Goal: Complete application form: Complete application form

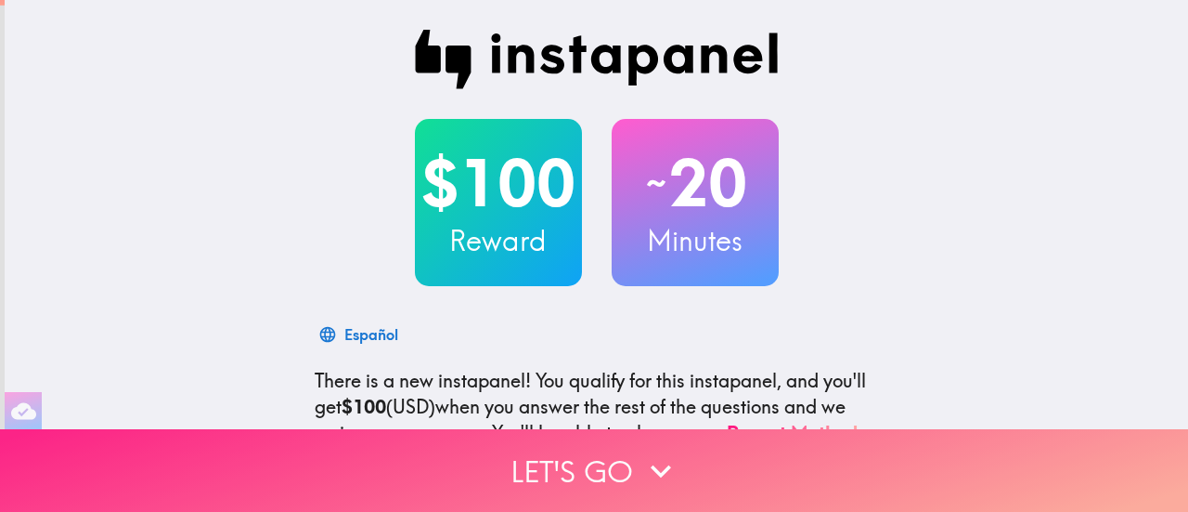
click at [573, 453] on button "Let's go" at bounding box center [594, 470] width 1188 height 83
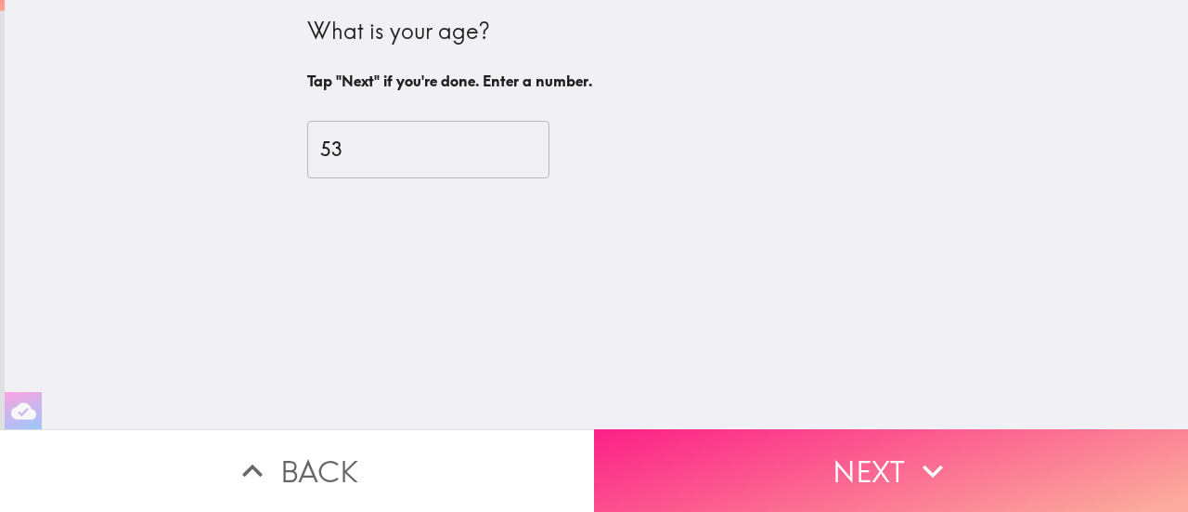
click at [865, 466] on button "Next" at bounding box center [891, 470] width 594 height 83
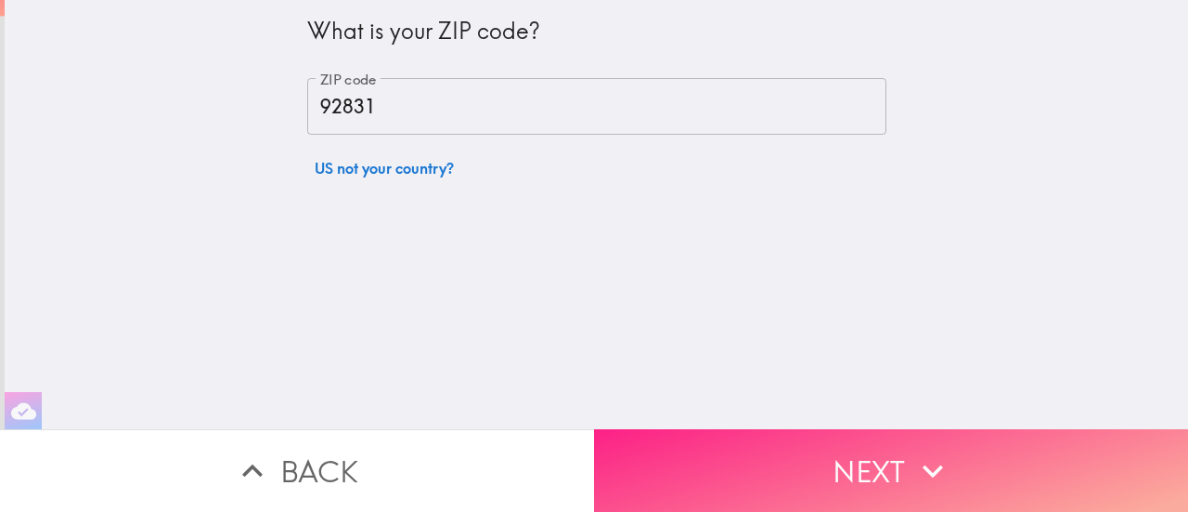
click at [865, 466] on button "Next" at bounding box center [891, 470] width 594 height 83
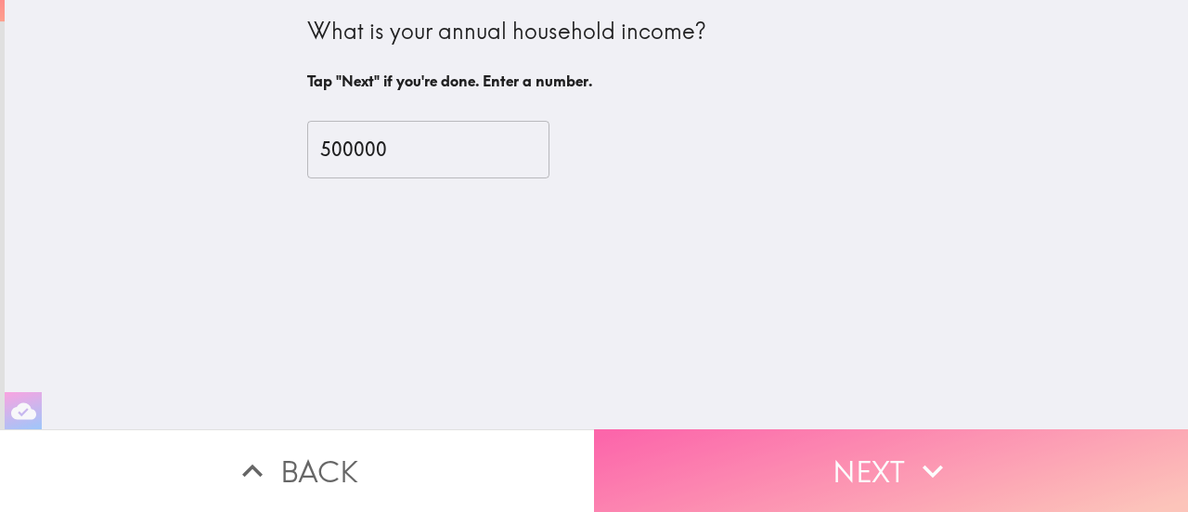
click at [865, 466] on button "Next" at bounding box center [891, 470] width 594 height 83
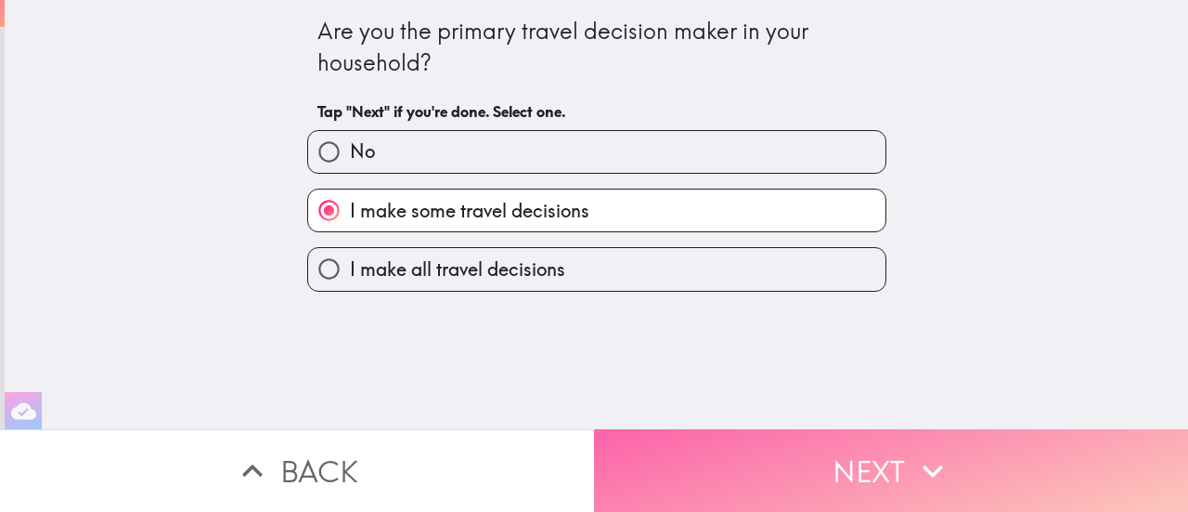
click at [865, 466] on button "Next" at bounding box center [891, 470] width 594 height 83
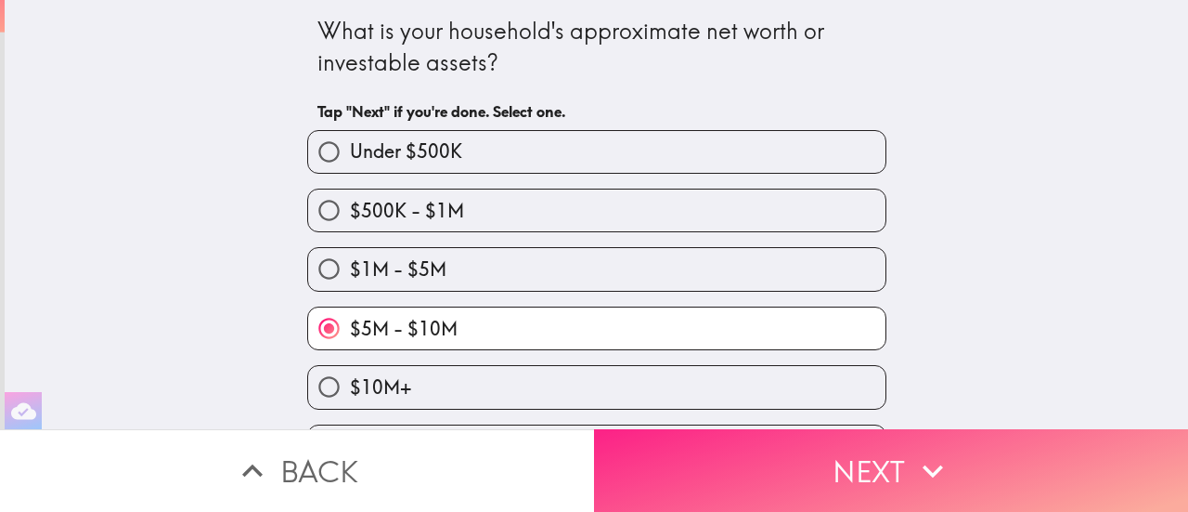
click at [865, 466] on button "Next" at bounding box center [891, 470] width 594 height 83
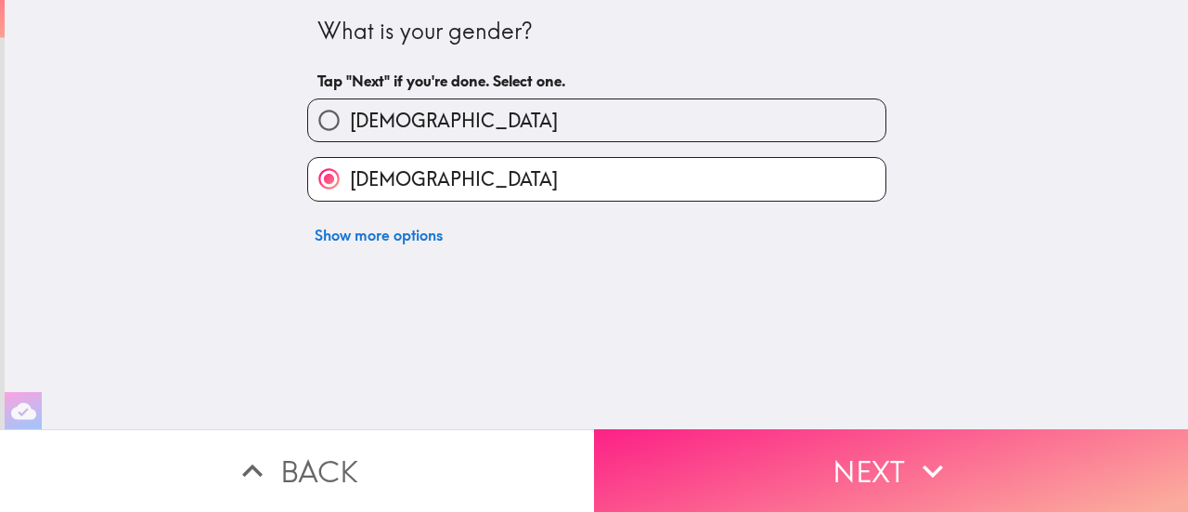
click at [865, 466] on button "Next" at bounding box center [891, 470] width 594 height 83
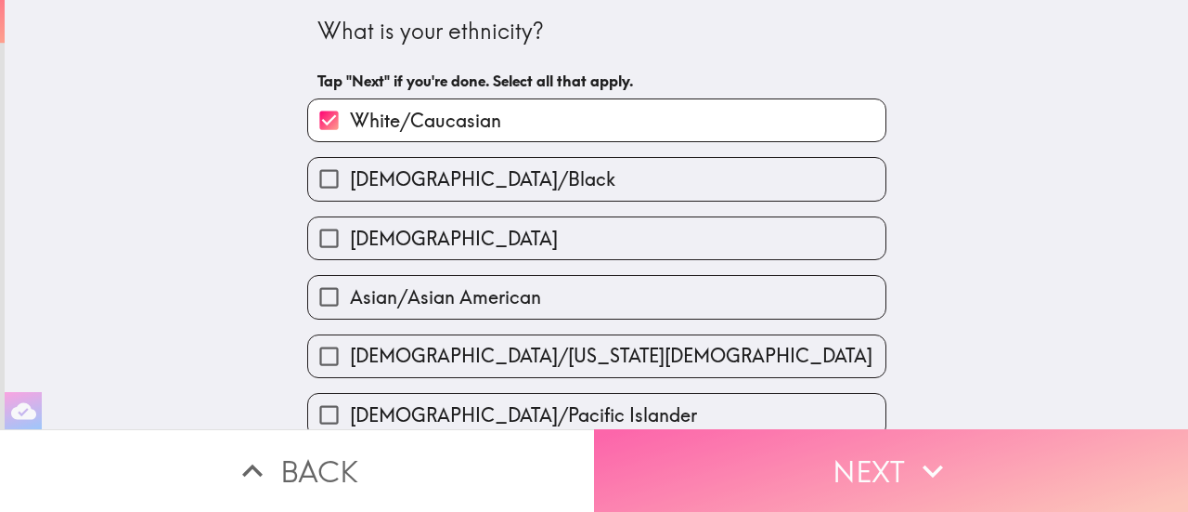
click at [865, 466] on button "Next" at bounding box center [891, 470] width 594 height 83
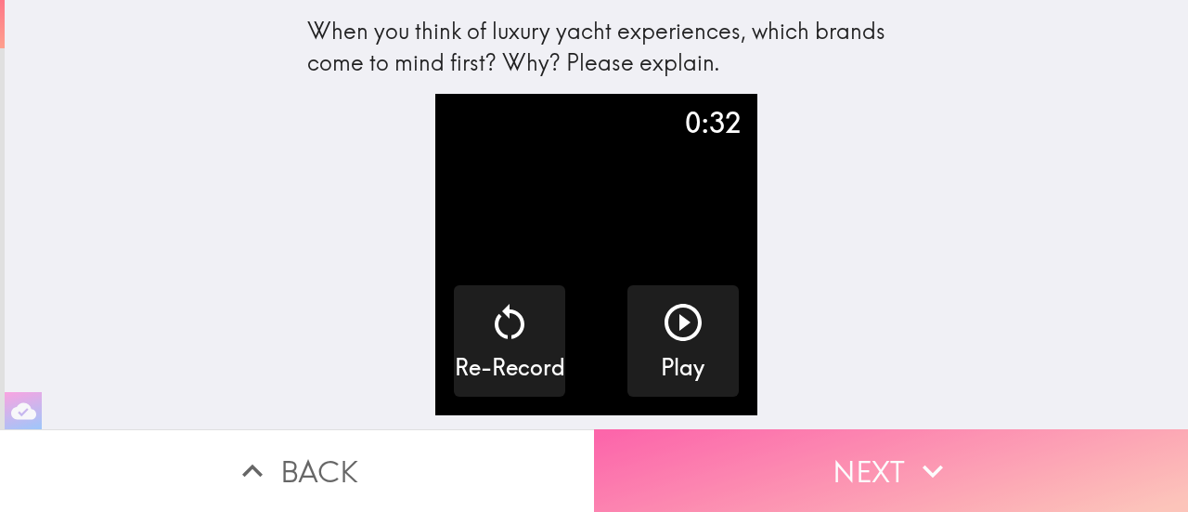
click at [882, 460] on button "Next" at bounding box center [891, 470] width 594 height 83
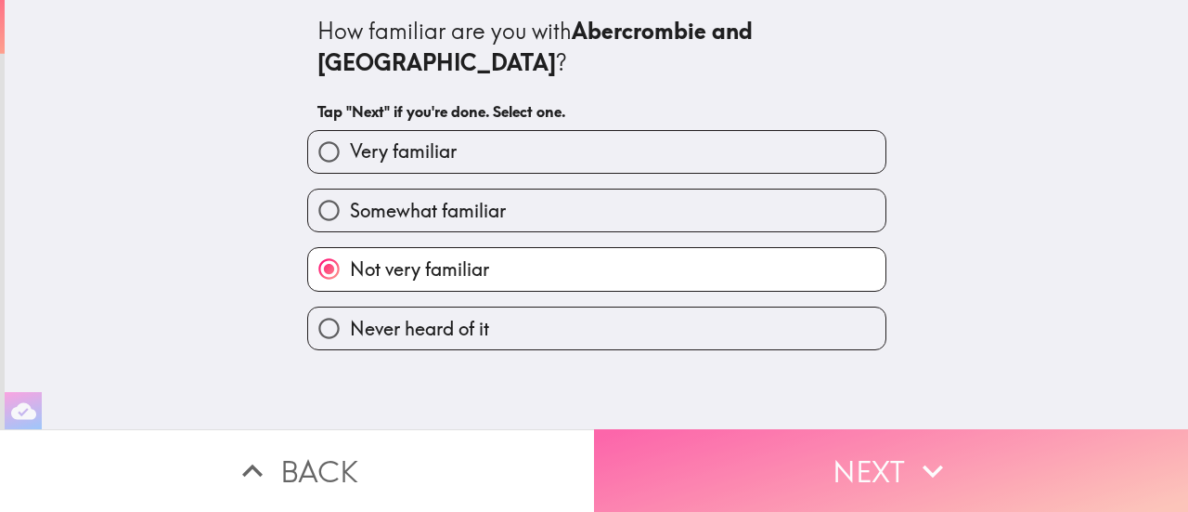
click at [882, 460] on button "Next" at bounding box center [891, 470] width 594 height 83
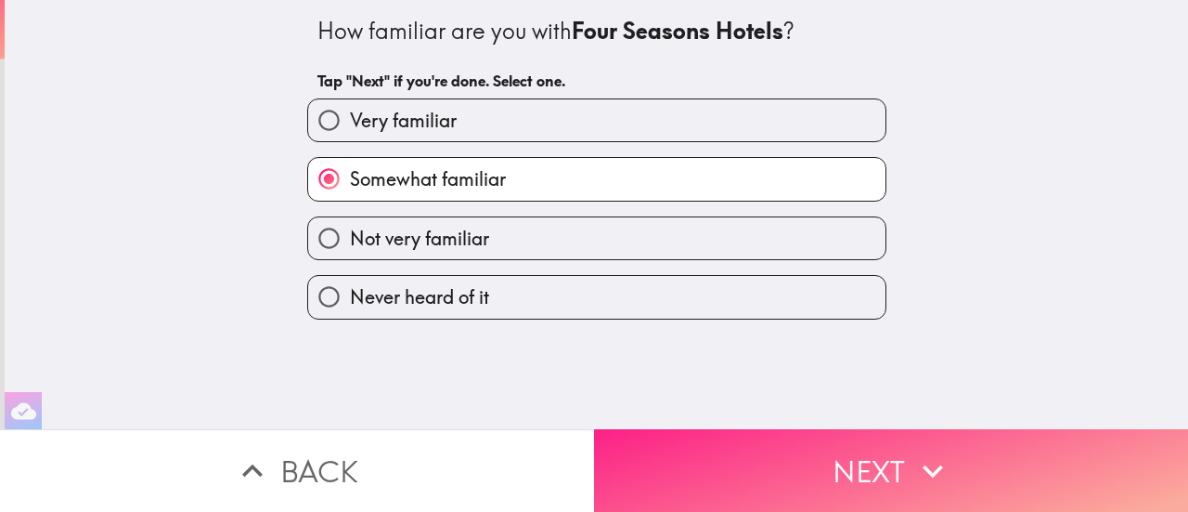
click at [882, 460] on button "Next" at bounding box center [891, 470] width 594 height 83
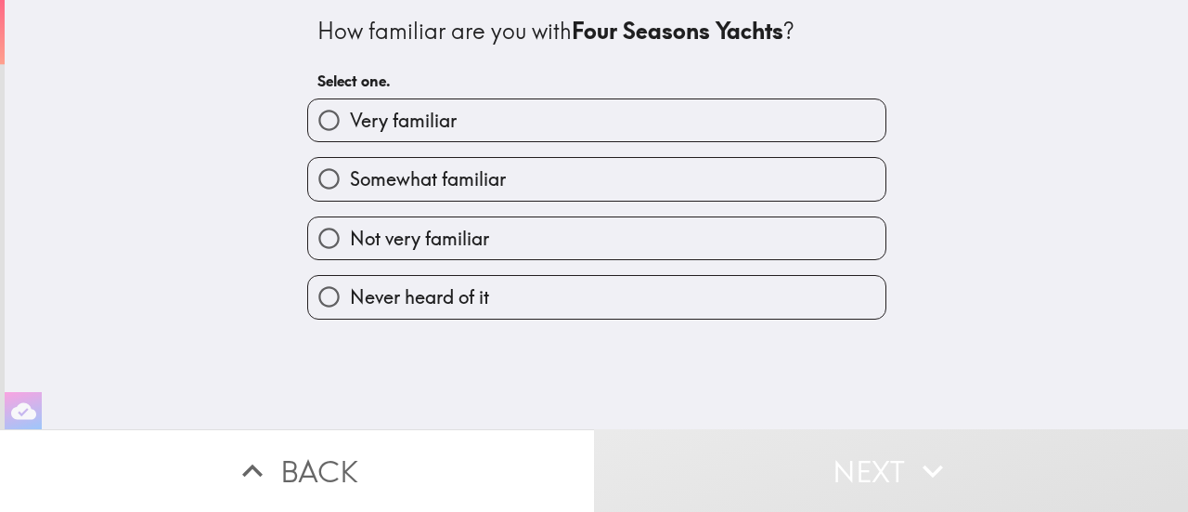
click at [314, 233] on input "Not very familiar" at bounding box center [329, 238] width 42 height 42
radio input "true"
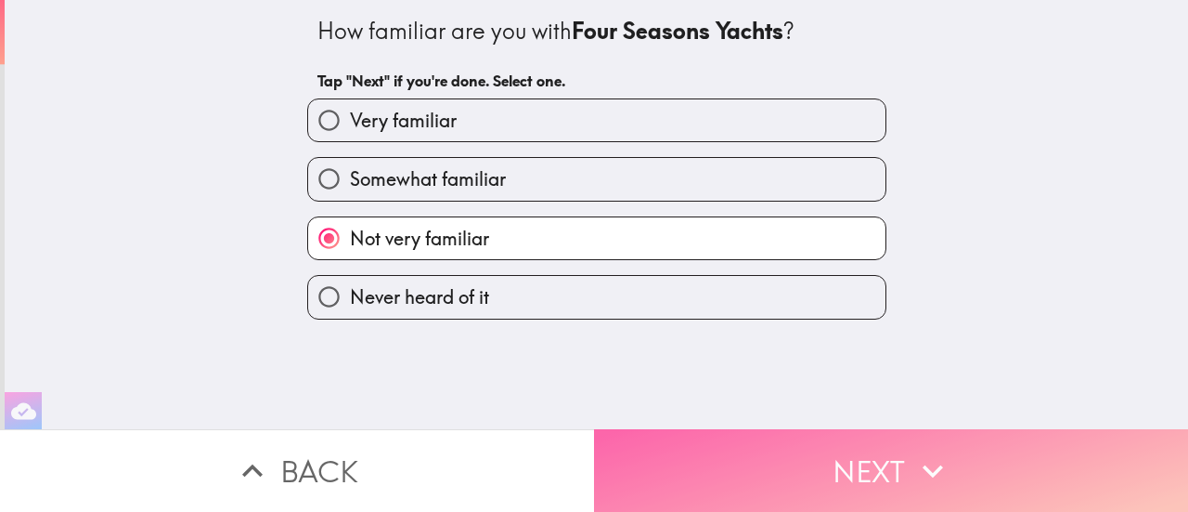
click at [787, 450] on button "Next" at bounding box center [891, 470] width 594 height 83
click at [782, 450] on button "Next" at bounding box center [891, 470] width 594 height 83
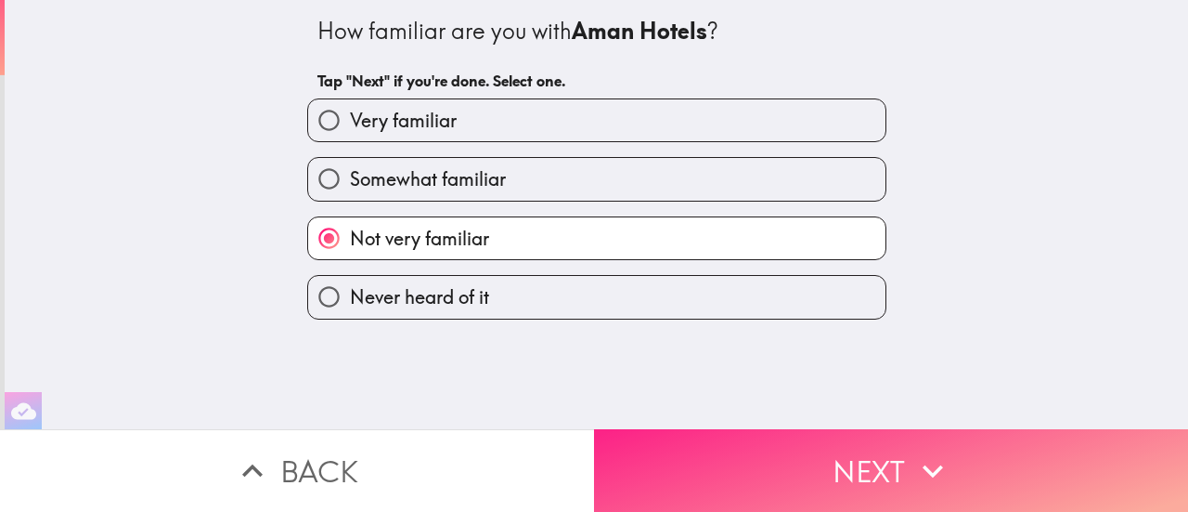
click at [782, 450] on button "Next" at bounding box center [891, 470] width 594 height 83
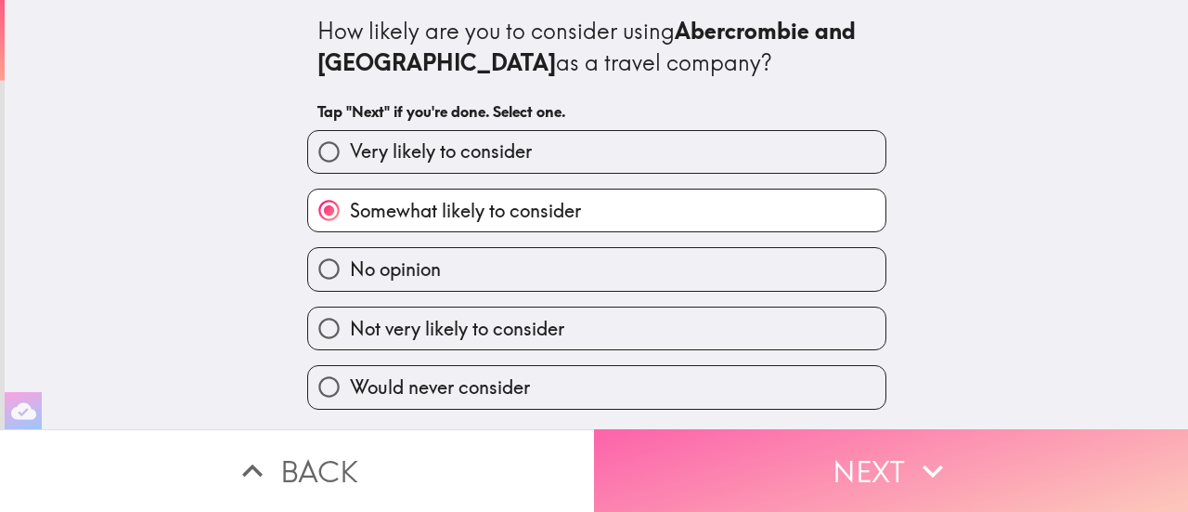
click at [782, 450] on button "Next" at bounding box center [891, 470] width 594 height 83
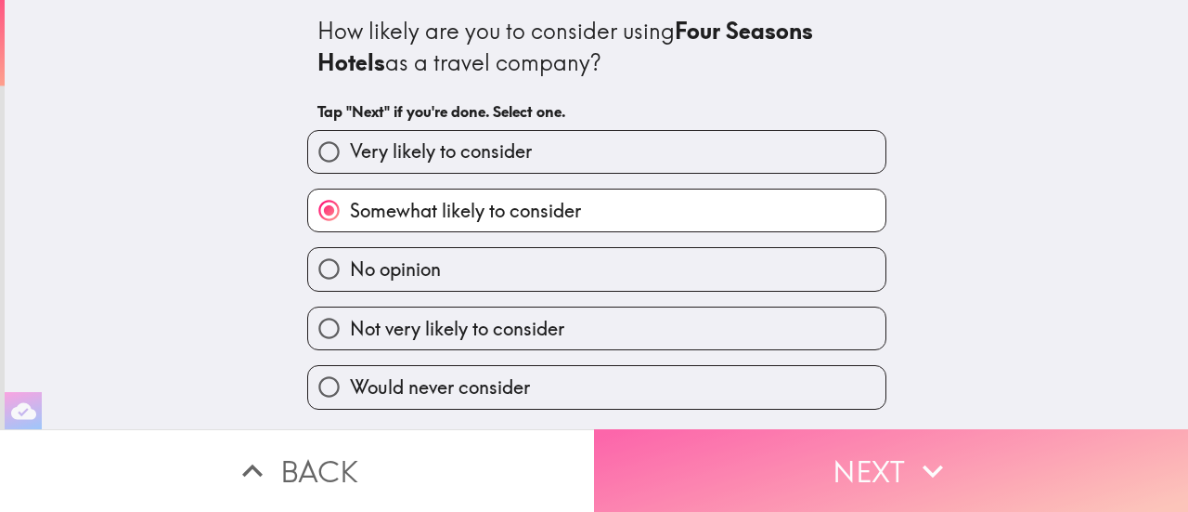
click at [782, 450] on button "Next" at bounding box center [891, 470] width 594 height 83
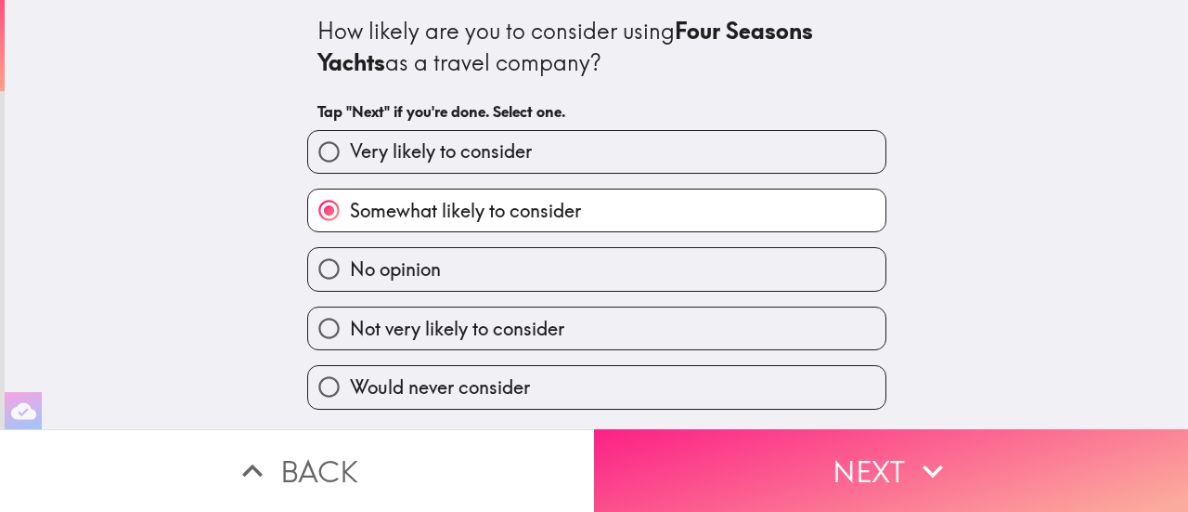
click at [782, 450] on button "Next" at bounding box center [891, 470] width 594 height 83
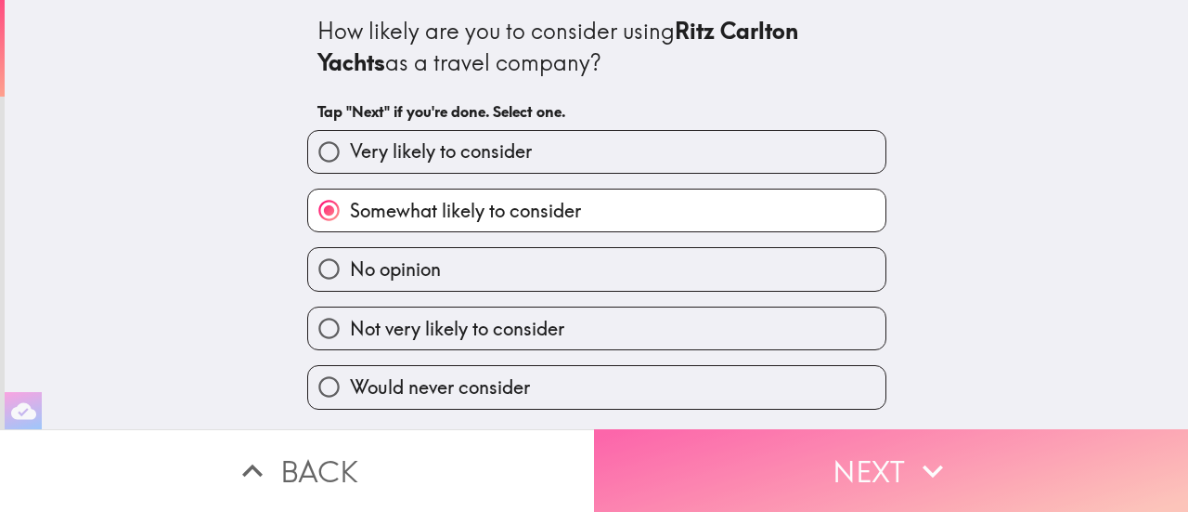
click at [782, 450] on button "Next" at bounding box center [891, 470] width 594 height 83
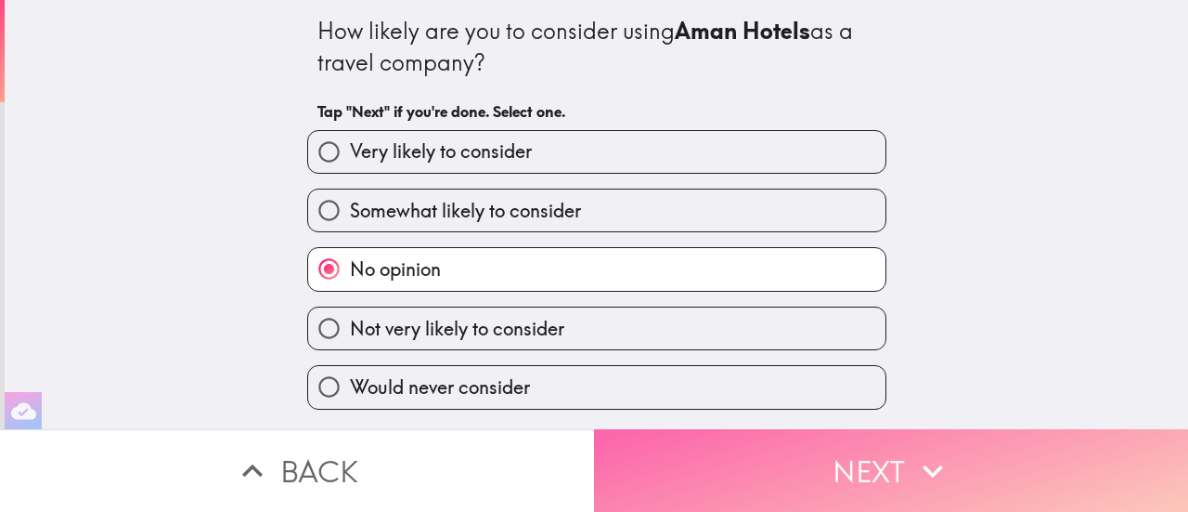
click at [782, 450] on button "Next" at bounding box center [891, 470] width 594 height 83
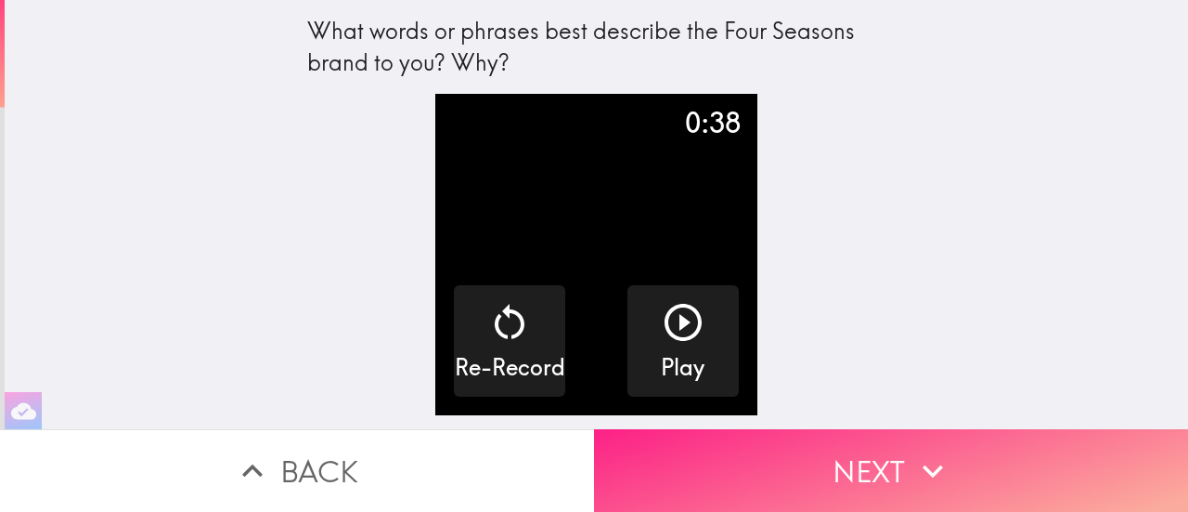
click at [858, 456] on button "Next" at bounding box center [891, 470] width 594 height 83
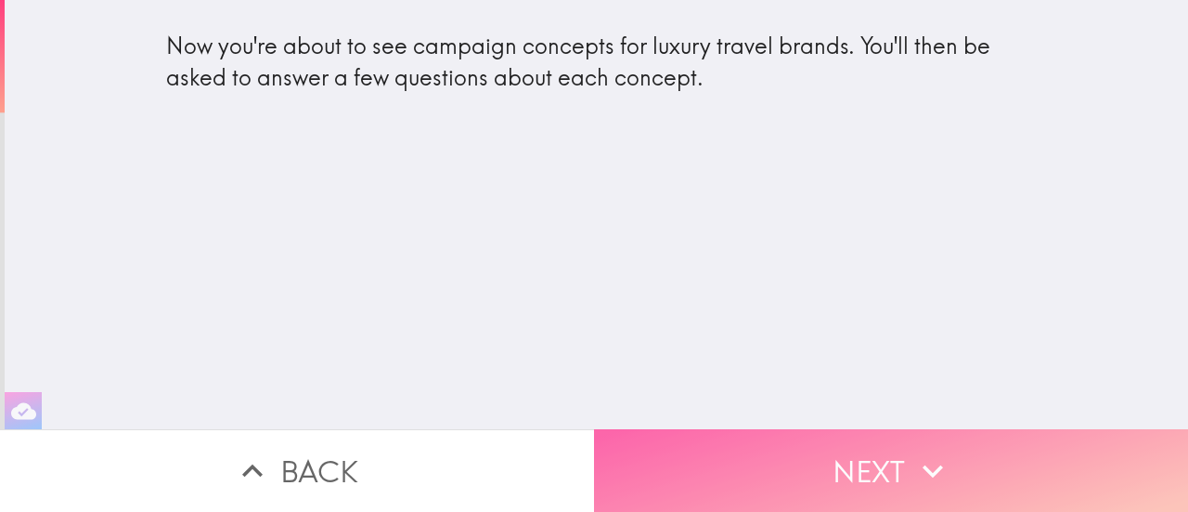
click at [862, 436] on button "Next" at bounding box center [891, 470] width 594 height 83
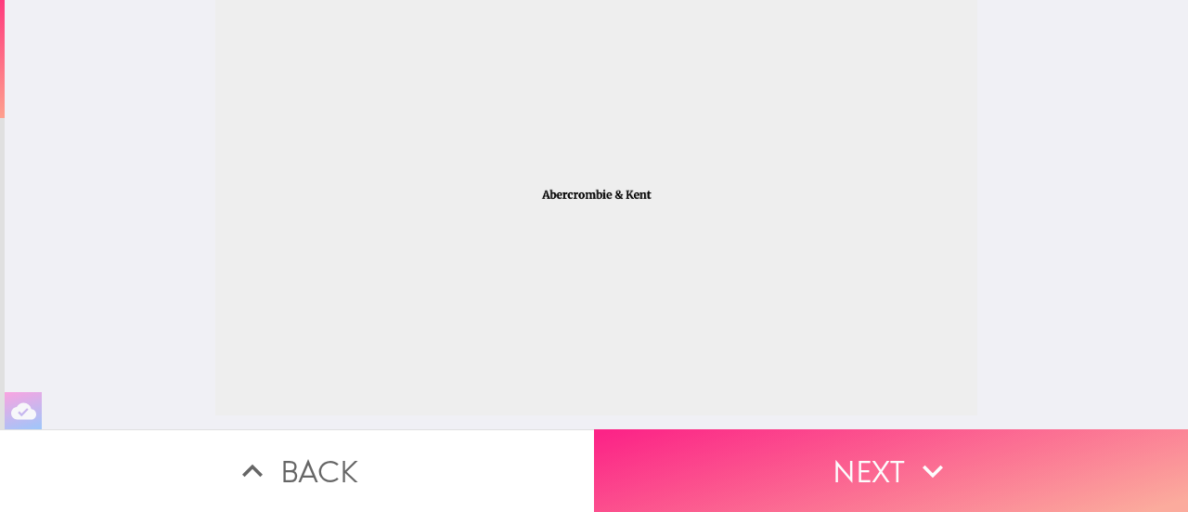
click at [862, 458] on button "Next" at bounding box center [891, 470] width 594 height 83
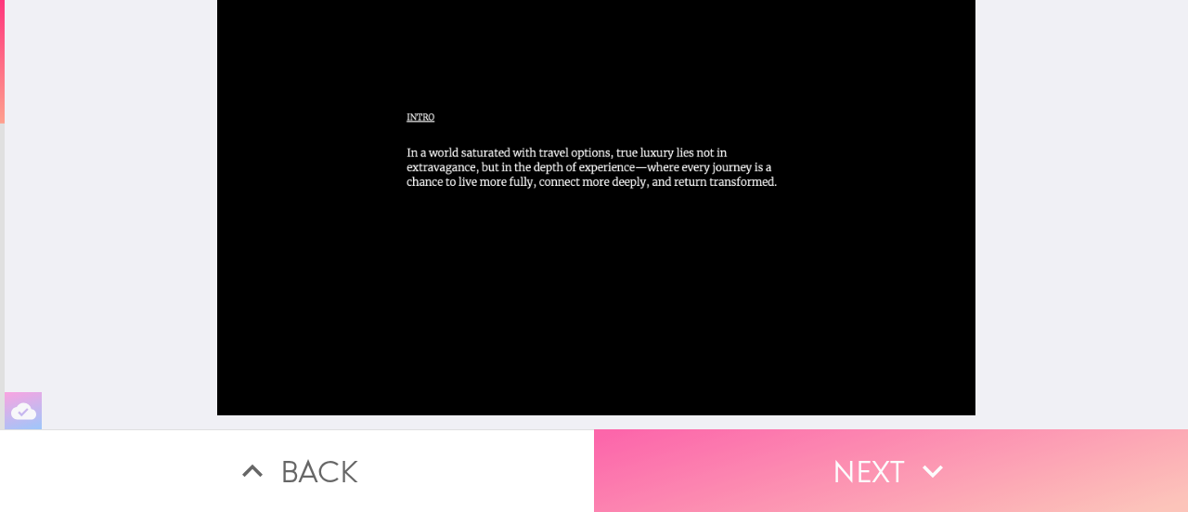
click at [862, 458] on button "Next" at bounding box center [891, 470] width 594 height 83
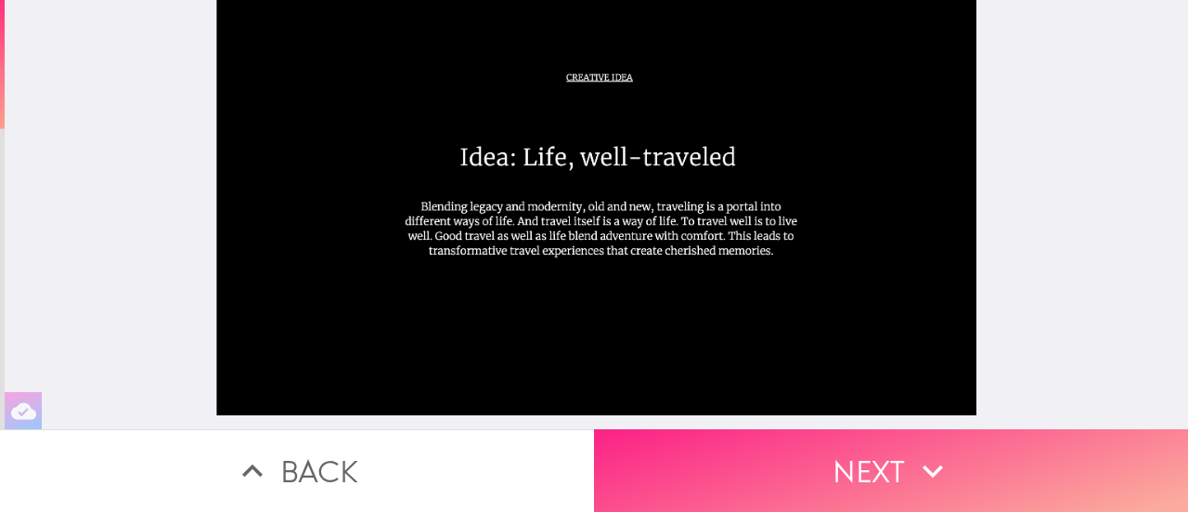
click at [862, 458] on button "Next" at bounding box center [891, 470] width 594 height 83
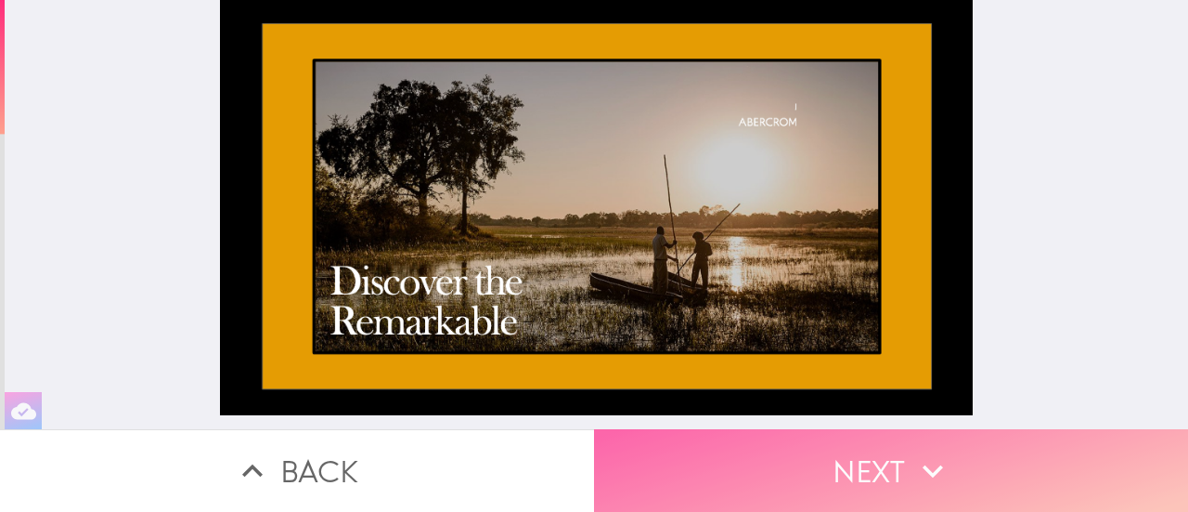
click at [862, 458] on button "Next" at bounding box center [891, 470] width 594 height 83
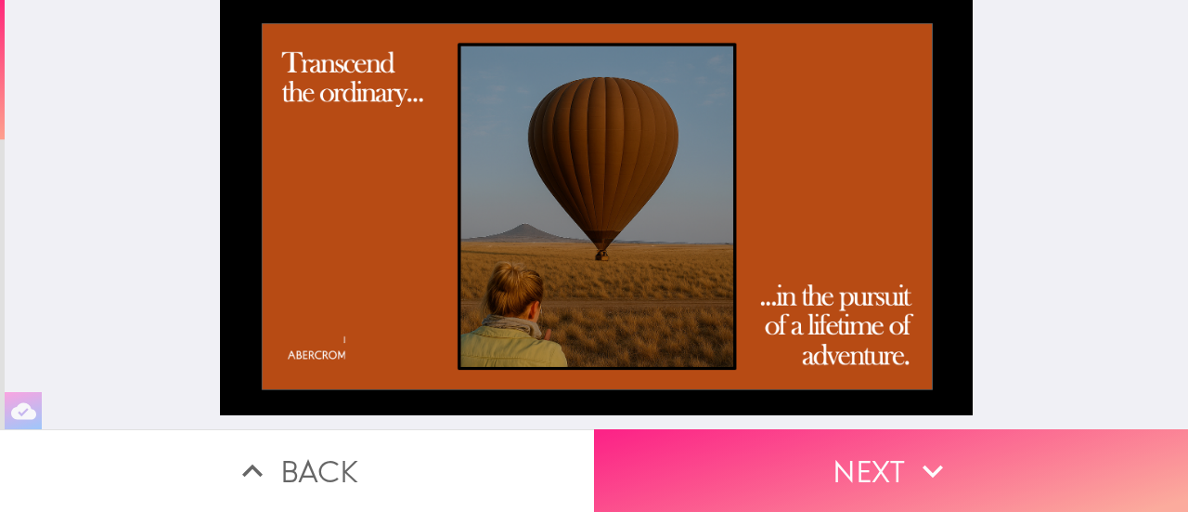
click at [862, 458] on button "Next" at bounding box center [891, 470] width 594 height 83
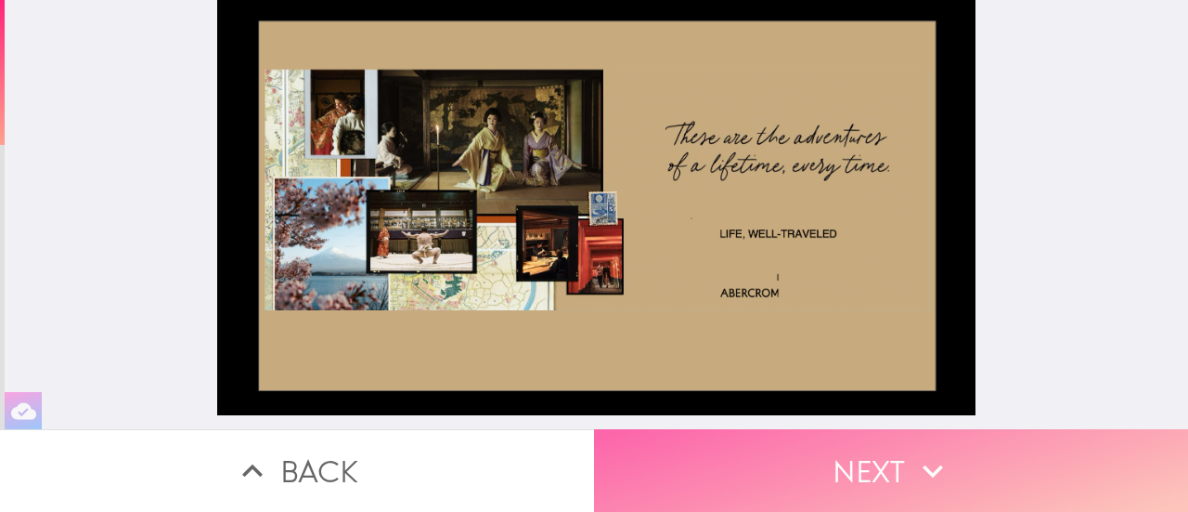
click at [862, 458] on button "Next" at bounding box center [891, 470] width 594 height 83
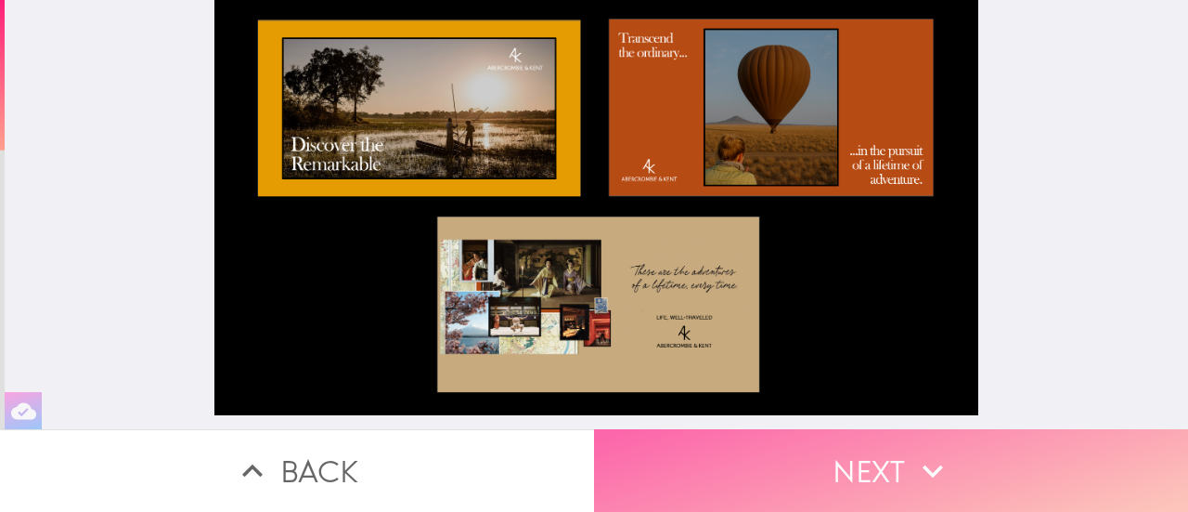
click at [862, 458] on button "Next" at bounding box center [891, 470] width 594 height 83
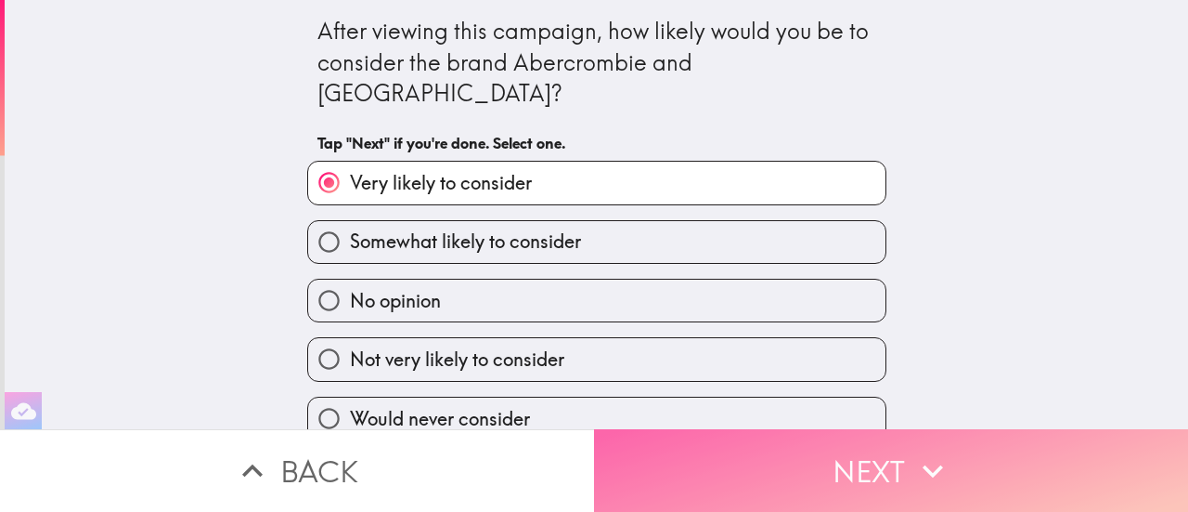
click at [862, 458] on button "Next" at bounding box center [891, 470] width 594 height 83
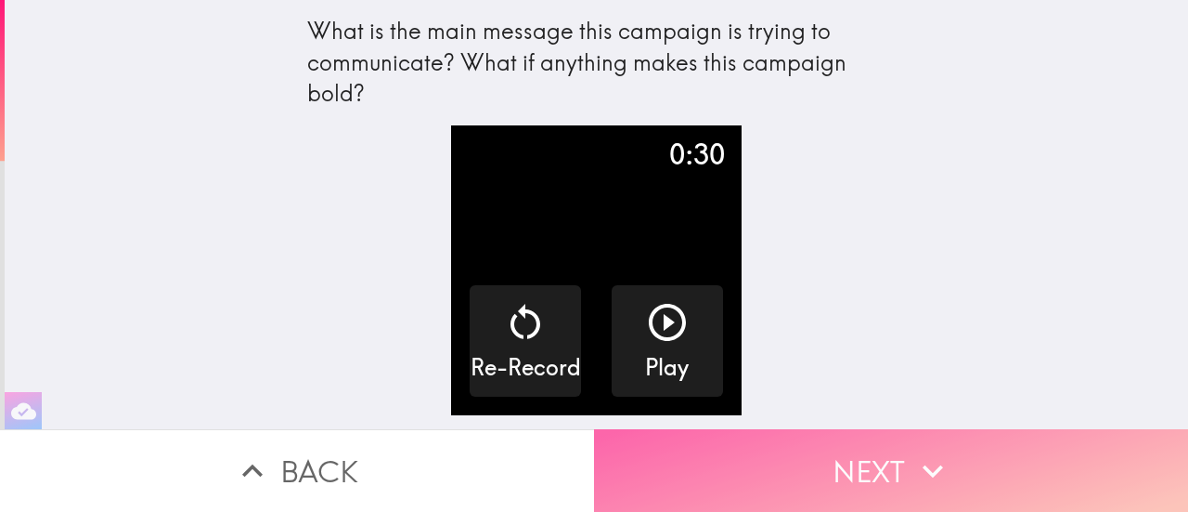
click at [862, 458] on button "Next" at bounding box center [891, 470] width 594 height 83
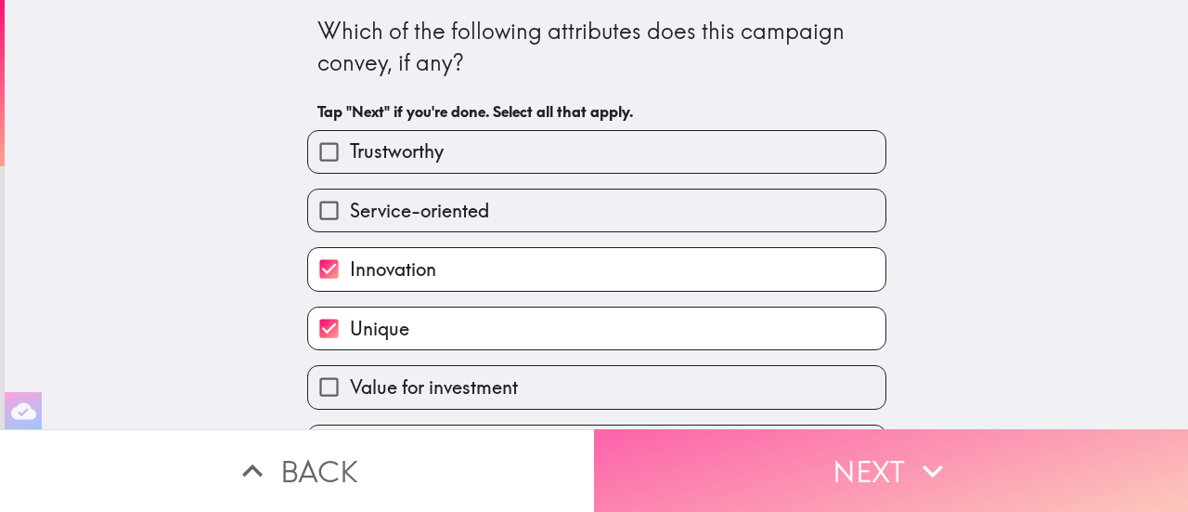
click at [862, 458] on button "Next" at bounding box center [891, 470] width 594 height 83
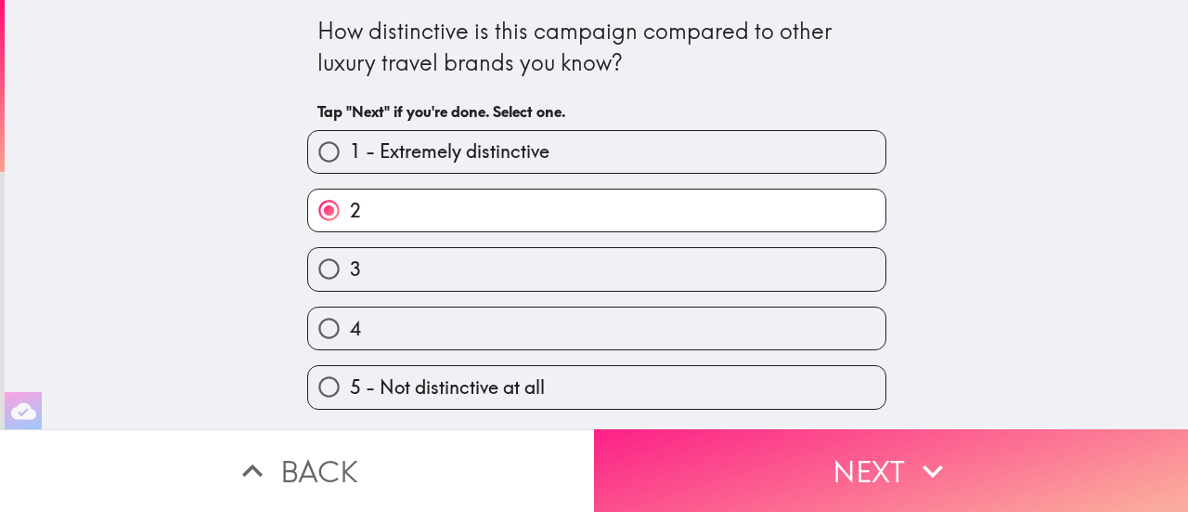
click at [862, 458] on button "Next" at bounding box center [891, 470] width 594 height 83
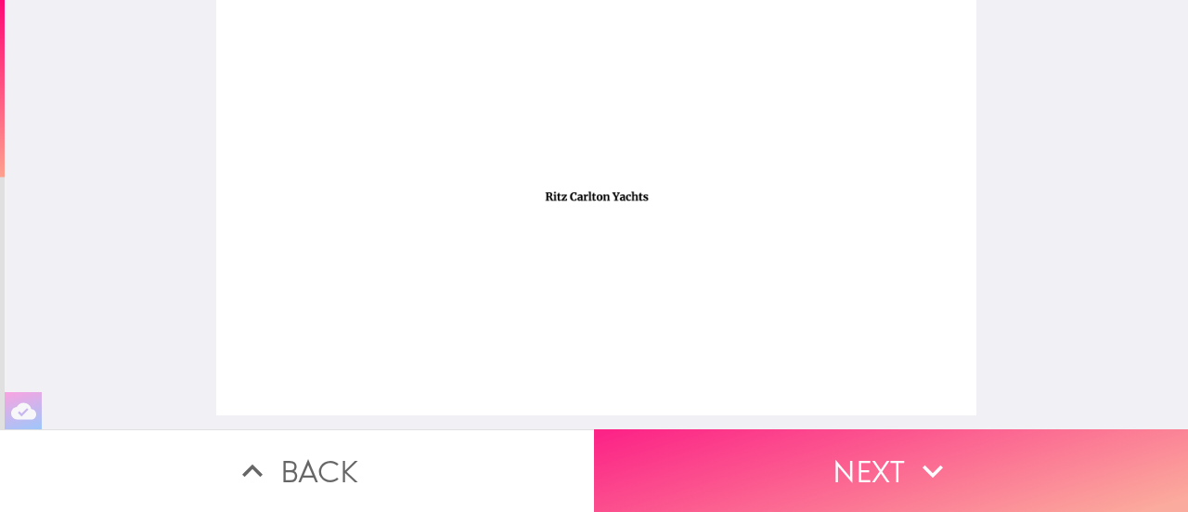
click at [862, 458] on button "Next" at bounding box center [891, 470] width 594 height 83
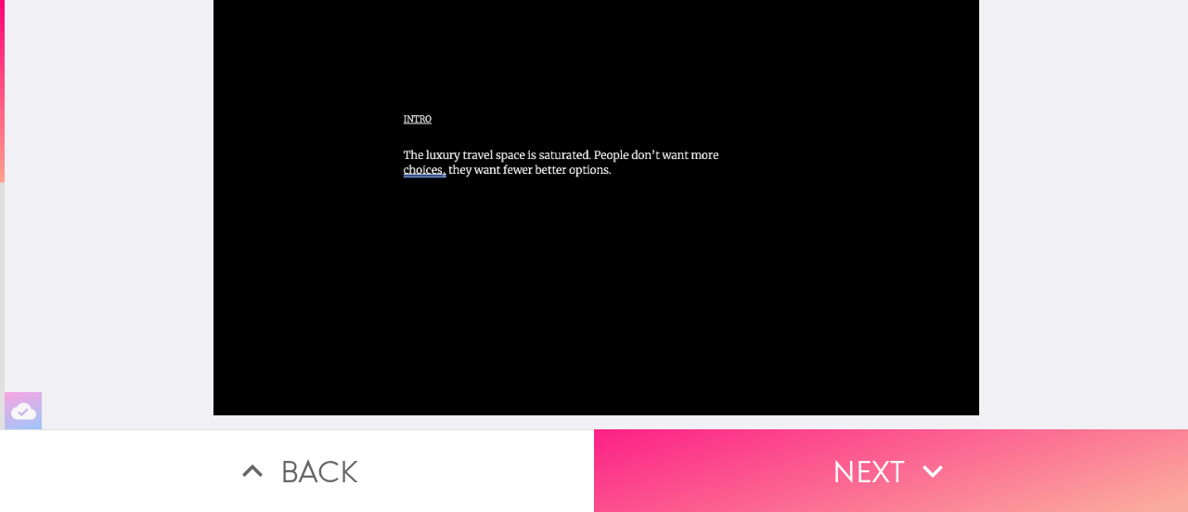
click at [862, 458] on button "Next" at bounding box center [891, 470] width 594 height 83
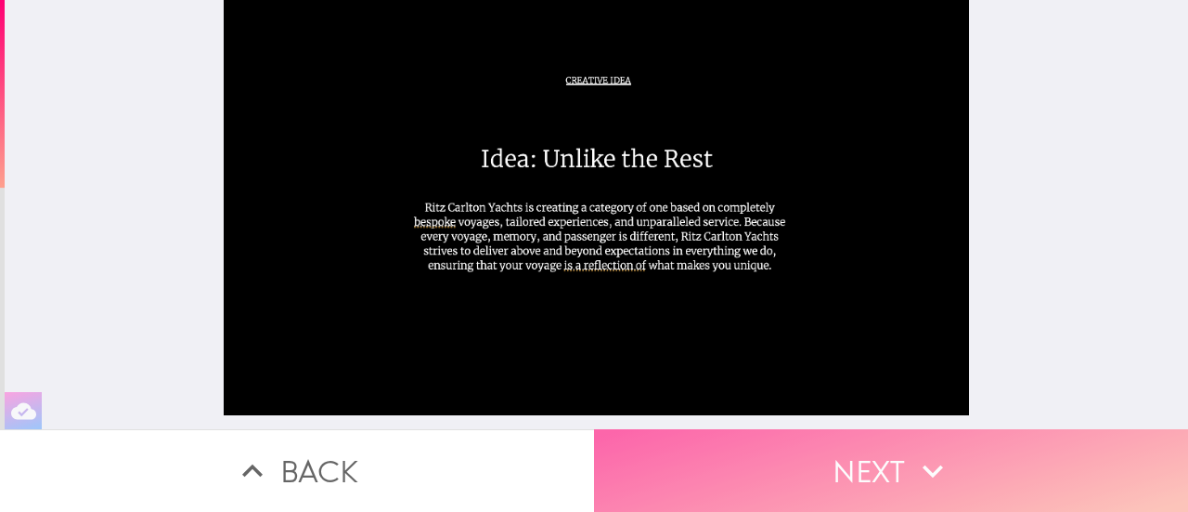
click at [862, 458] on button "Next" at bounding box center [891, 470] width 594 height 83
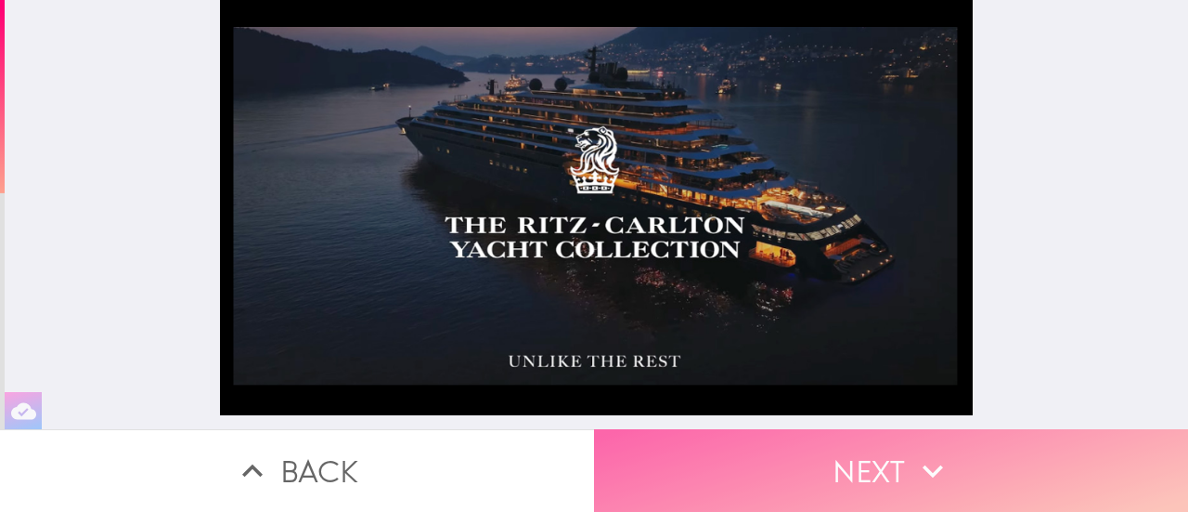
click at [862, 458] on button "Next" at bounding box center [891, 470] width 594 height 83
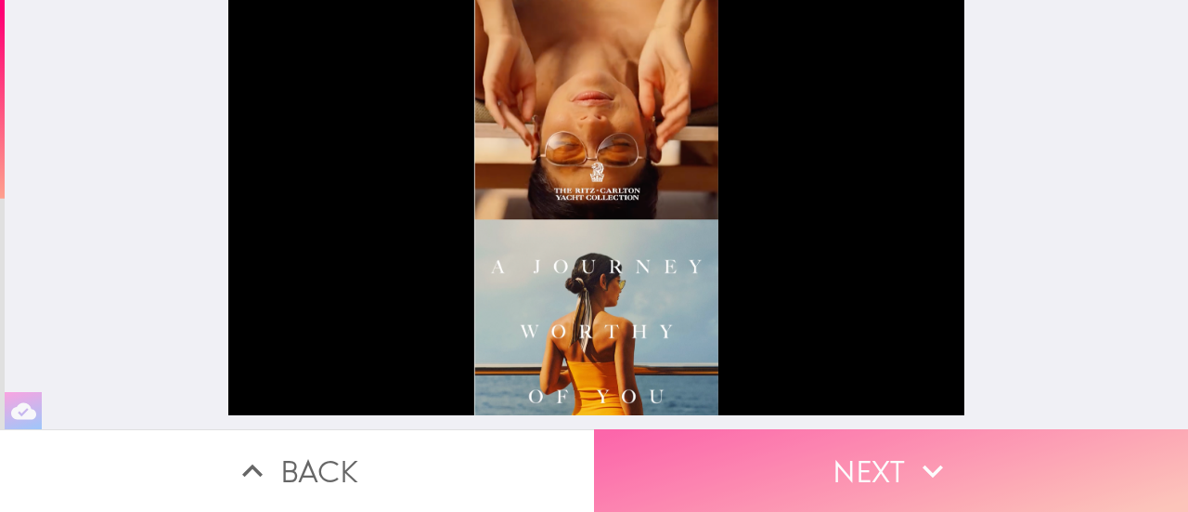
click at [862, 458] on button "Next" at bounding box center [891, 470] width 594 height 83
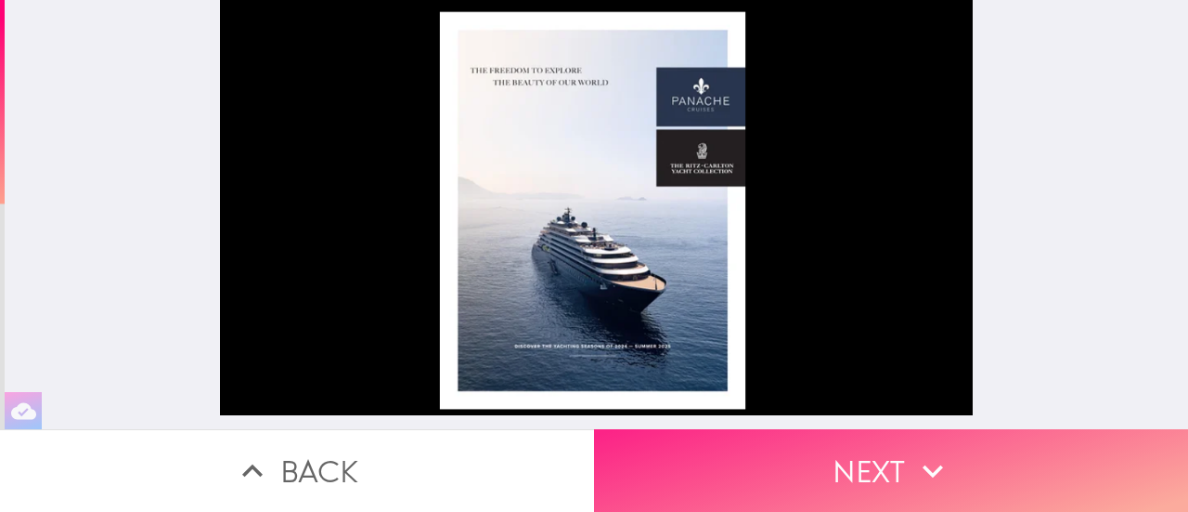
click at [862, 458] on button "Next" at bounding box center [891, 470] width 594 height 83
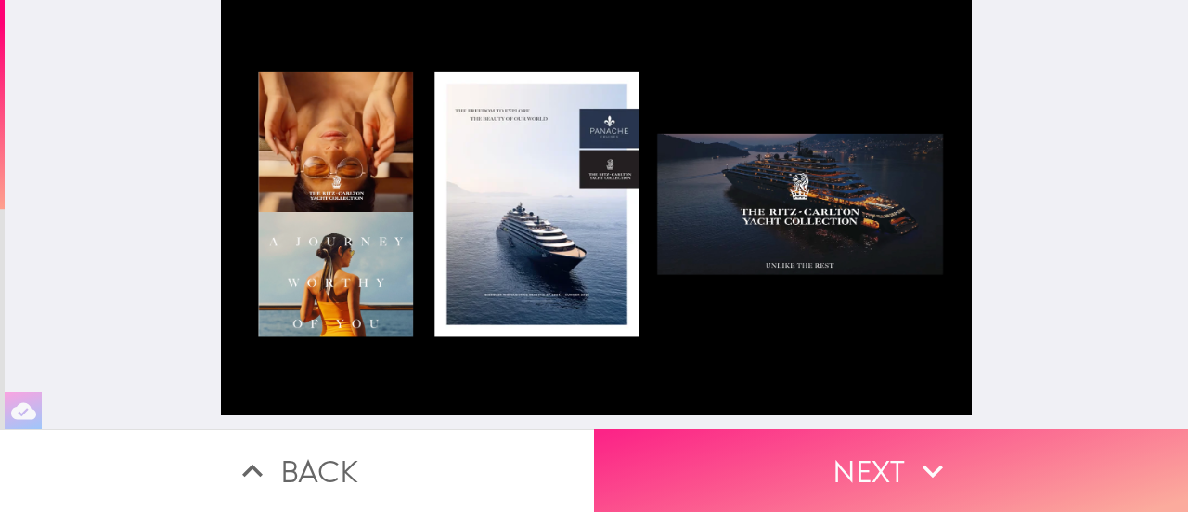
click at [862, 458] on button "Next" at bounding box center [891, 470] width 594 height 83
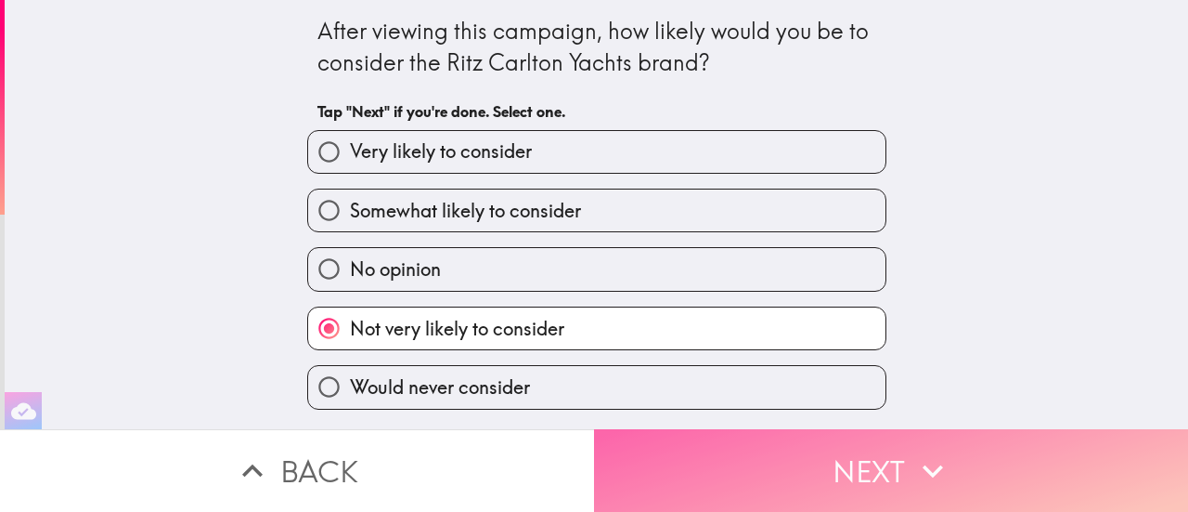
click at [862, 458] on button "Next" at bounding box center [891, 470] width 594 height 83
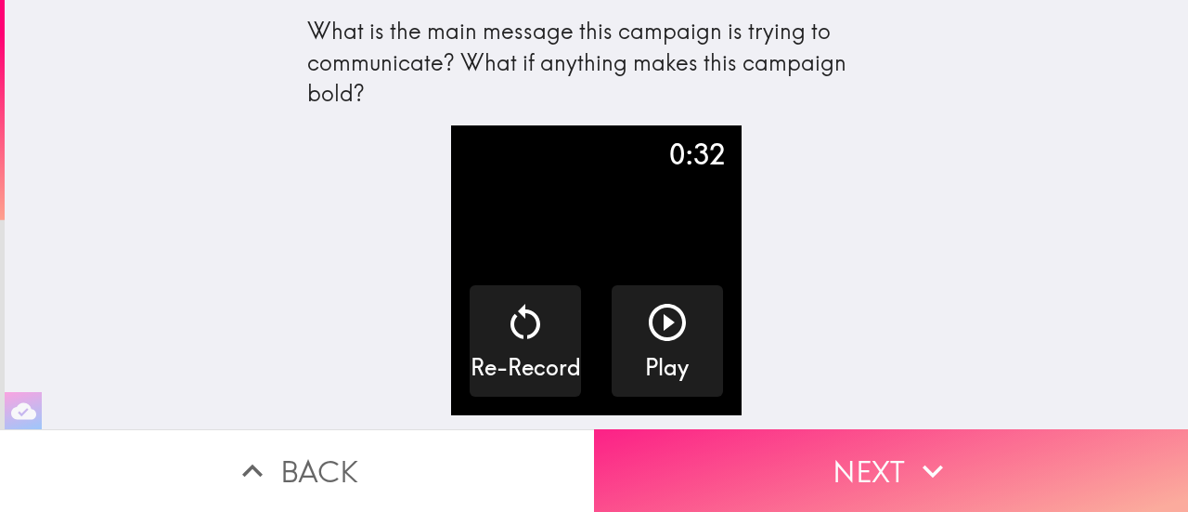
click at [862, 456] on button "Next" at bounding box center [891, 470] width 594 height 83
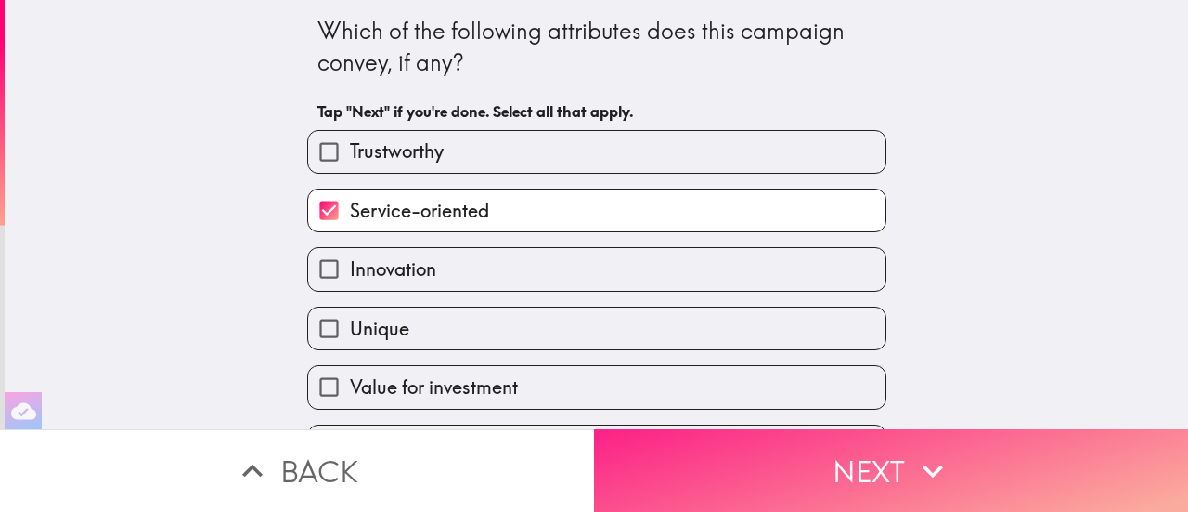
click at [862, 456] on button "Next" at bounding box center [891, 470] width 594 height 83
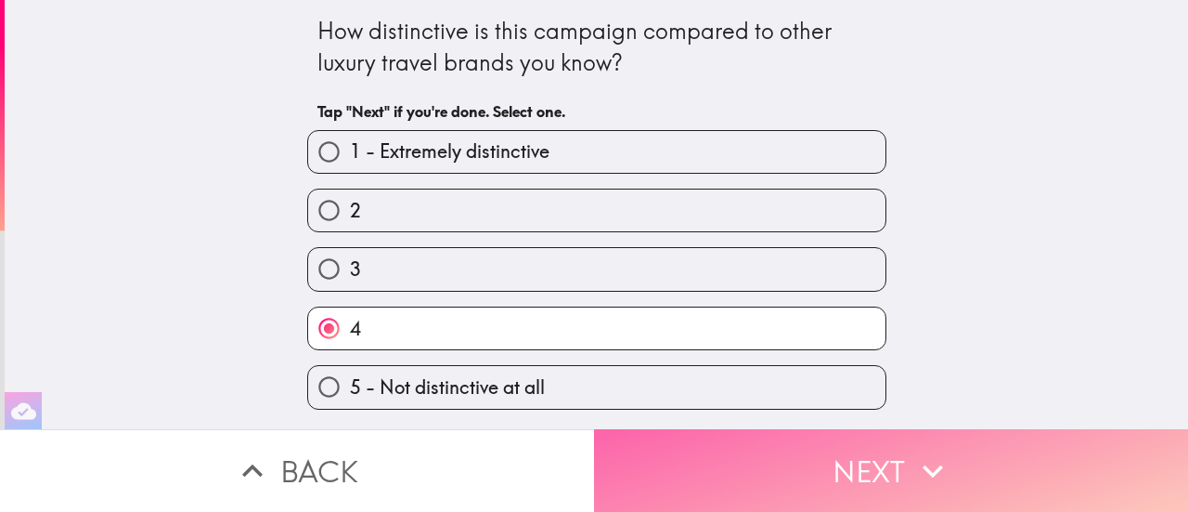
click at [862, 456] on button "Next" at bounding box center [891, 470] width 594 height 83
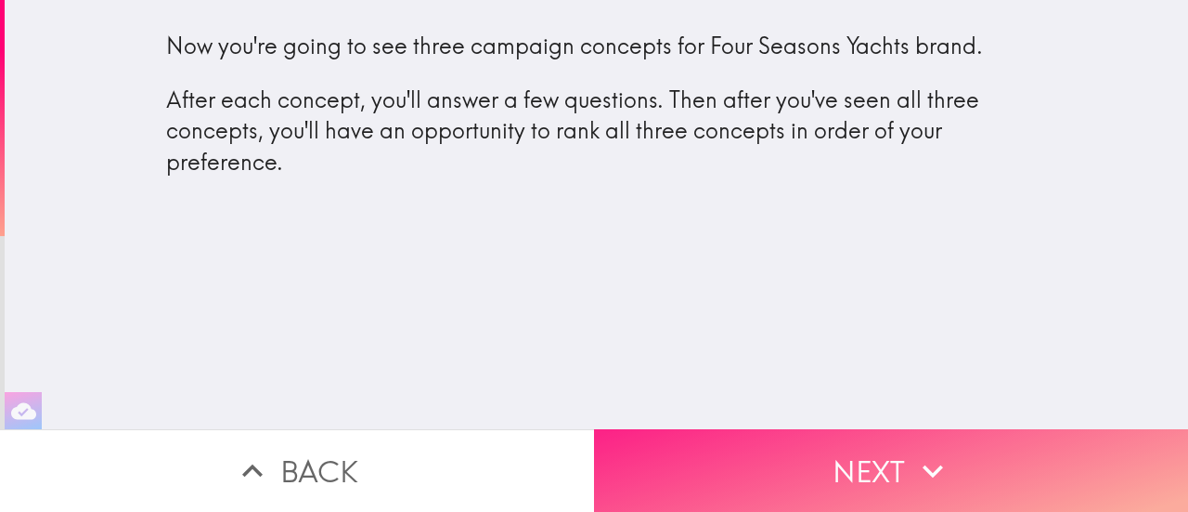
click at [889, 461] on button "Next" at bounding box center [891, 470] width 594 height 83
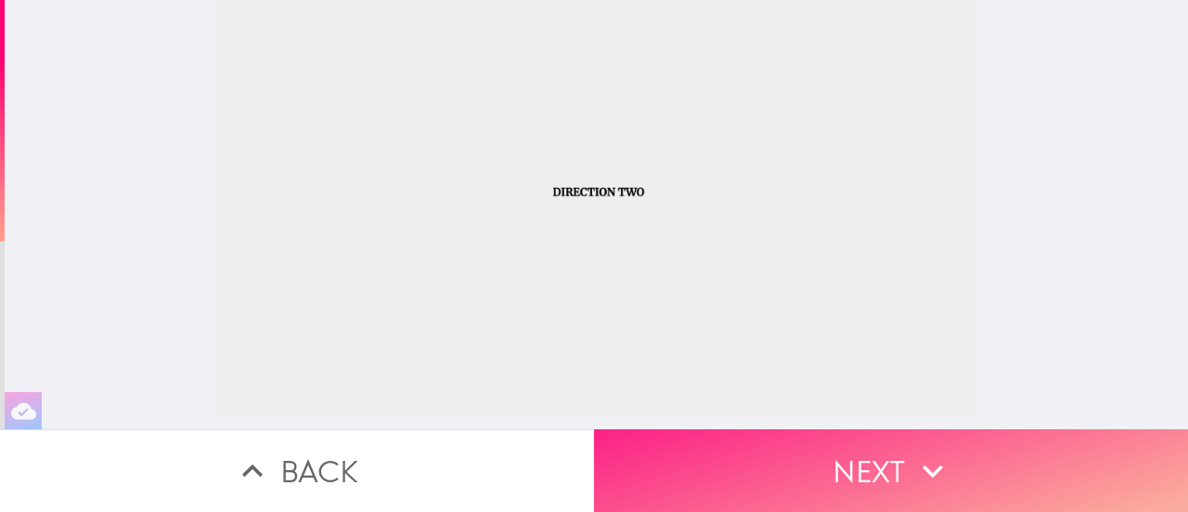
click at [889, 461] on button "Next" at bounding box center [891, 470] width 594 height 83
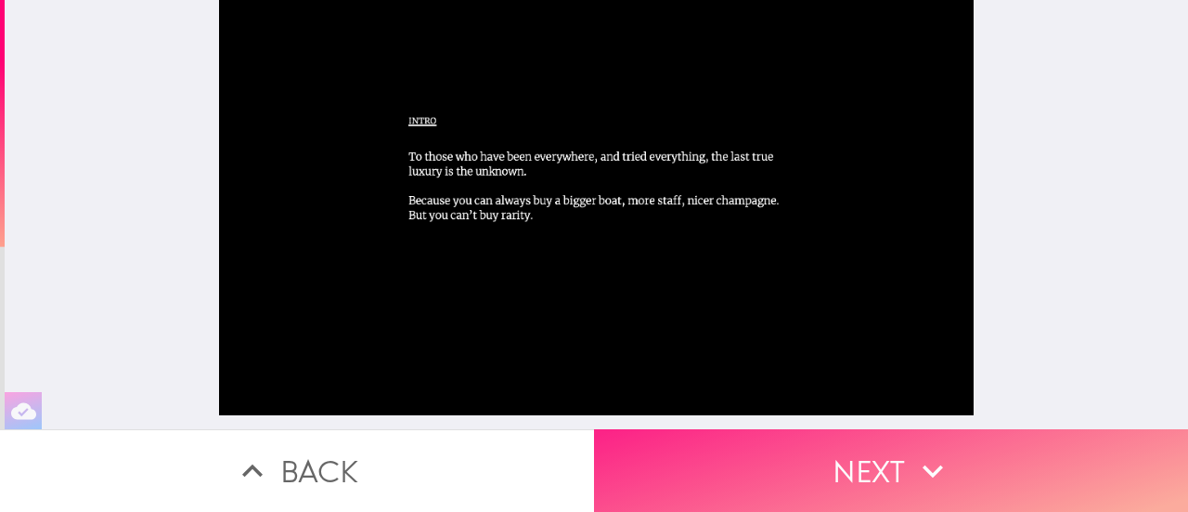
click at [863, 465] on button "Next" at bounding box center [891, 470] width 594 height 83
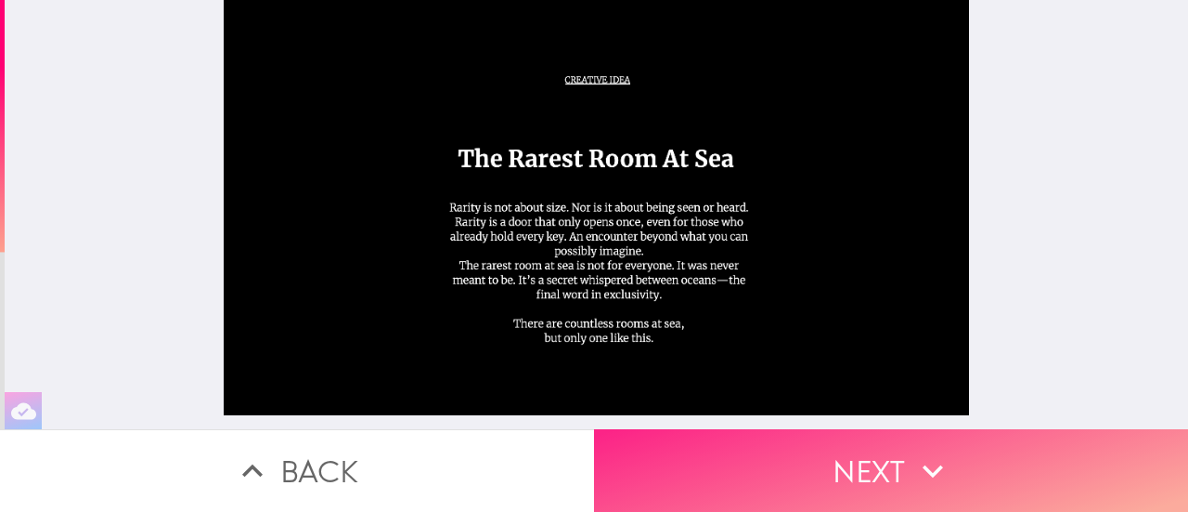
click at [859, 466] on button "Next" at bounding box center [891, 470] width 594 height 83
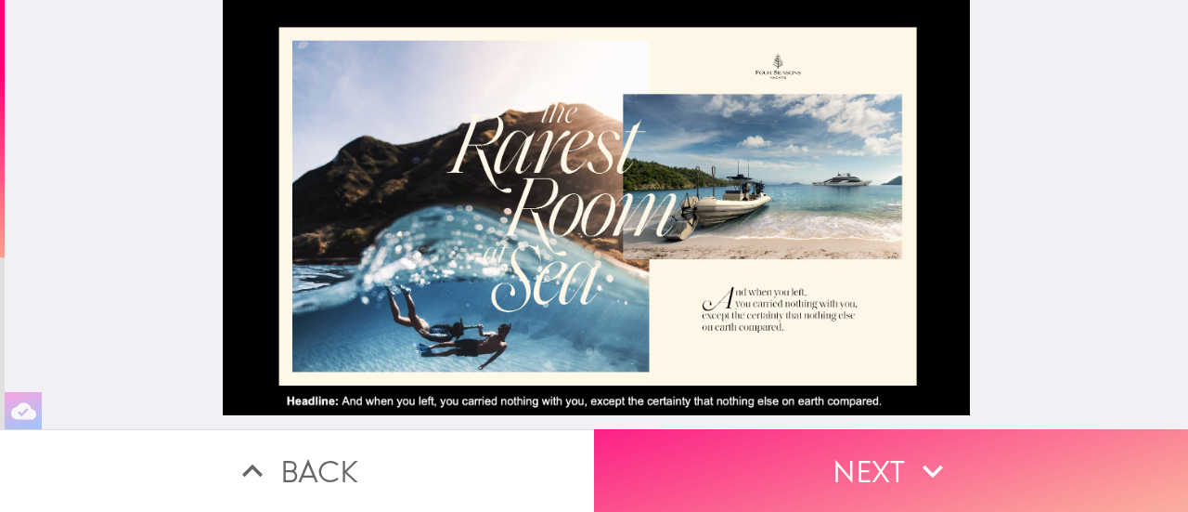
click at [859, 465] on button "Next" at bounding box center [891, 470] width 594 height 83
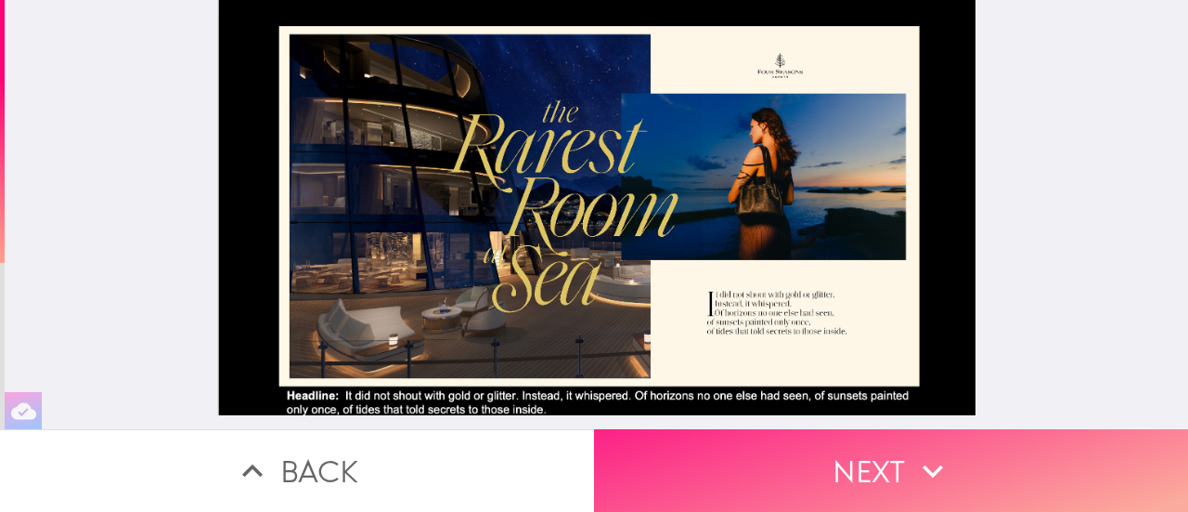
click at [858, 447] on button "Next" at bounding box center [891, 470] width 594 height 83
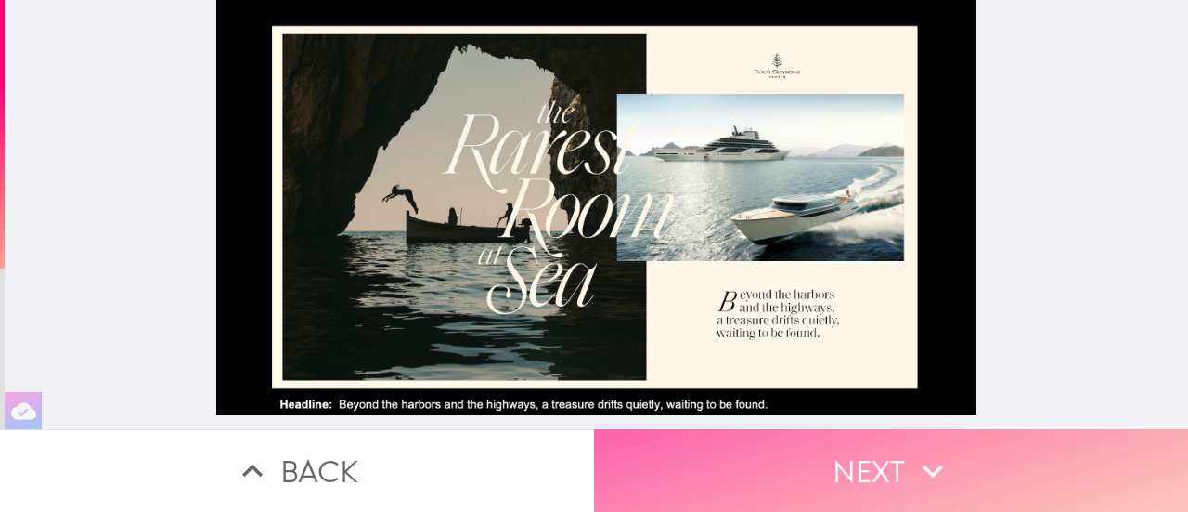
click at [858, 447] on button "Next" at bounding box center [891, 470] width 594 height 83
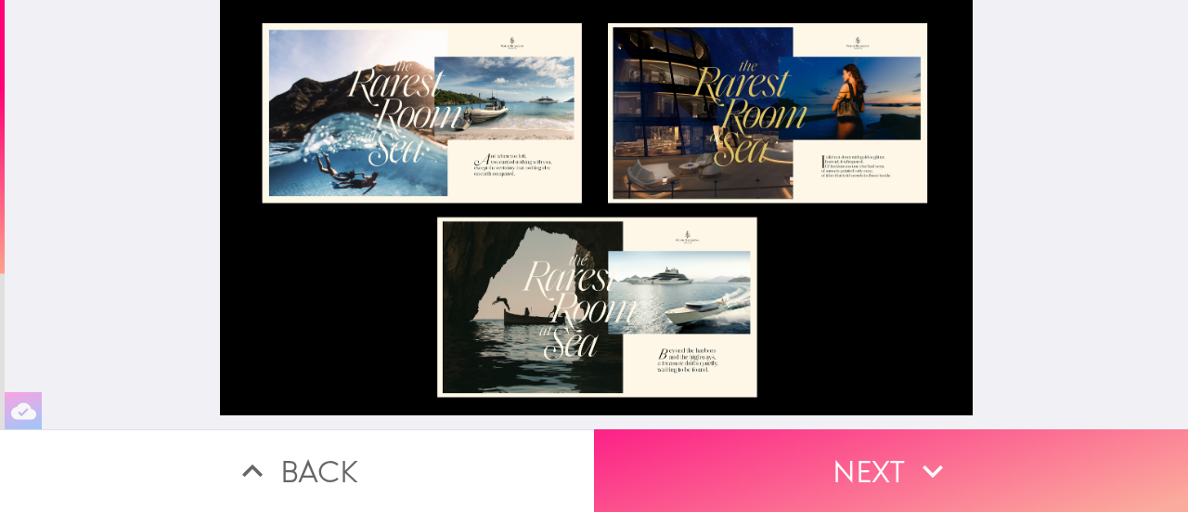
click at [857, 449] on button "Next" at bounding box center [891, 470] width 594 height 83
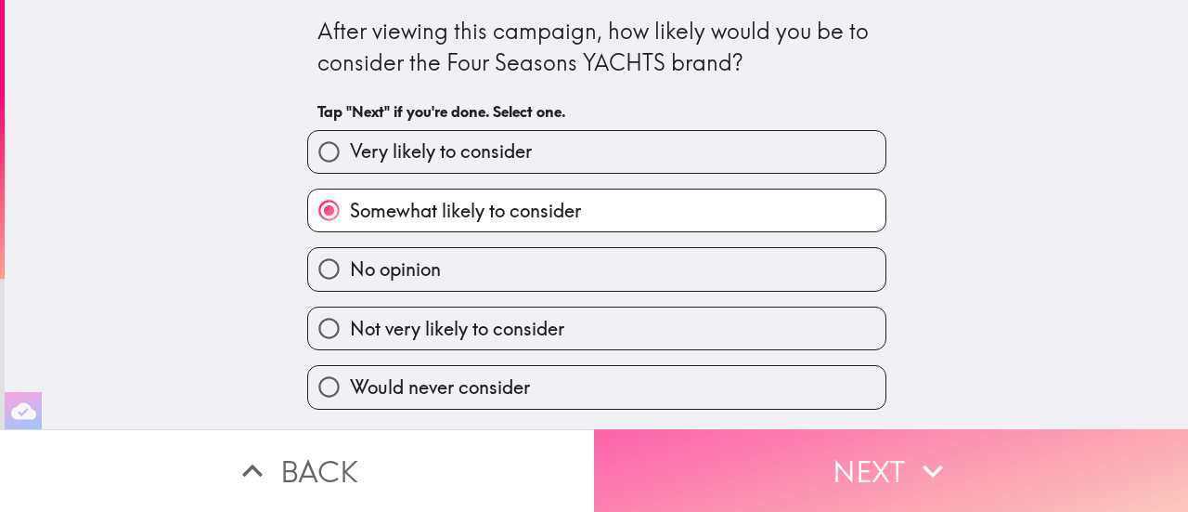
click at [857, 449] on button "Next" at bounding box center [891, 470] width 594 height 83
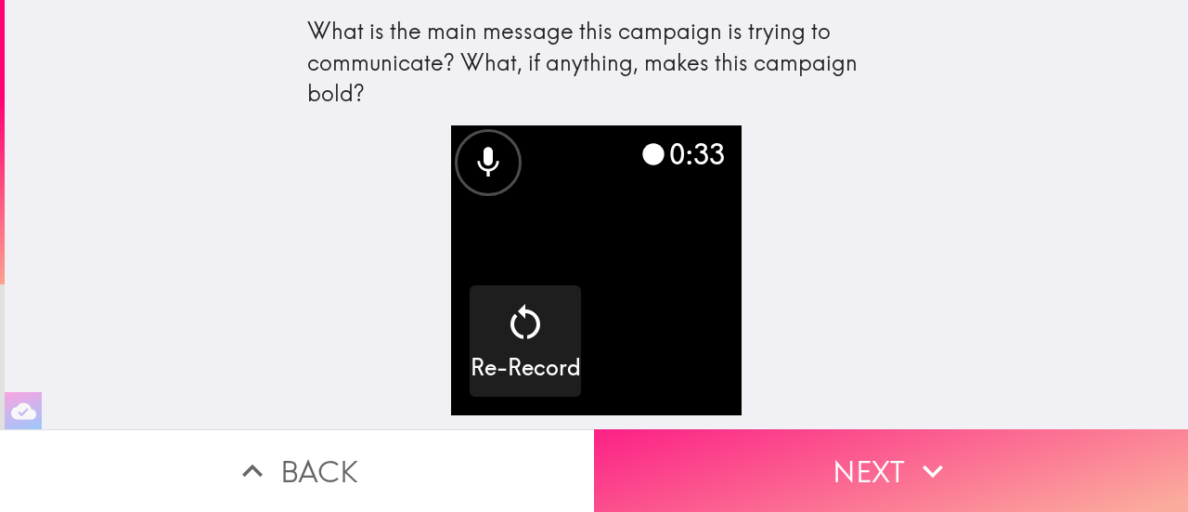
click at [844, 454] on button "Next" at bounding box center [891, 470] width 594 height 83
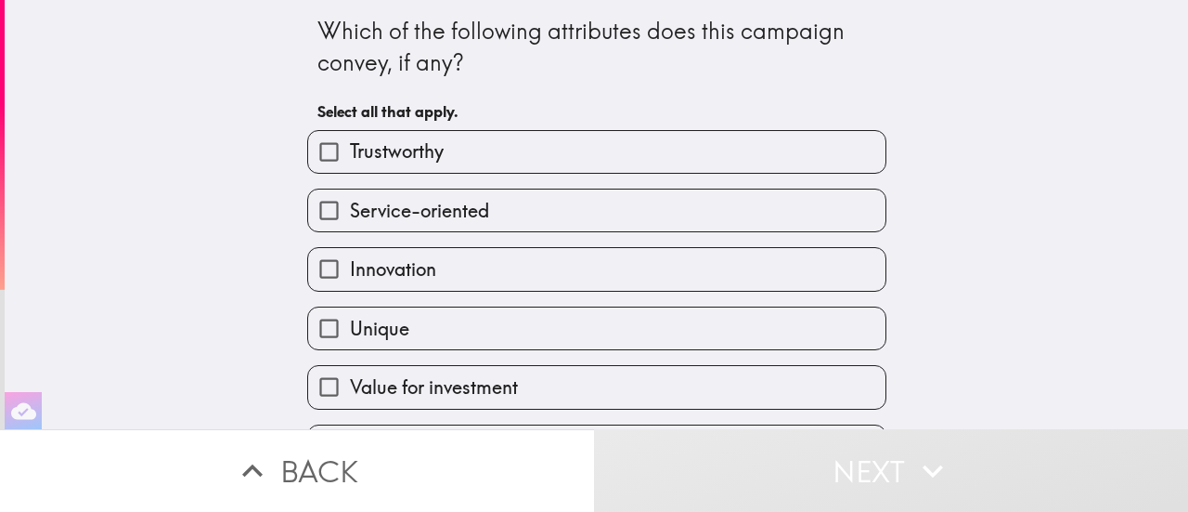
click at [313, 323] on input "Unique" at bounding box center [329, 328] width 42 height 42
checkbox input "true"
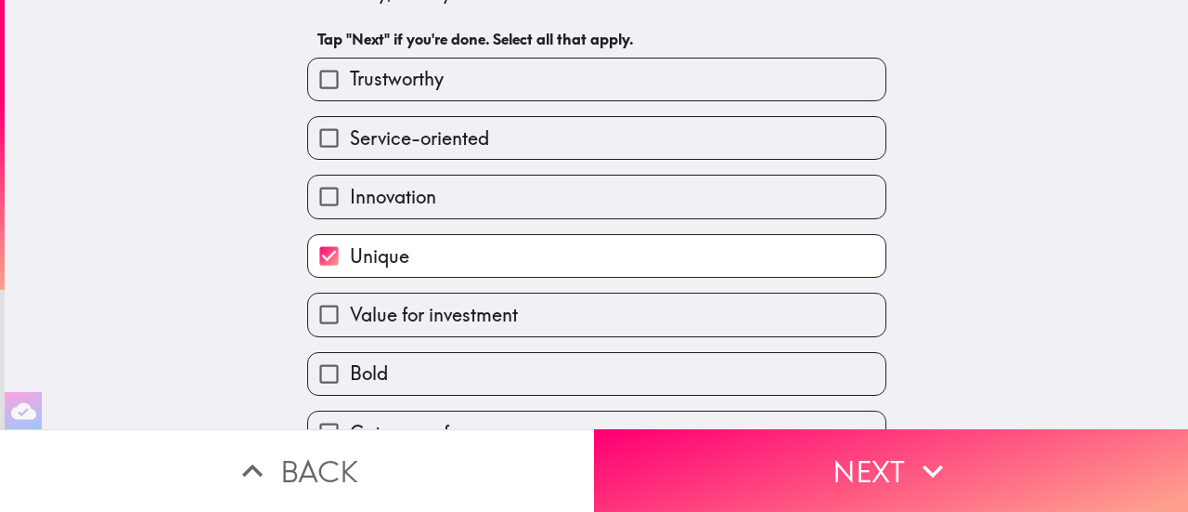
scroll to position [186, 0]
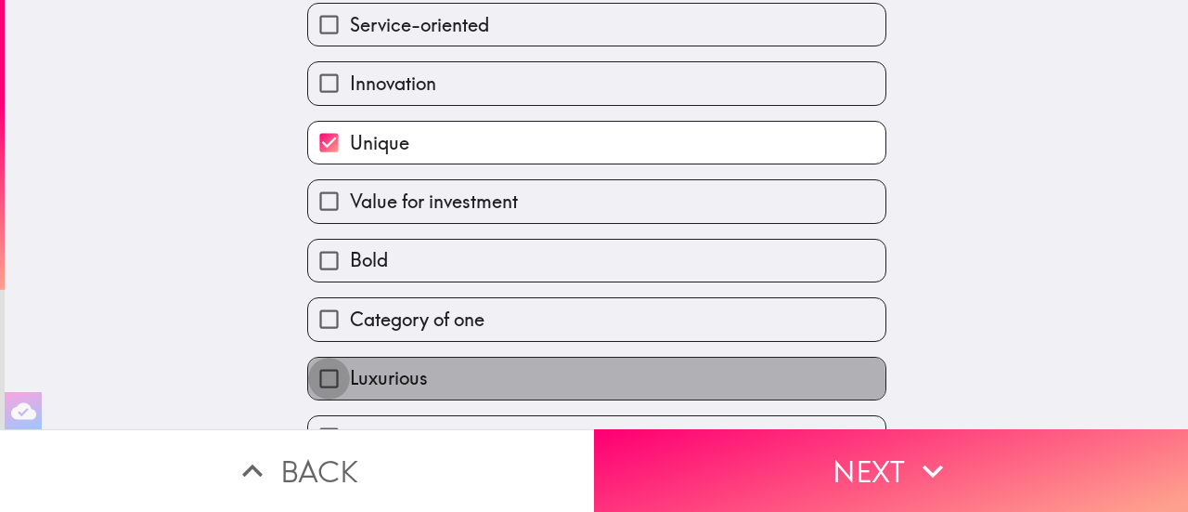
click at [314, 389] on input "Luxurious" at bounding box center [329, 378] width 42 height 42
checkbox input "true"
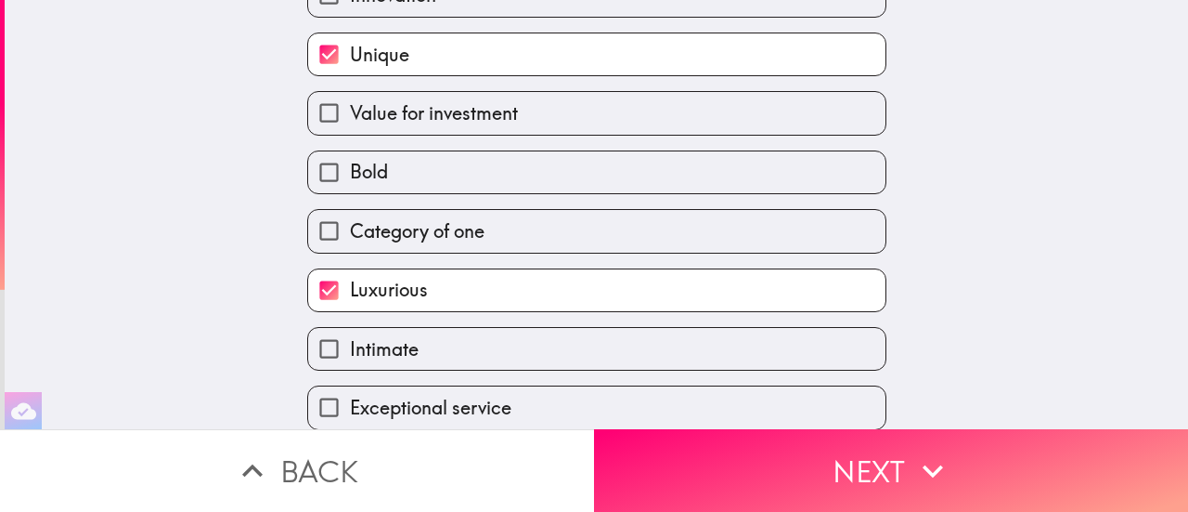
scroll to position [354, 0]
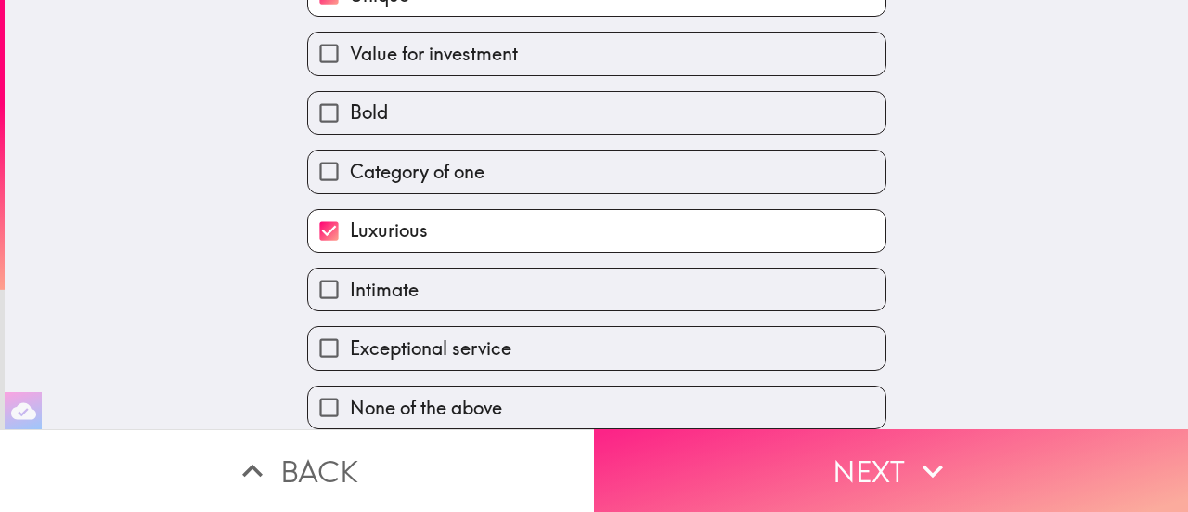
click at [863, 473] on button "Next" at bounding box center [891, 470] width 594 height 83
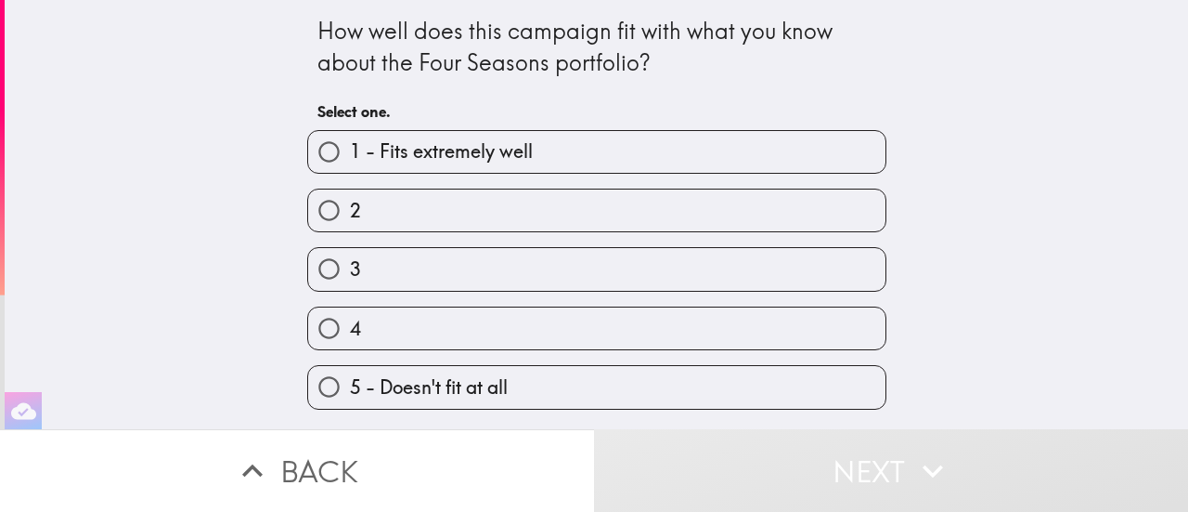
click at [309, 203] on input "2" at bounding box center [329, 210] width 42 height 42
radio input "true"
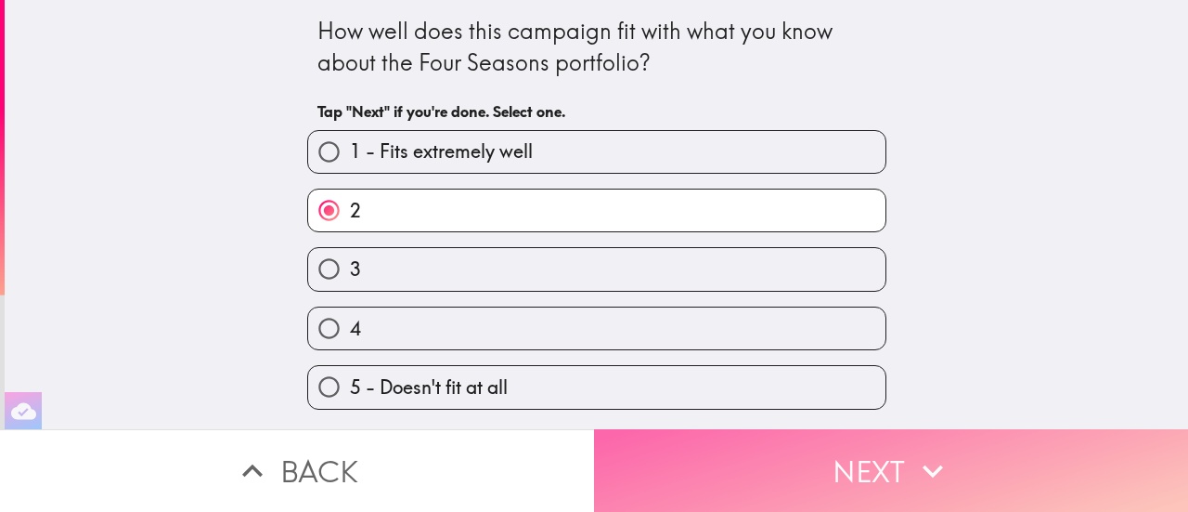
click at [834, 461] on button "Next" at bounding box center [891, 470] width 594 height 83
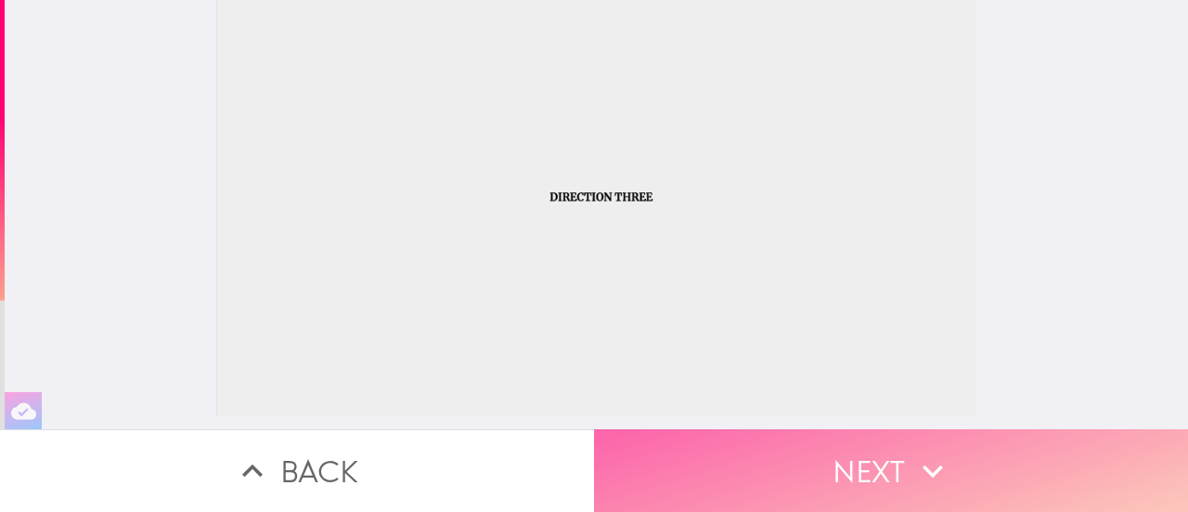
click at [917, 450] on icon "button" at bounding box center [933, 470] width 41 height 41
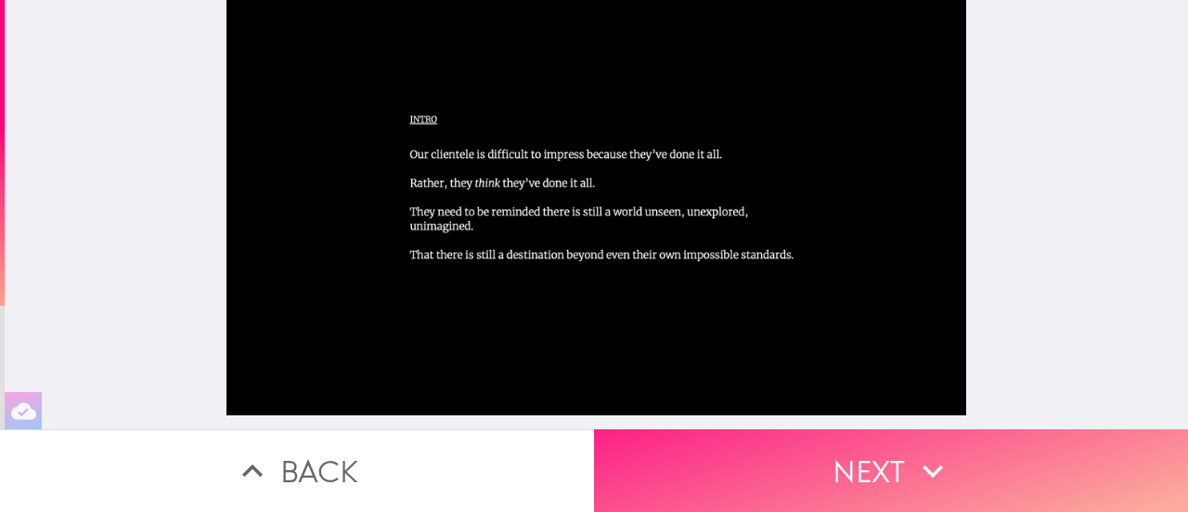
click at [776, 455] on button "Next" at bounding box center [891, 470] width 594 height 83
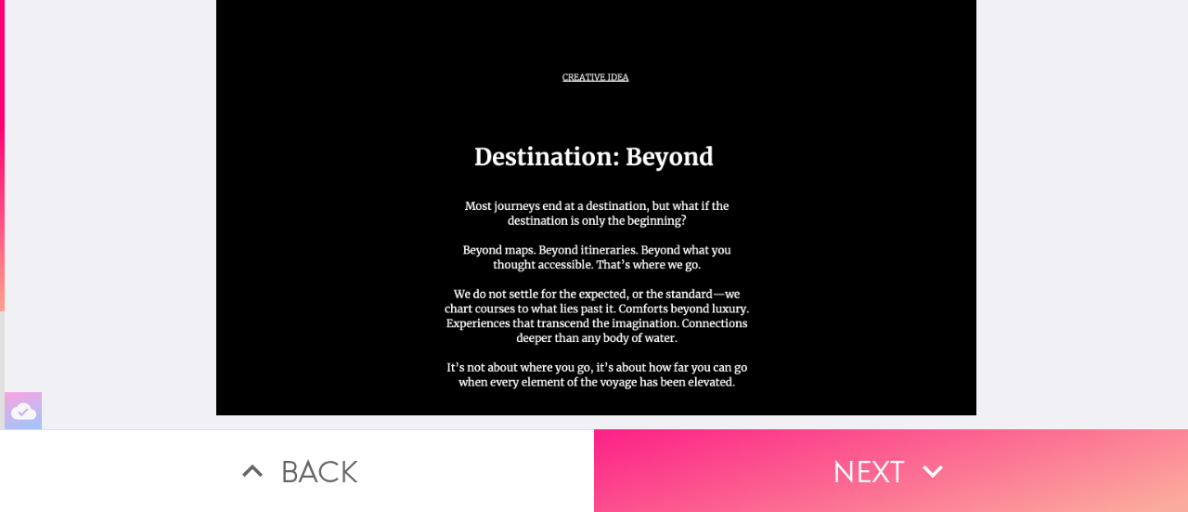
click at [872, 457] on button "Next" at bounding box center [891, 470] width 594 height 83
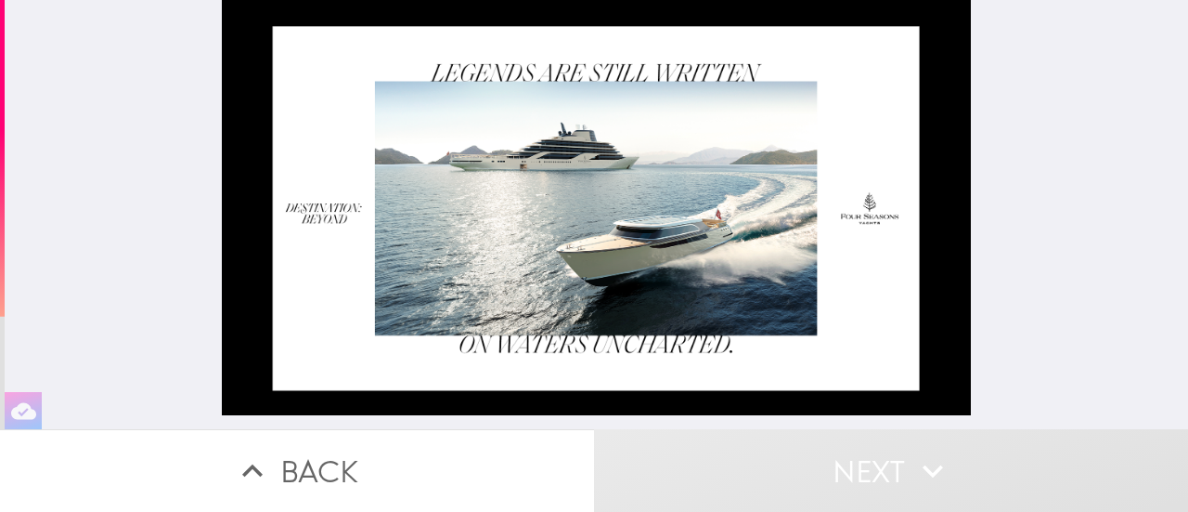
click at [773, 468] on button "Next" at bounding box center [891, 470] width 594 height 83
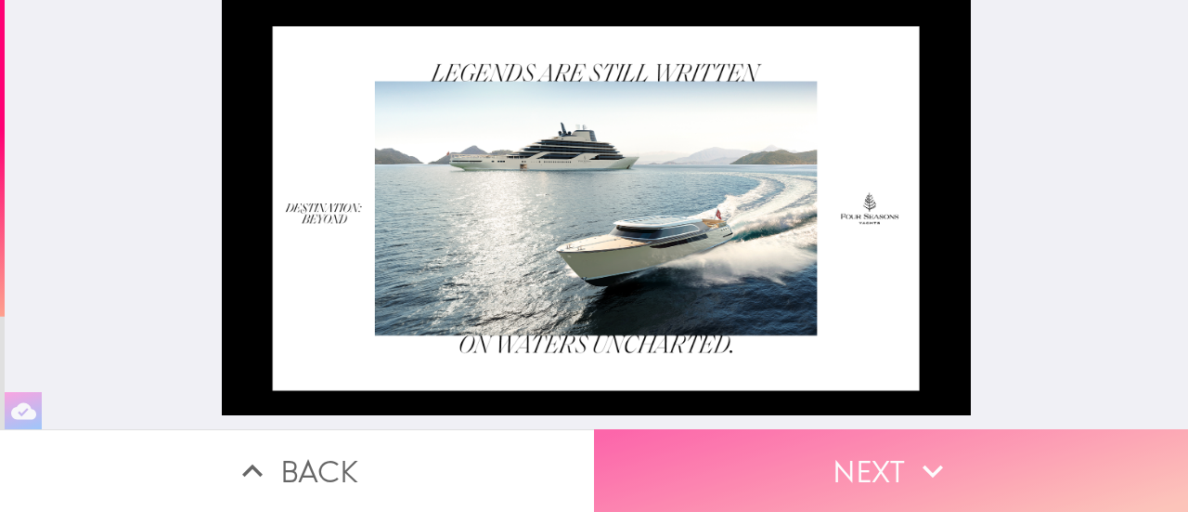
click at [802, 469] on button "Next" at bounding box center [891, 470] width 594 height 83
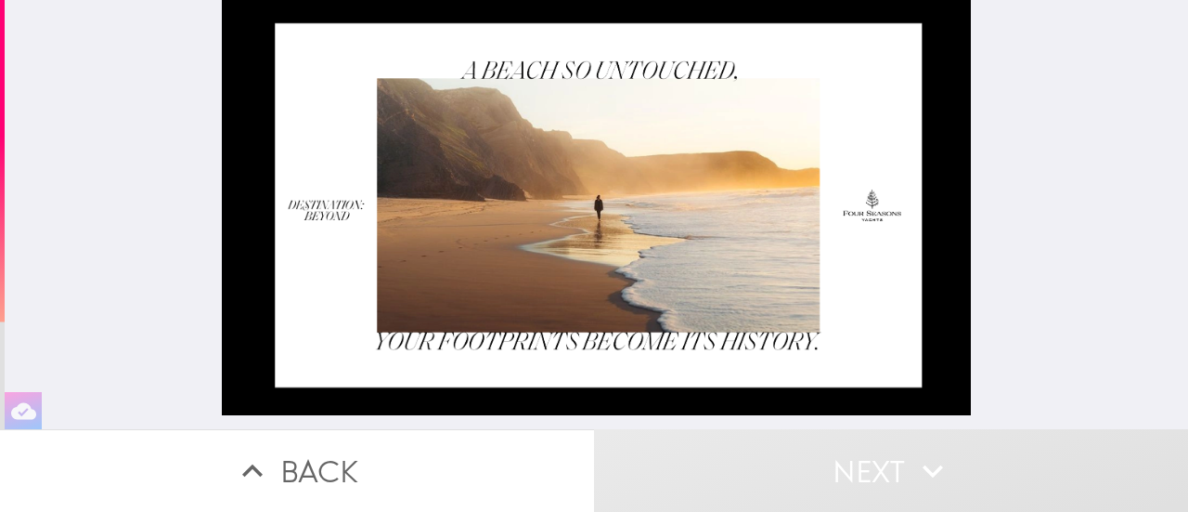
click at [864, 452] on button "Next" at bounding box center [891, 470] width 594 height 83
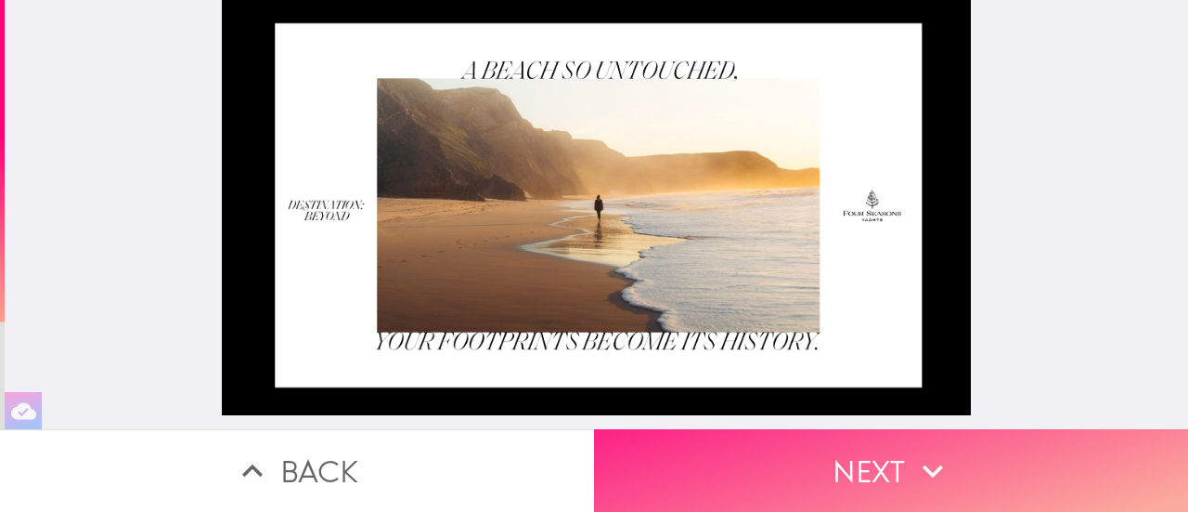
click at [774, 463] on button "Next" at bounding box center [891, 470] width 594 height 83
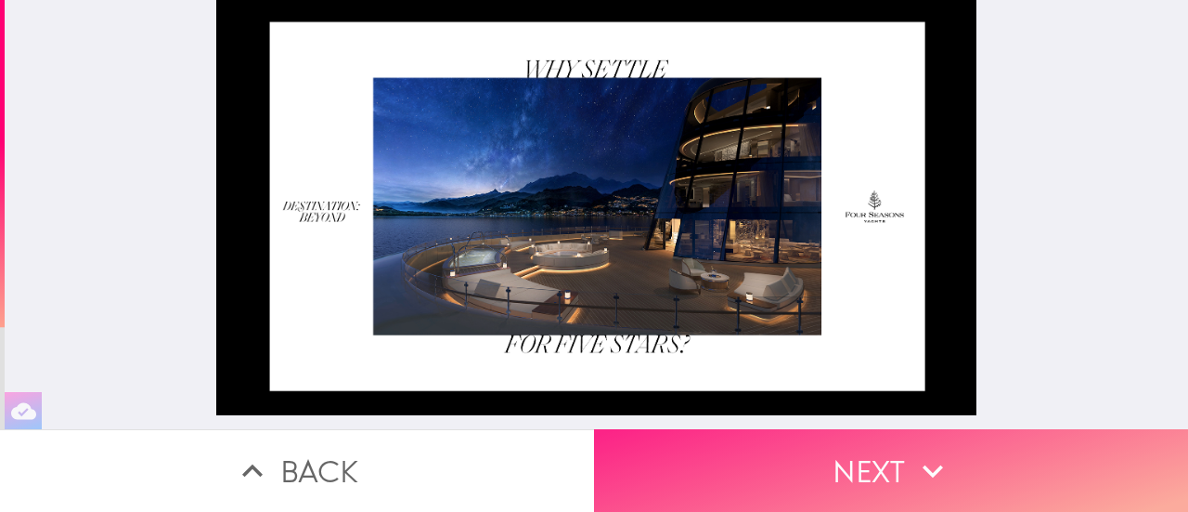
click at [810, 471] on button "Next" at bounding box center [891, 470] width 594 height 83
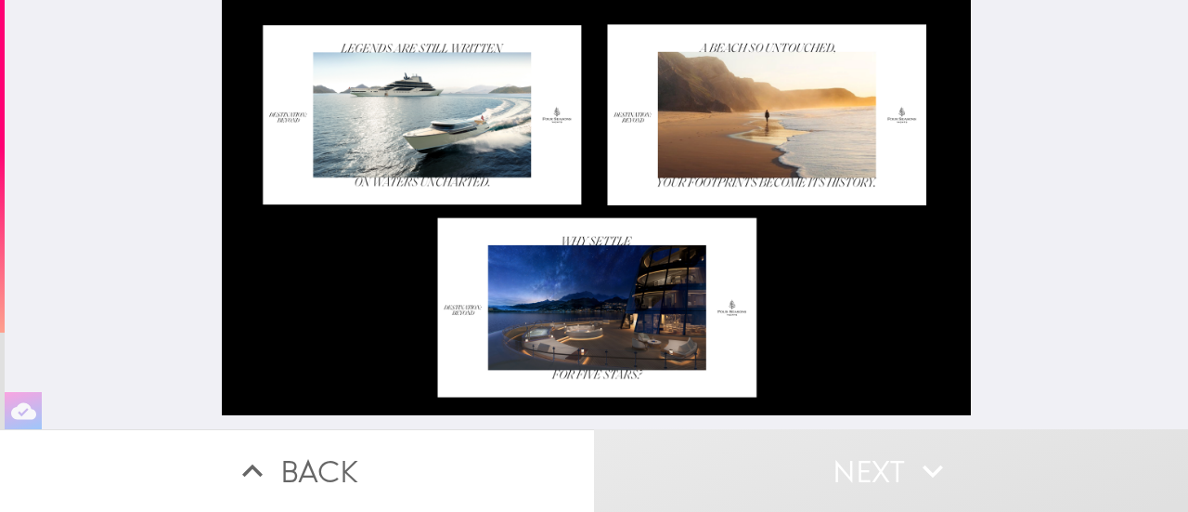
click at [761, 456] on button "Next" at bounding box center [891, 470] width 594 height 83
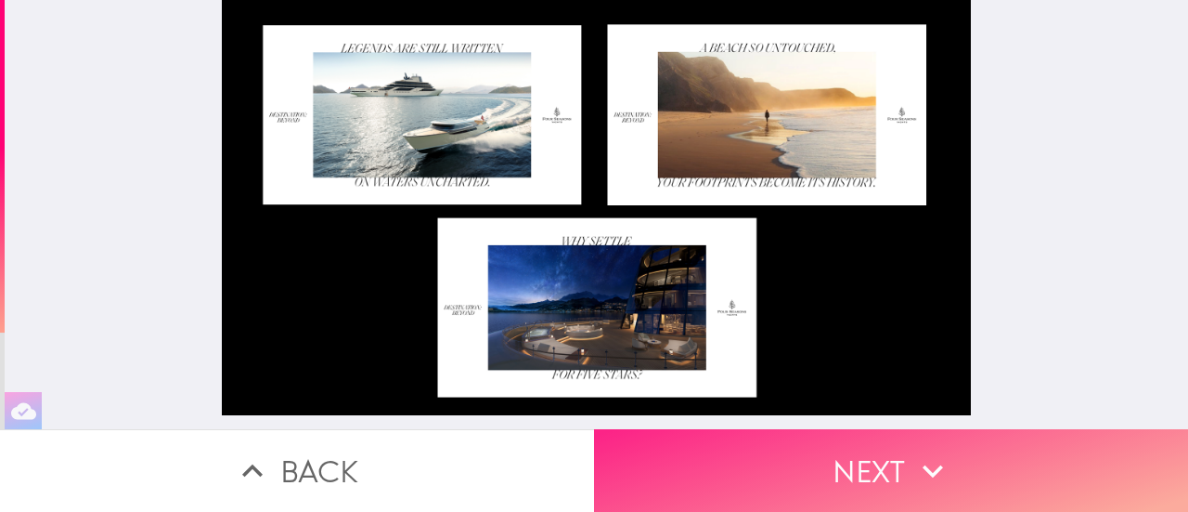
click at [832, 460] on button "Next" at bounding box center [891, 470] width 594 height 83
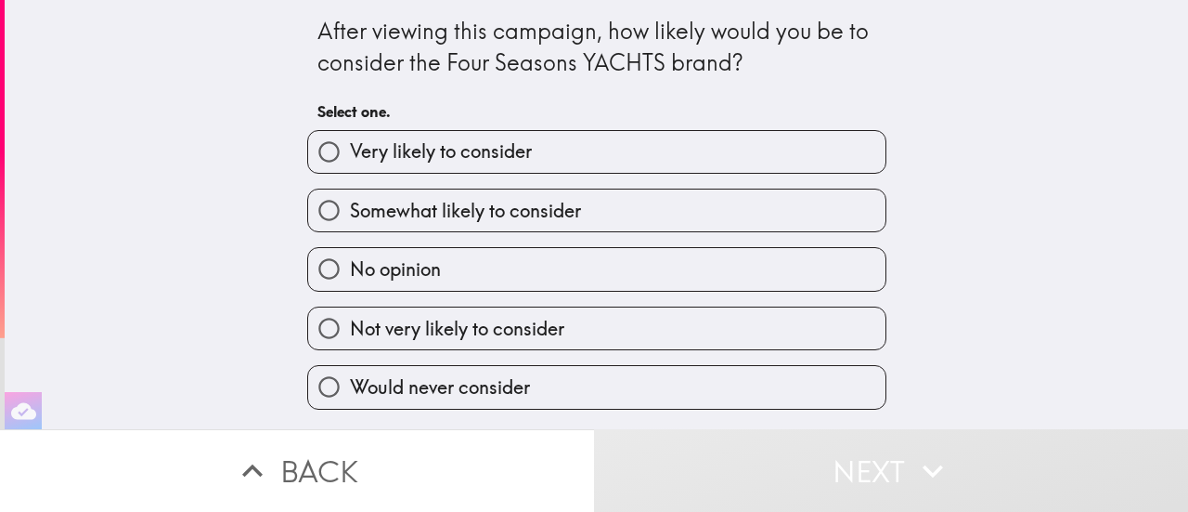
click at [312, 212] on input "Somewhat likely to consider" at bounding box center [329, 210] width 42 height 42
radio input "true"
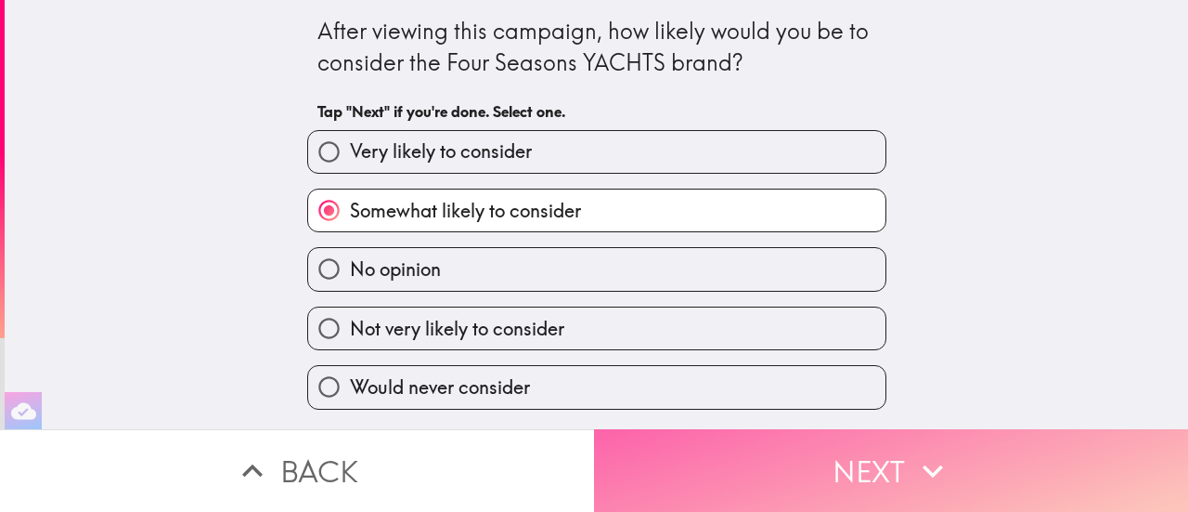
click at [850, 462] on button "Next" at bounding box center [891, 470] width 594 height 83
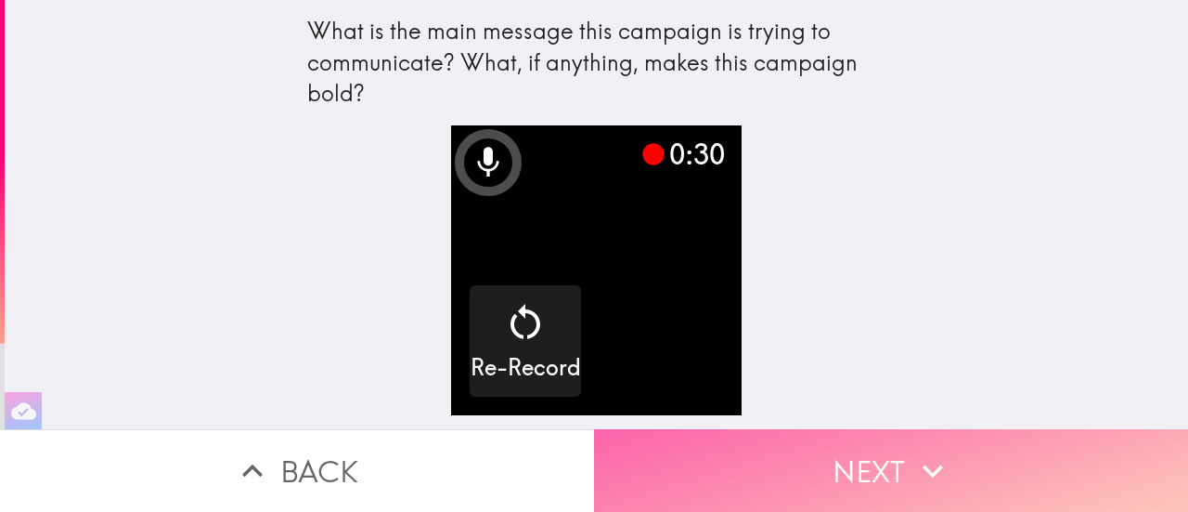
click at [887, 447] on button "Next" at bounding box center [891, 470] width 594 height 83
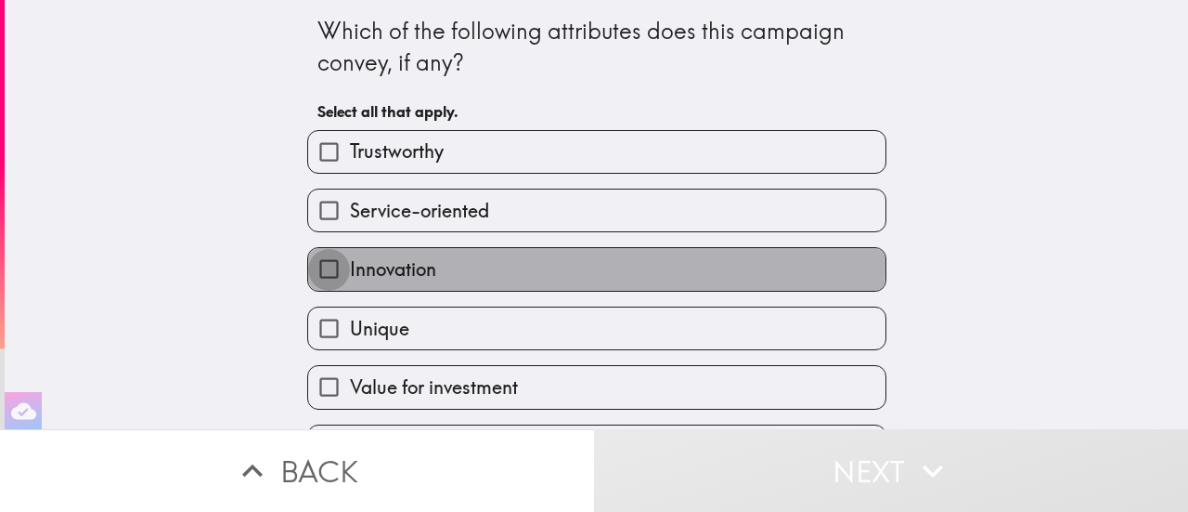
click at [308, 264] on input "Innovation" at bounding box center [329, 269] width 42 height 42
checkbox input "true"
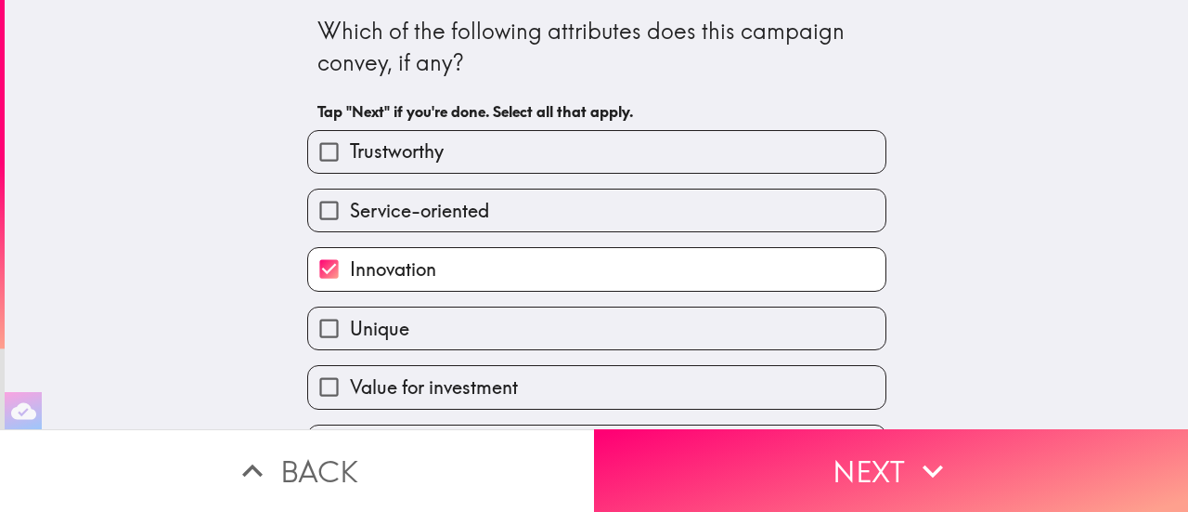
click at [316, 334] on input "Unique" at bounding box center [329, 328] width 42 height 42
checkbox input "true"
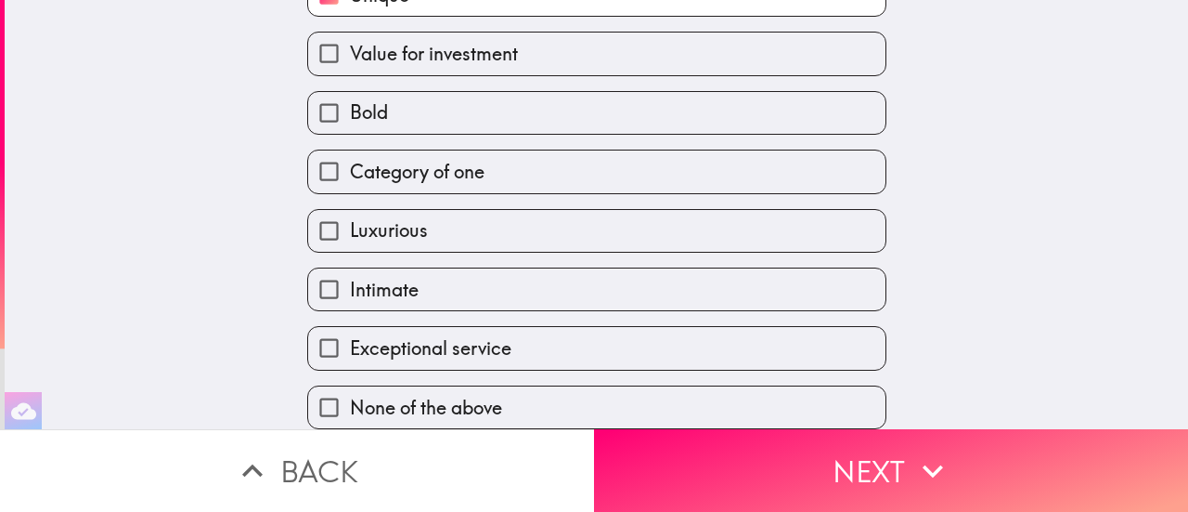
scroll to position [354, 0]
click at [309, 211] on input "Luxurious" at bounding box center [329, 231] width 42 height 42
checkbox input "true"
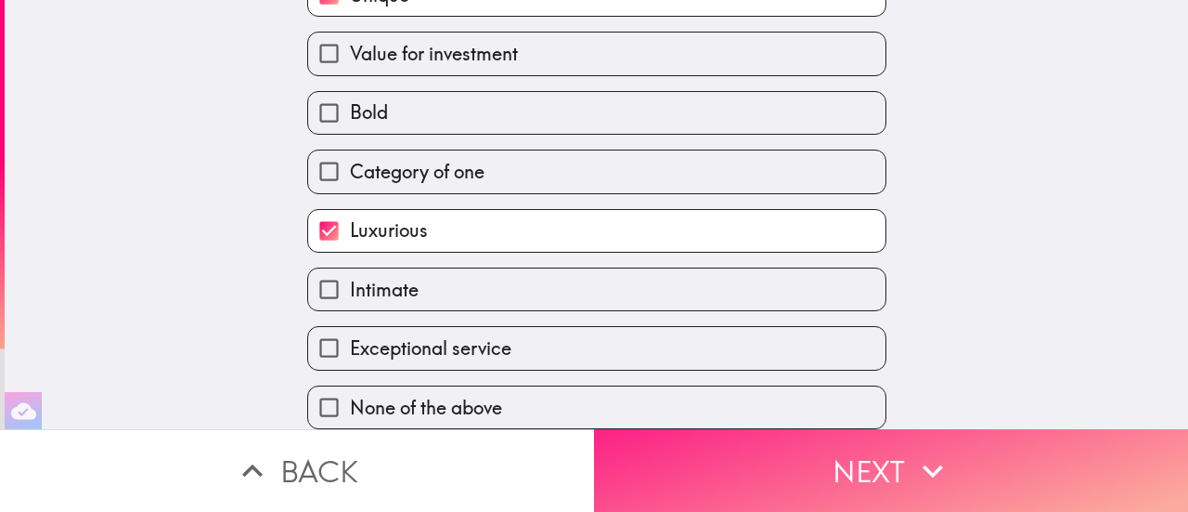
click at [956, 450] on button "Next" at bounding box center [891, 470] width 594 height 83
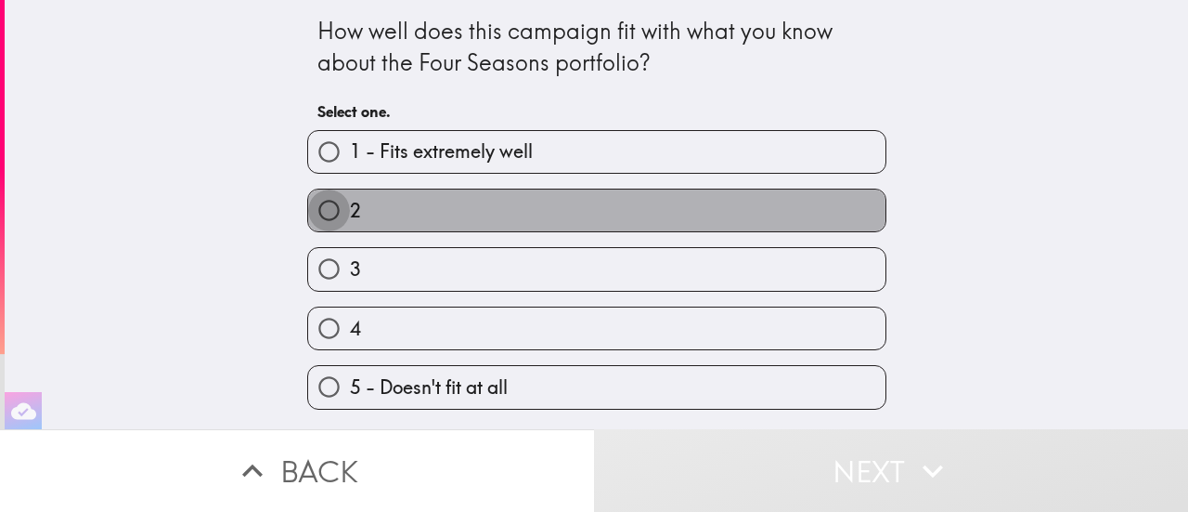
click at [308, 213] on input "2" at bounding box center [329, 210] width 42 height 42
radio input "true"
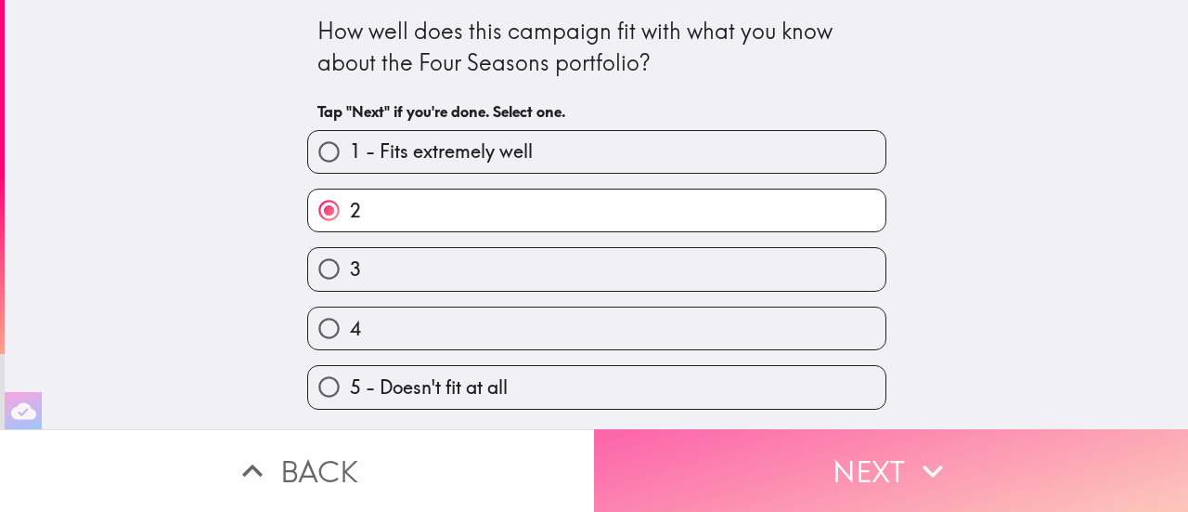
click at [839, 466] on button "Next" at bounding box center [891, 470] width 594 height 83
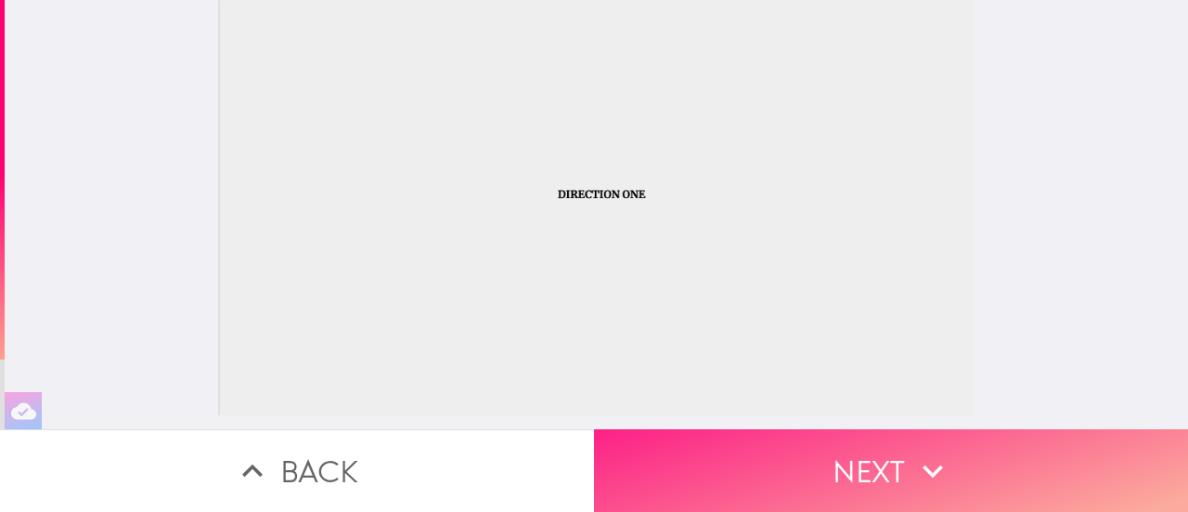
click at [833, 448] on button "Next" at bounding box center [891, 470] width 594 height 83
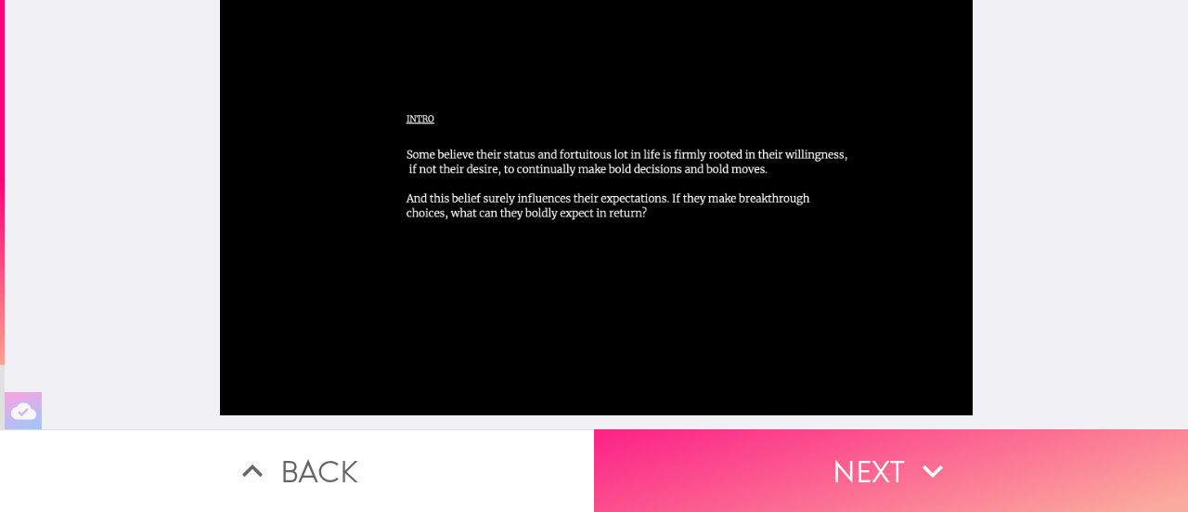
click at [841, 458] on button "Next" at bounding box center [891, 470] width 594 height 83
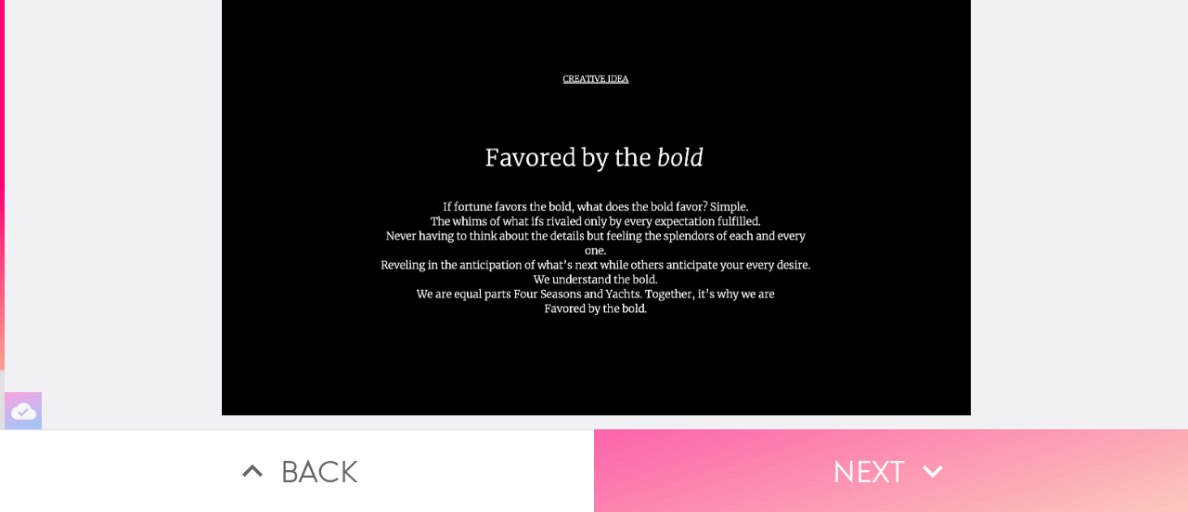
click at [837, 460] on button "Next" at bounding box center [891, 470] width 594 height 83
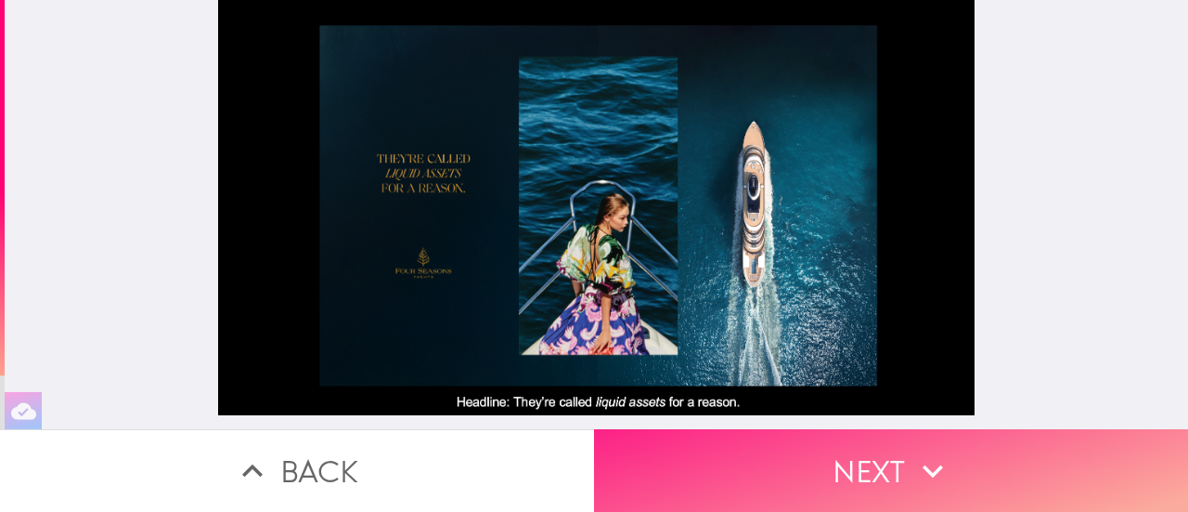
click at [840, 452] on button "Next" at bounding box center [891, 470] width 594 height 83
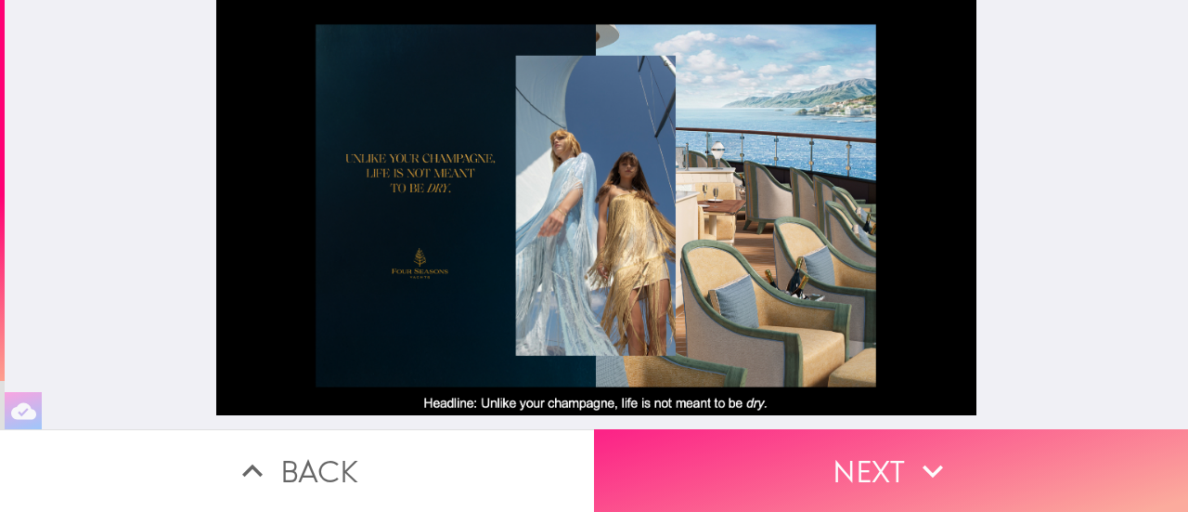
click at [851, 467] on button "Next" at bounding box center [891, 470] width 594 height 83
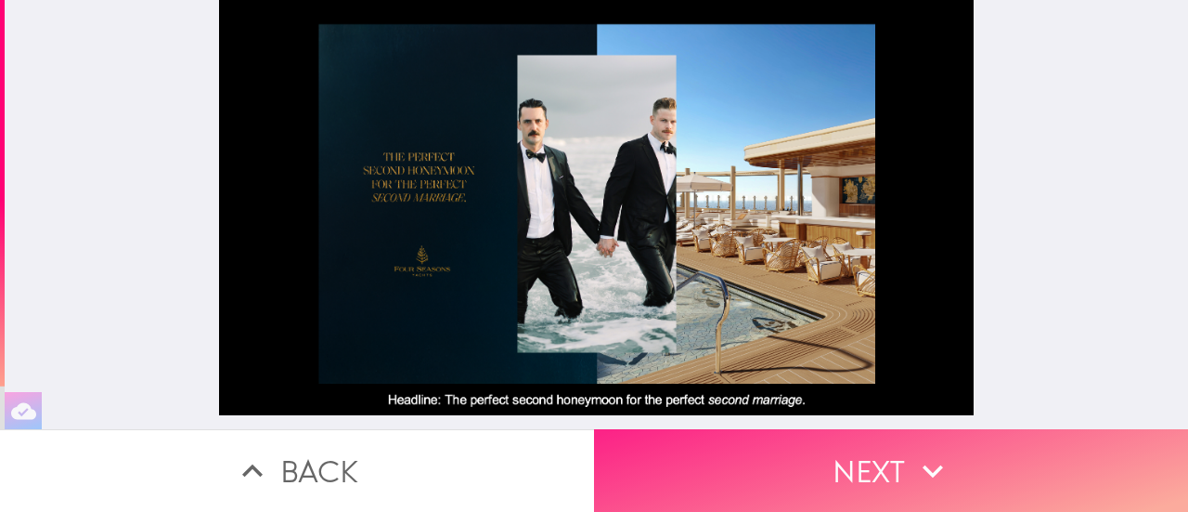
click at [812, 443] on button "Next" at bounding box center [891, 470] width 594 height 83
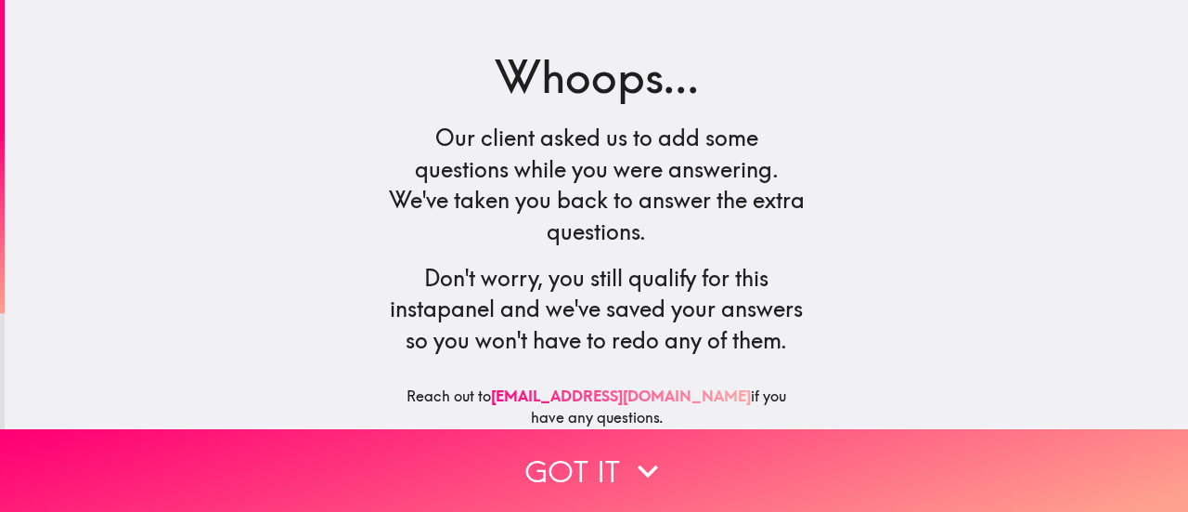
scroll to position [351, 0]
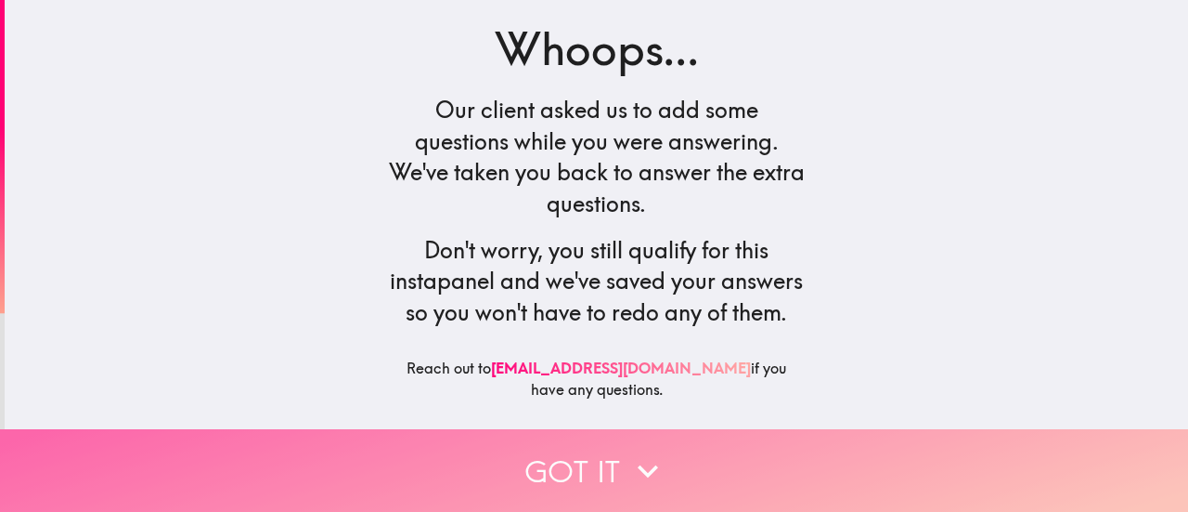
click at [589, 460] on button "Got it" at bounding box center [594, 470] width 1188 height 83
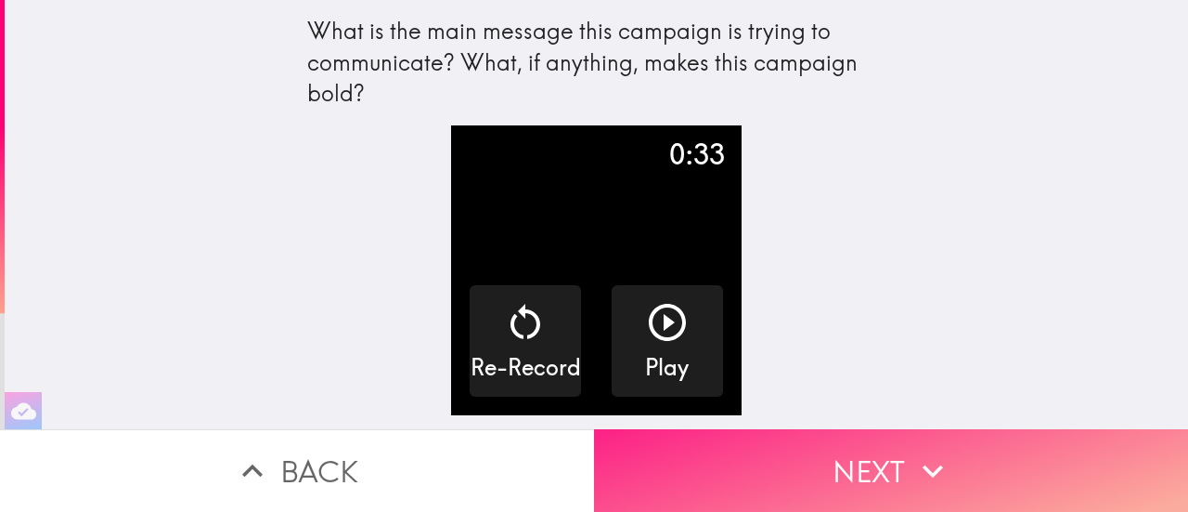
click at [875, 469] on button "Next" at bounding box center [891, 470] width 594 height 83
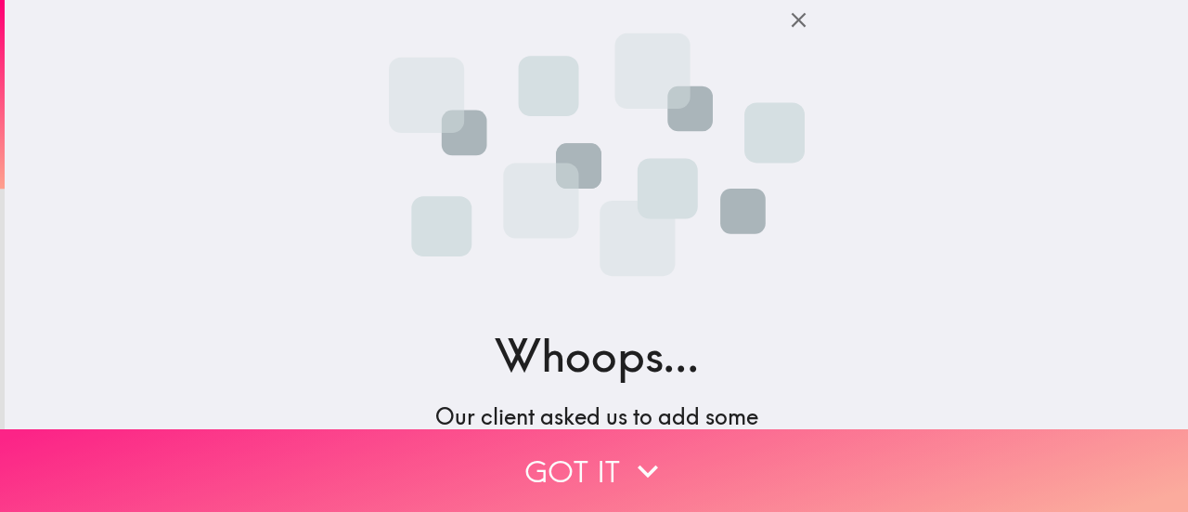
click at [585, 458] on button "Got it" at bounding box center [594, 470] width 1188 height 83
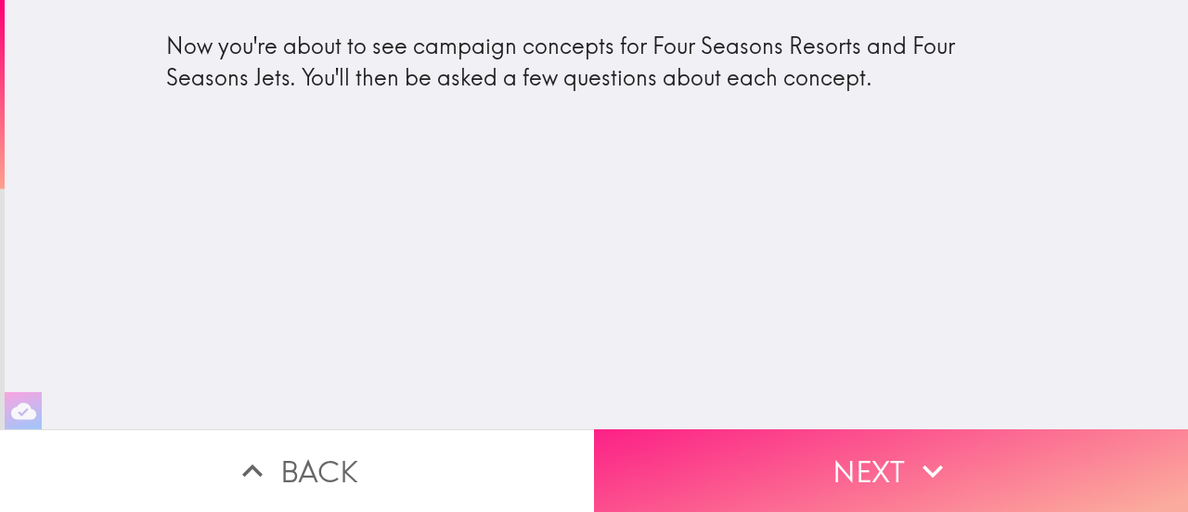
click at [865, 459] on button "Next" at bounding box center [891, 470] width 594 height 83
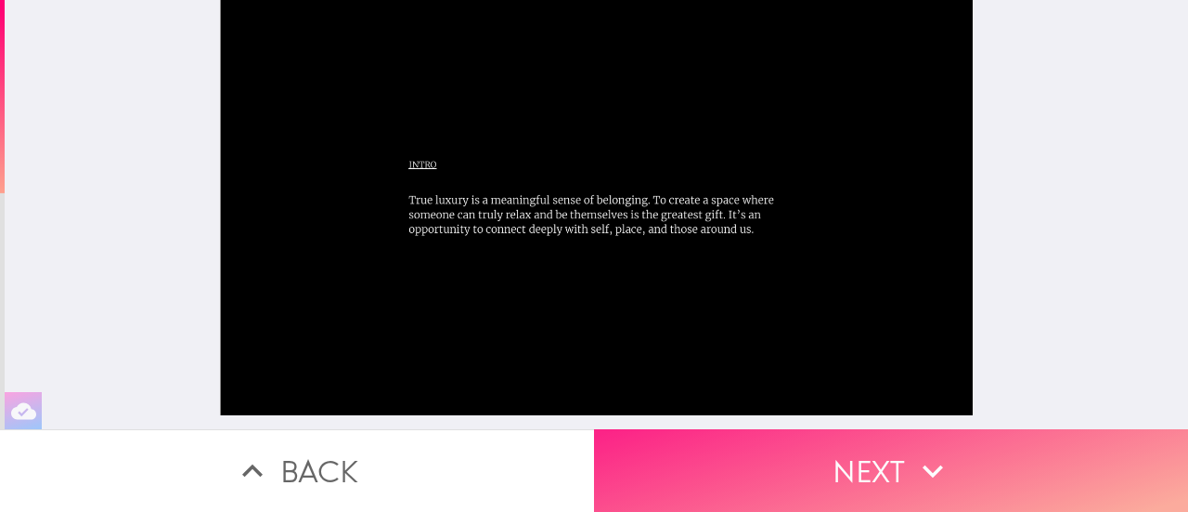
click at [816, 456] on button "Next" at bounding box center [891, 470] width 594 height 83
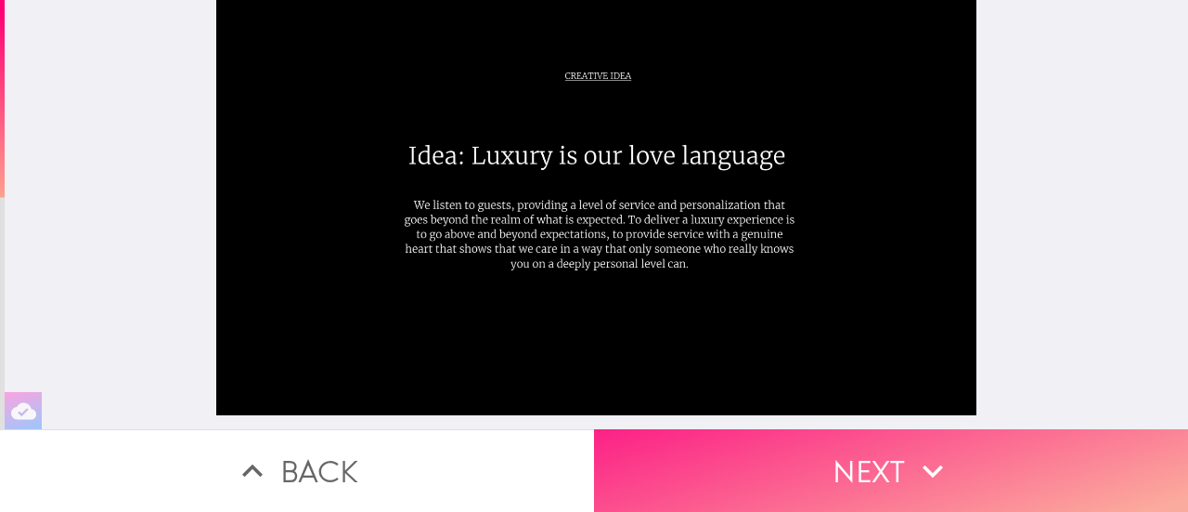
click at [901, 463] on button "Next" at bounding box center [891, 470] width 594 height 83
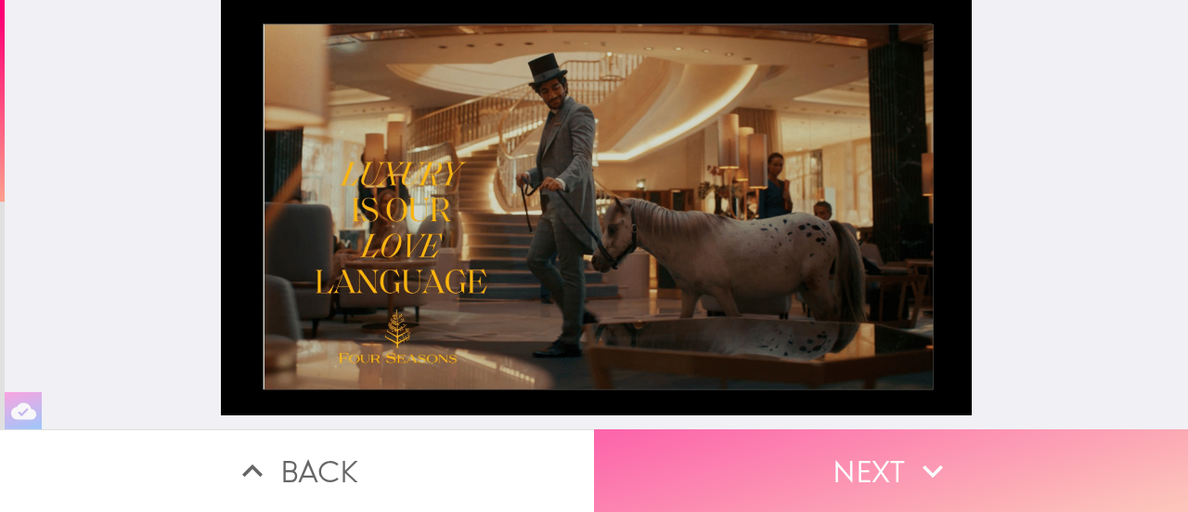
click at [936, 462] on icon "button" at bounding box center [933, 470] width 41 height 41
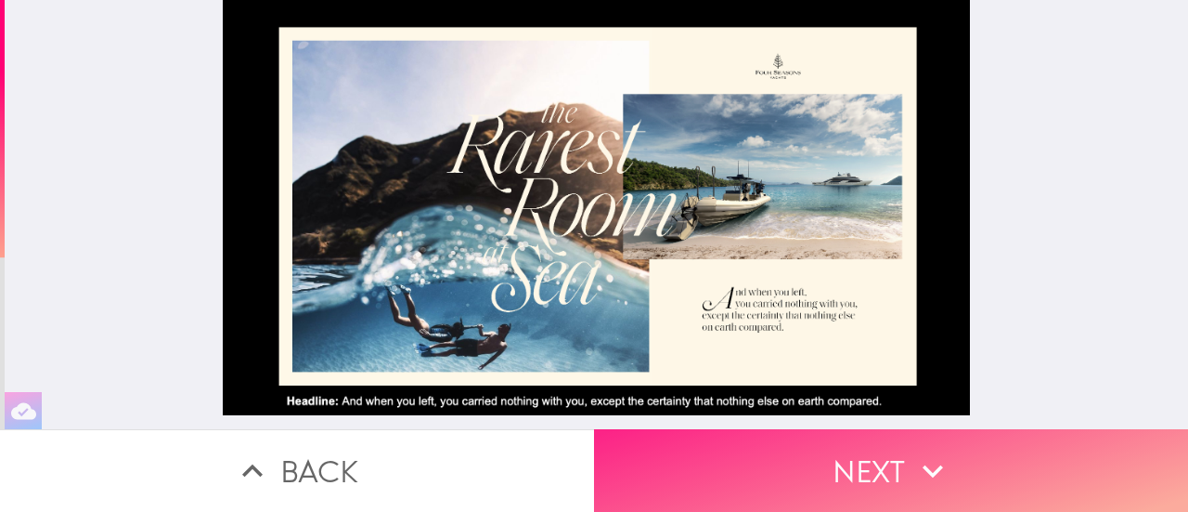
click at [859, 460] on button "Next" at bounding box center [891, 470] width 594 height 83
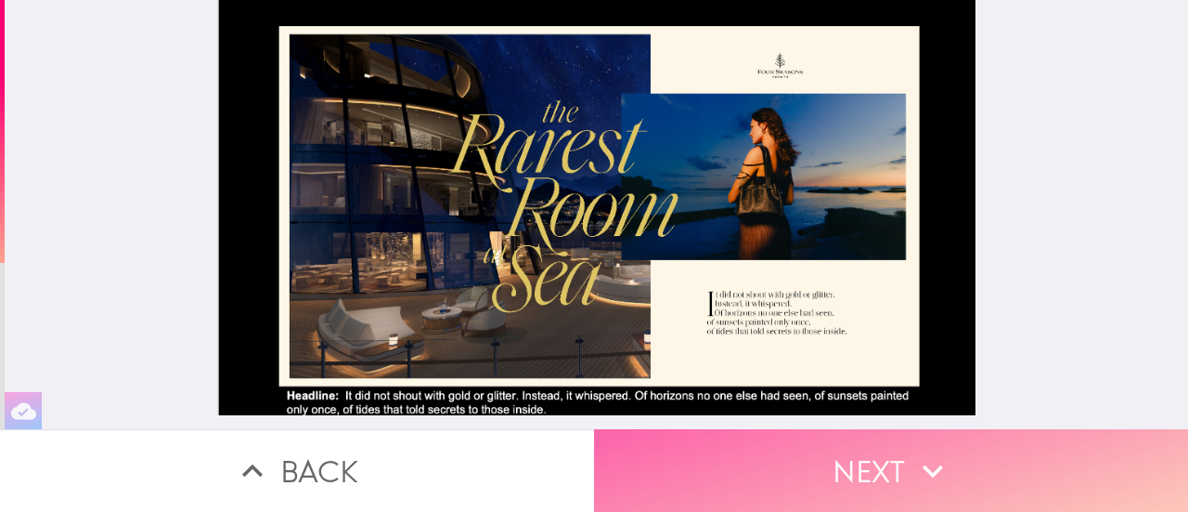
click at [859, 460] on button "Next" at bounding box center [891, 470] width 594 height 83
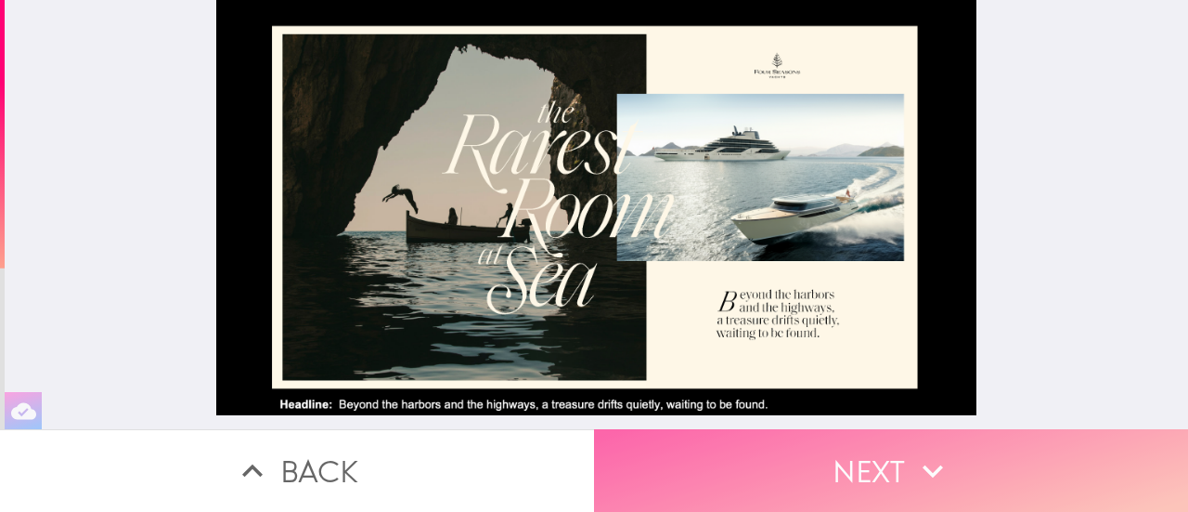
click at [859, 460] on button "Next" at bounding box center [891, 470] width 594 height 83
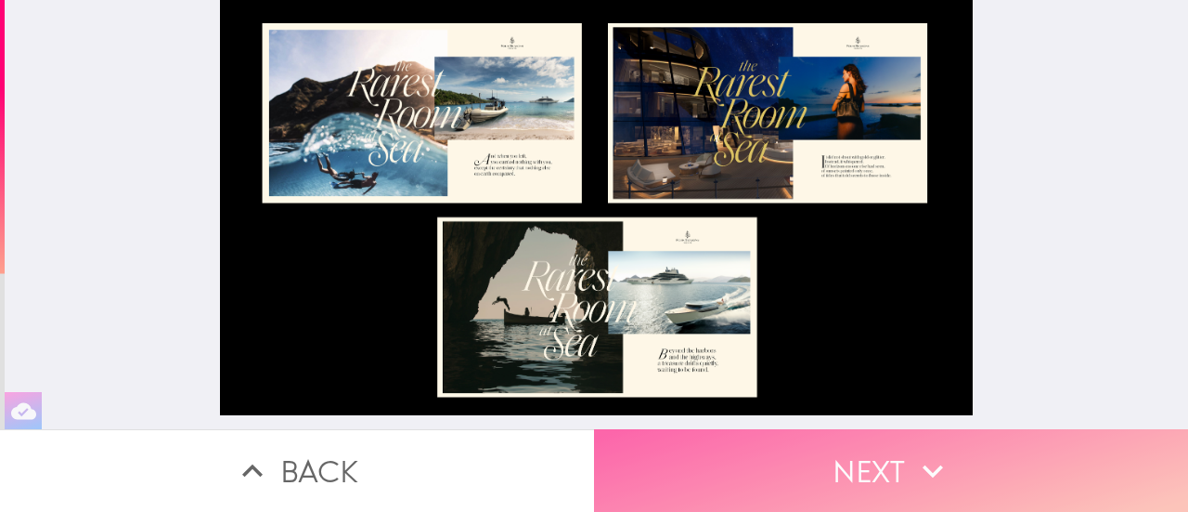
click at [859, 460] on button "Next" at bounding box center [891, 470] width 594 height 83
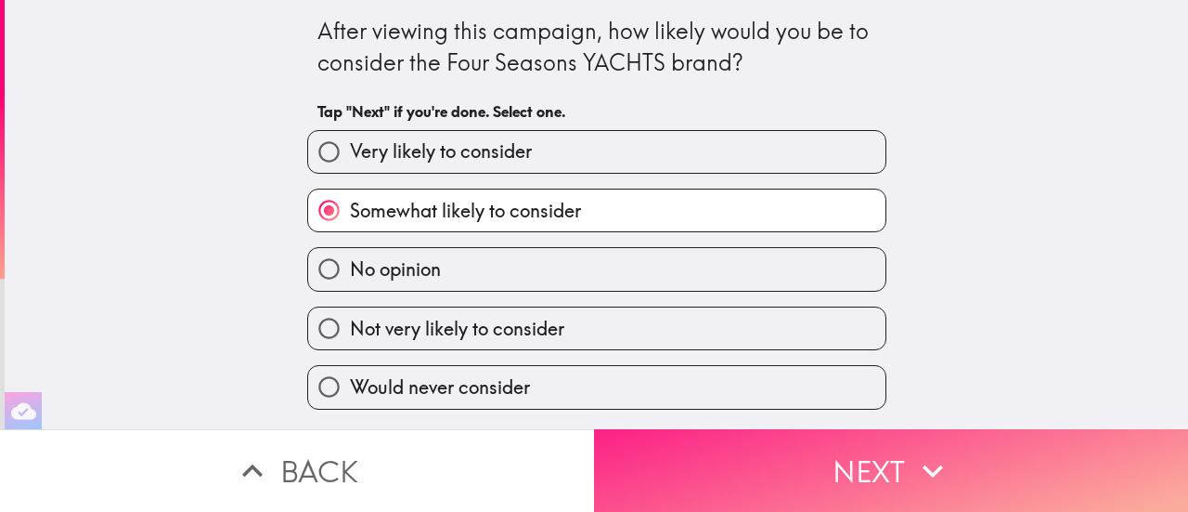
click at [859, 460] on button "Next" at bounding box center [891, 470] width 594 height 83
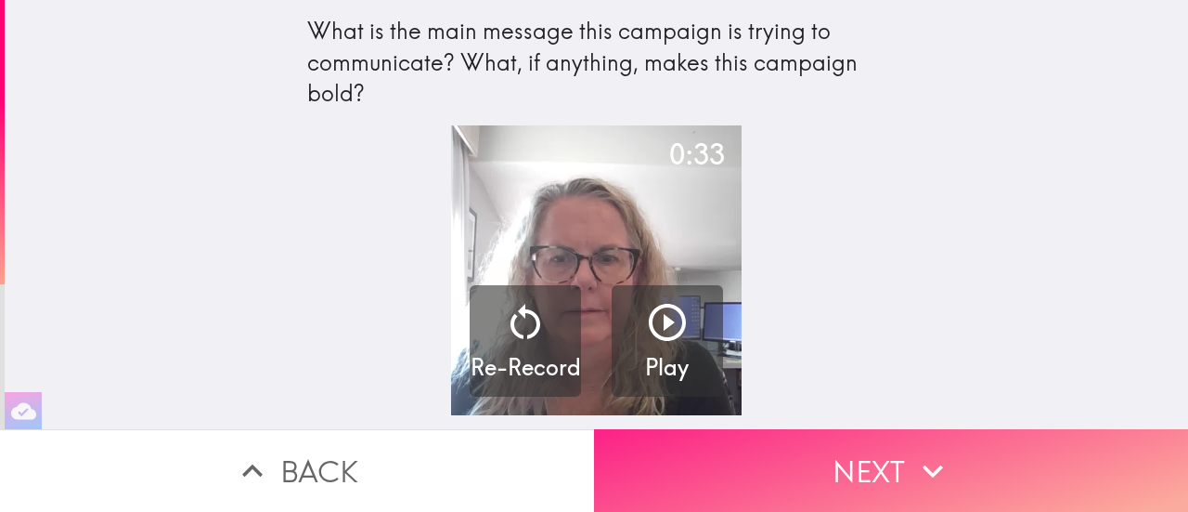
click at [859, 460] on button "Next" at bounding box center [891, 470] width 594 height 83
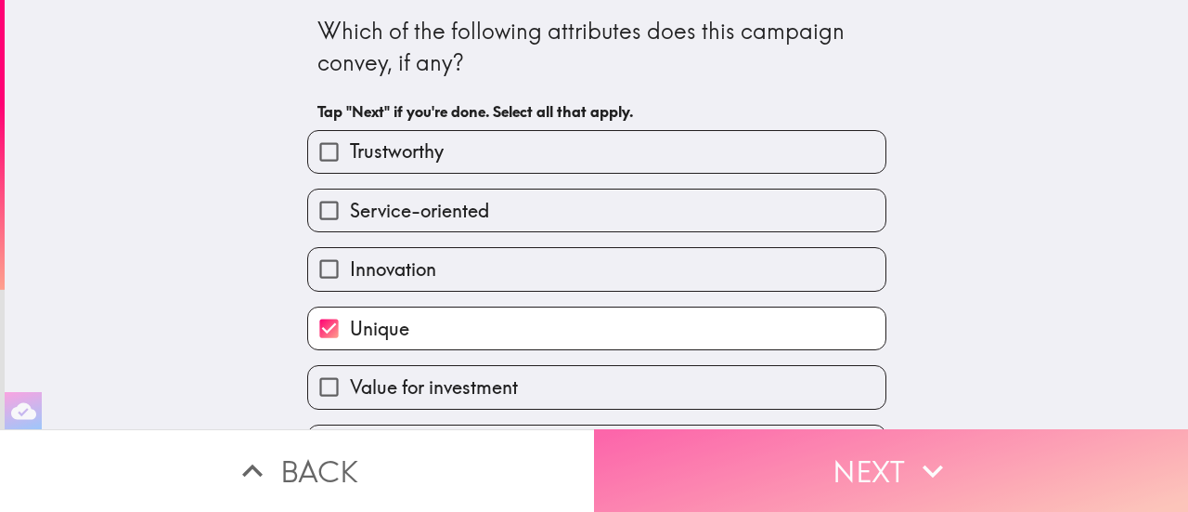
click at [859, 460] on button "Next" at bounding box center [891, 470] width 594 height 83
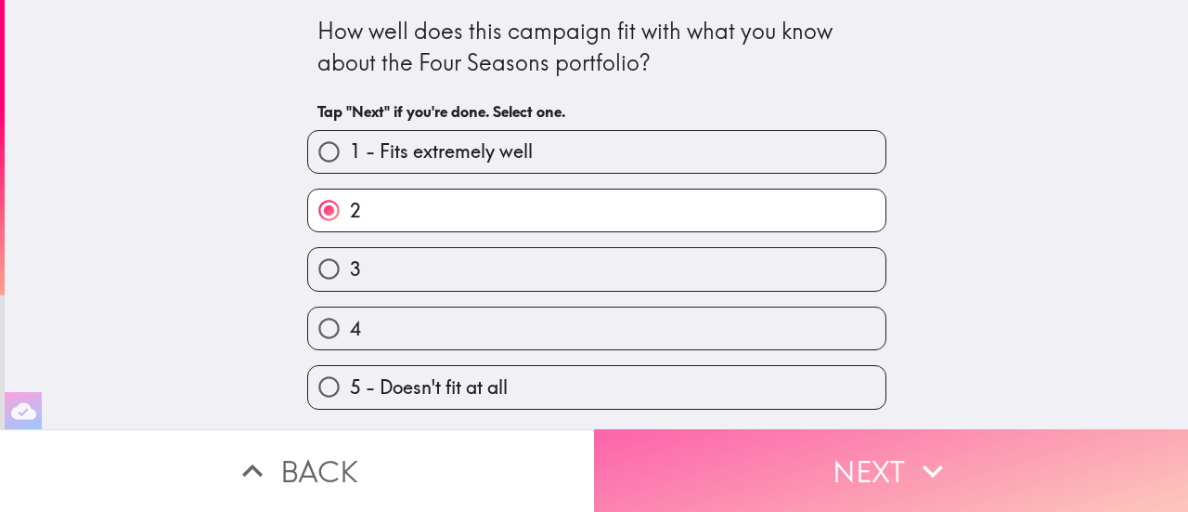
click at [859, 460] on button "Next" at bounding box center [891, 470] width 594 height 83
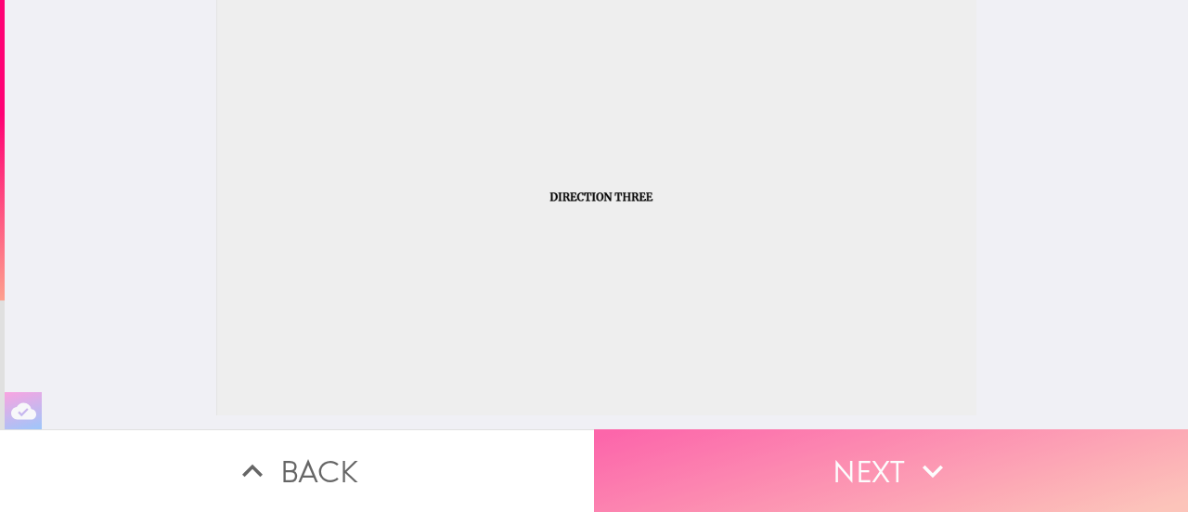
click at [859, 460] on button "Next" at bounding box center [891, 470] width 594 height 83
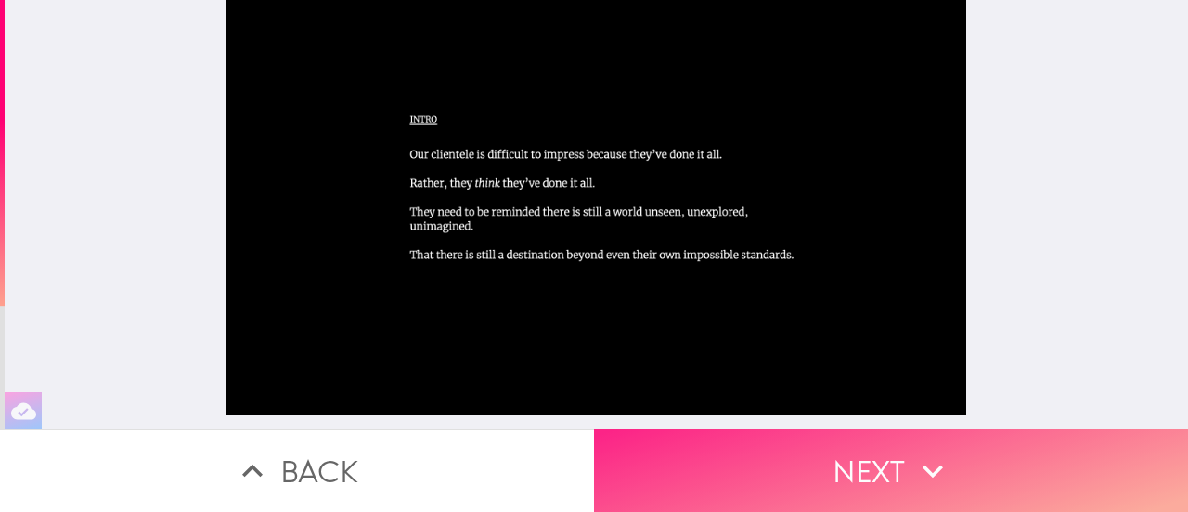
click at [859, 460] on button "Next" at bounding box center [891, 470] width 594 height 83
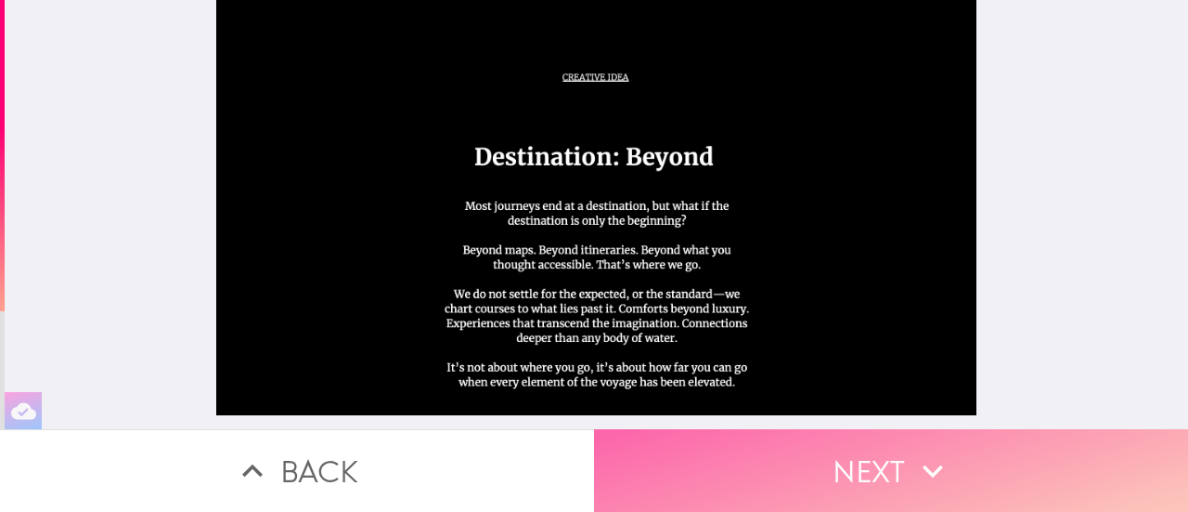
click at [859, 460] on button "Next" at bounding box center [891, 470] width 594 height 83
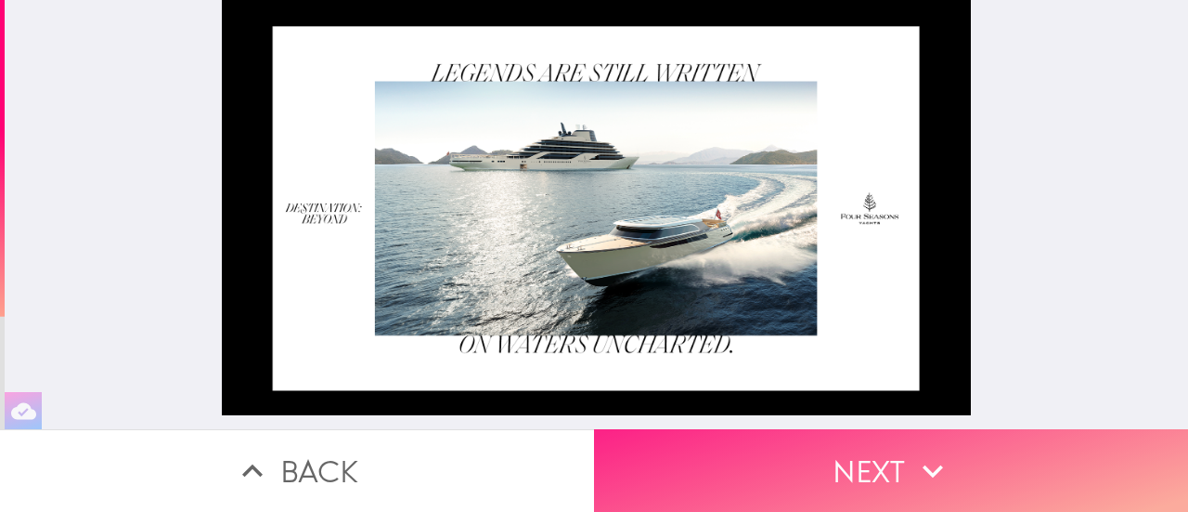
click at [859, 460] on button "Next" at bounding box center [891, 470] width 594 height 83
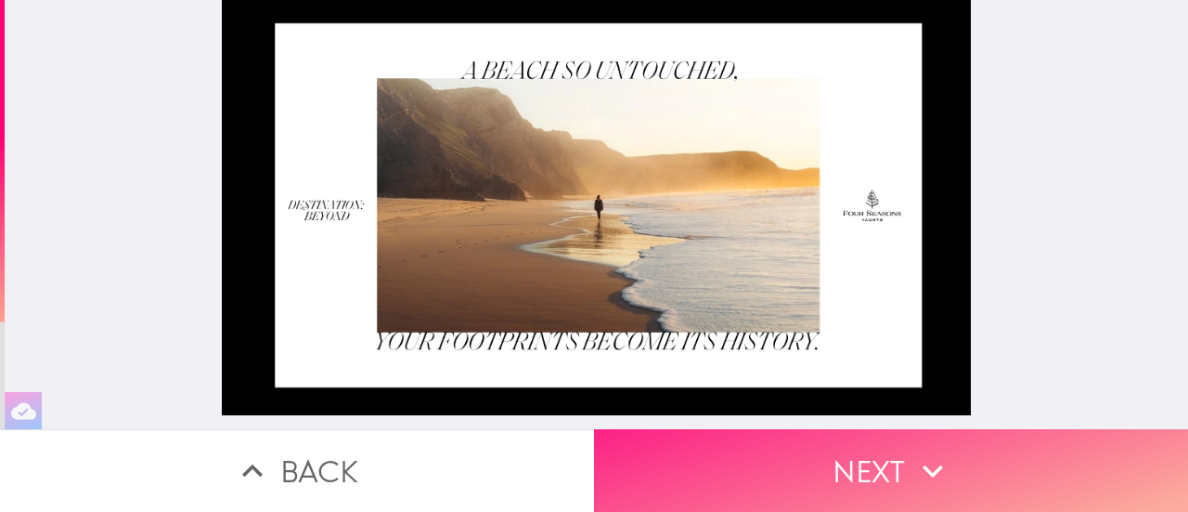
click at [859, 460] on button "Next" at bounding box center [891, 470] width 594 height 83
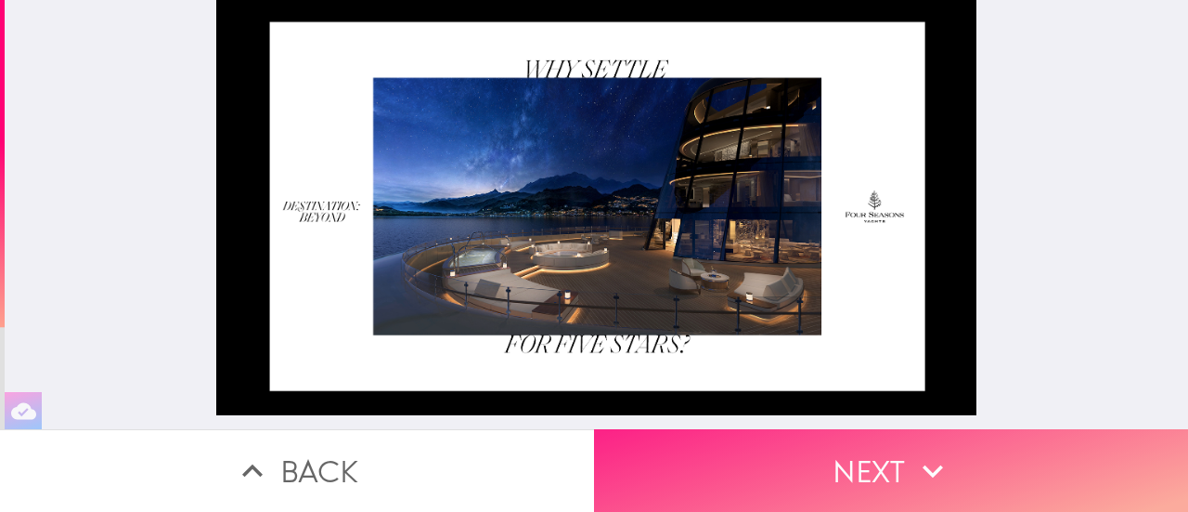
click at [859, 460] on button "Next" at bounding box center [891, 470] width 594 height 83
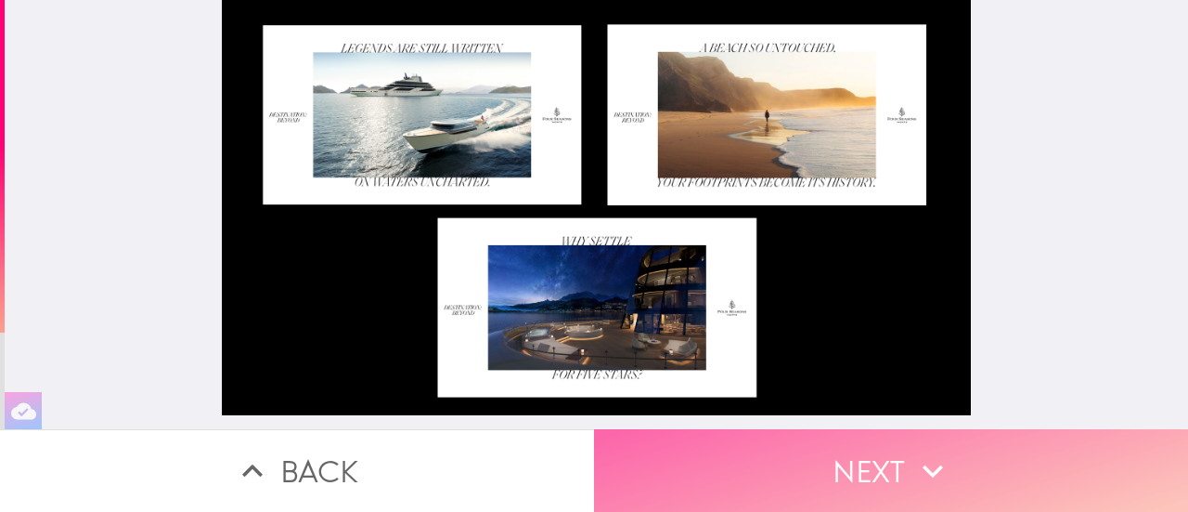
click at [859, 460] on button "Next" at bounding box center [891, 470] width 594 height 83
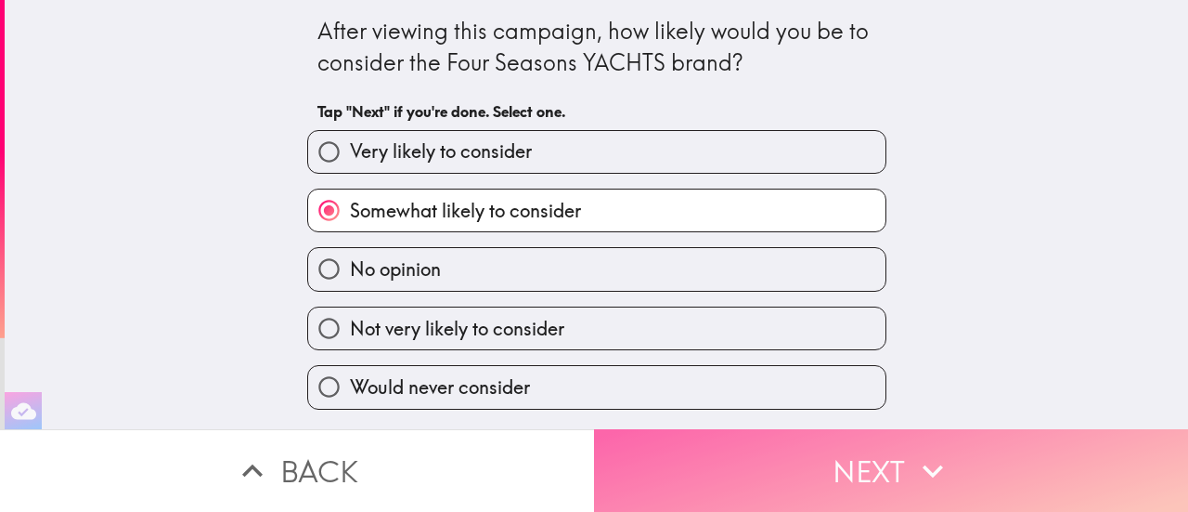
click at [859, 460] on button "Next" at bounding box center [891, 470] width 594 height 83
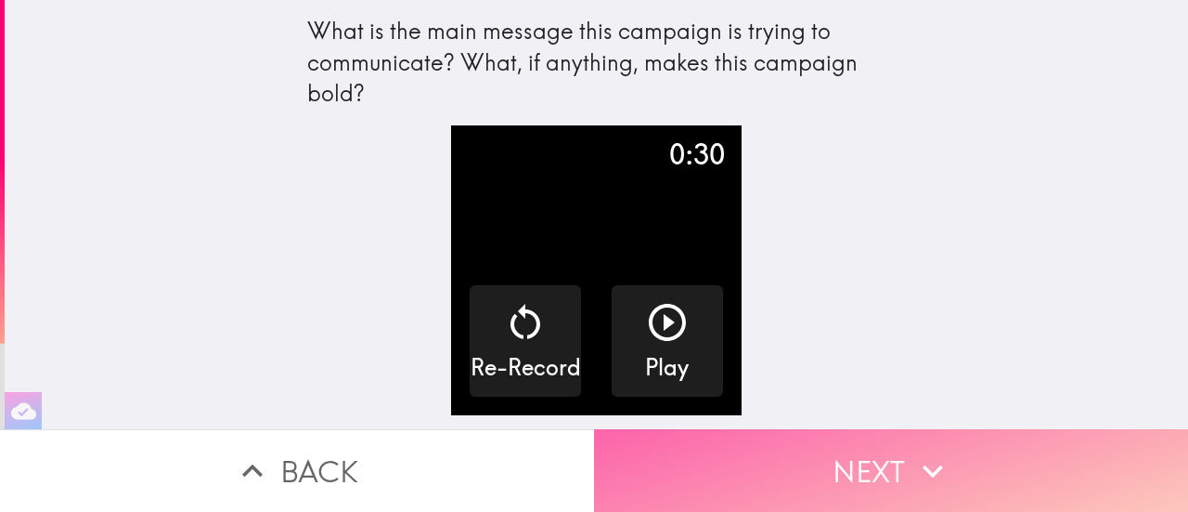
click at [859, 460] on button "Next" at bounding box center [891, 470] width 594 height 83
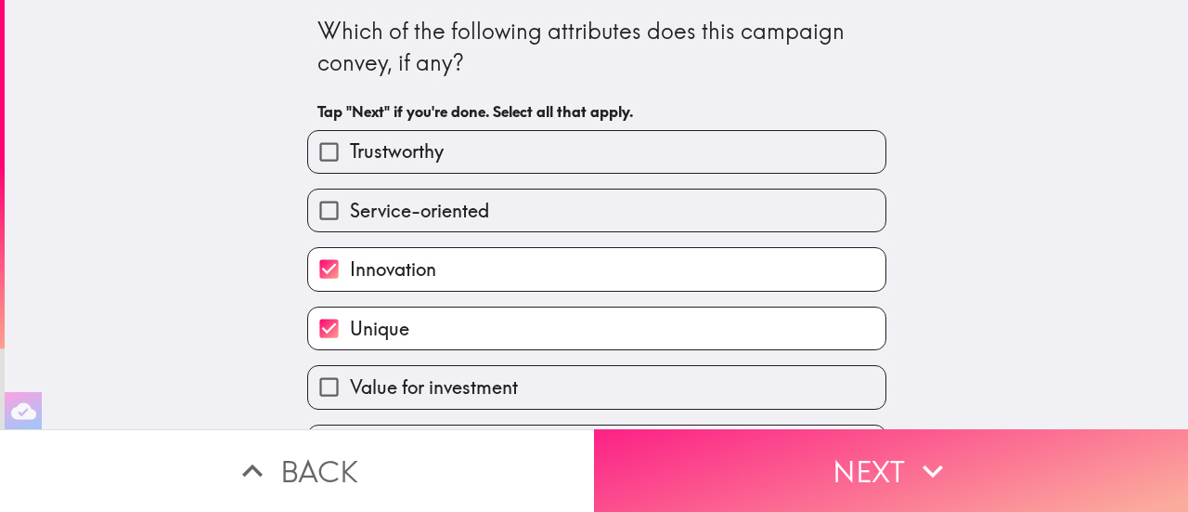
click at [859, 460] on button "Next" at bounding box center [891, 470] width 594 height 83
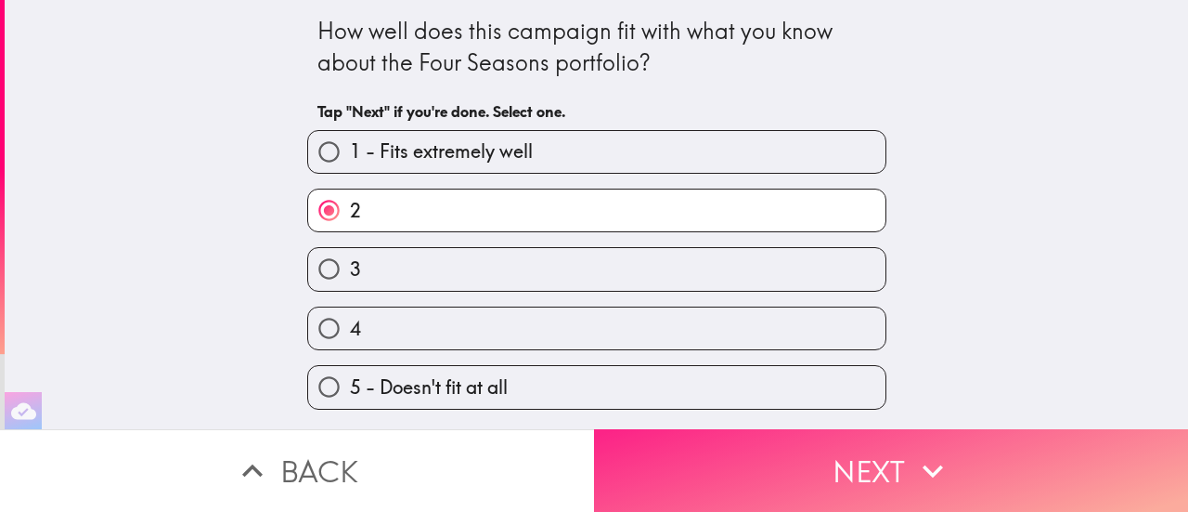
click at [859, 460] on button "Next" at bounding box center [891, 470] width 594 height 83
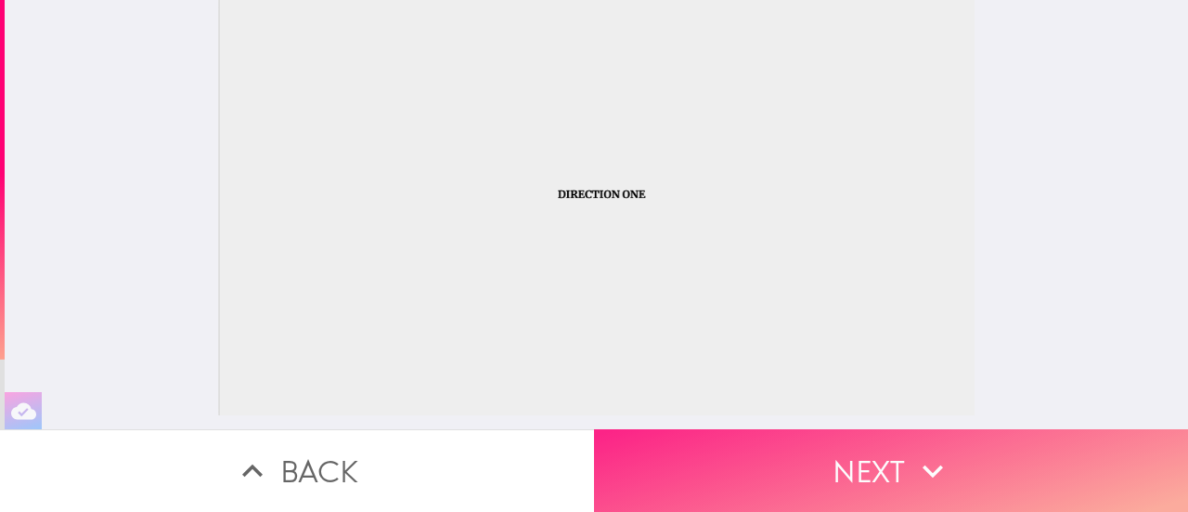
click at [859, 460] on button "Next" at bounding box center [891, 470] width 594 height 83
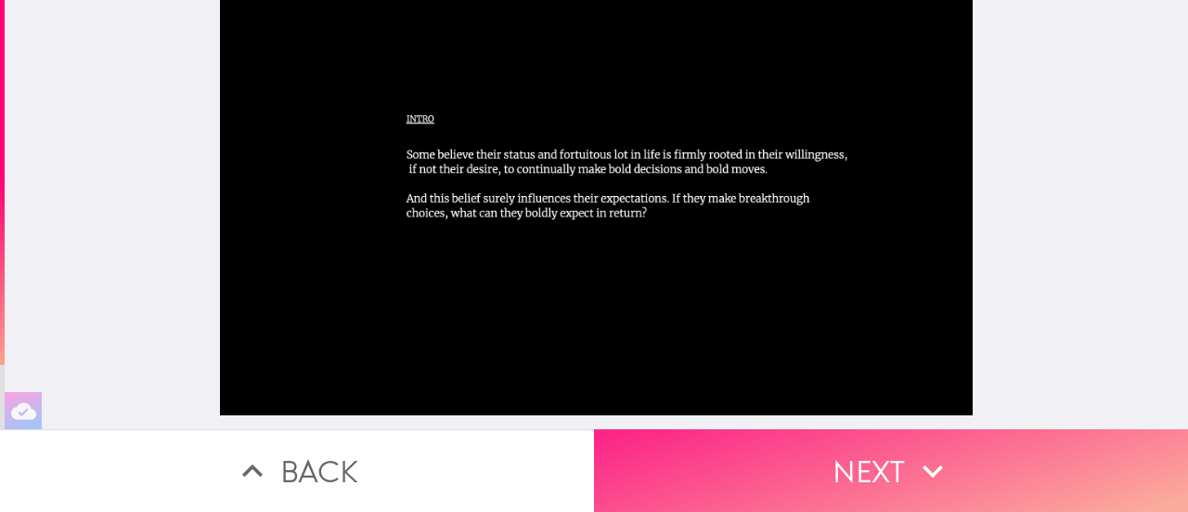
click at [859, 460] on button "Next" at bounding box center [891, 470] width 594 height 83
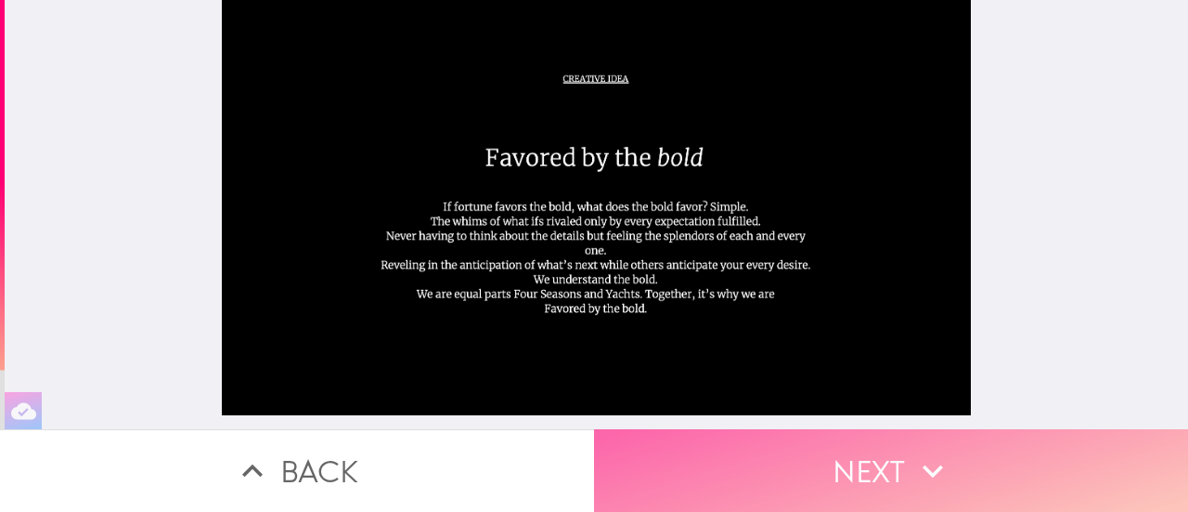
click at [859, 460] on button "Next" at bounding box center [891, 470] width 594 height 83
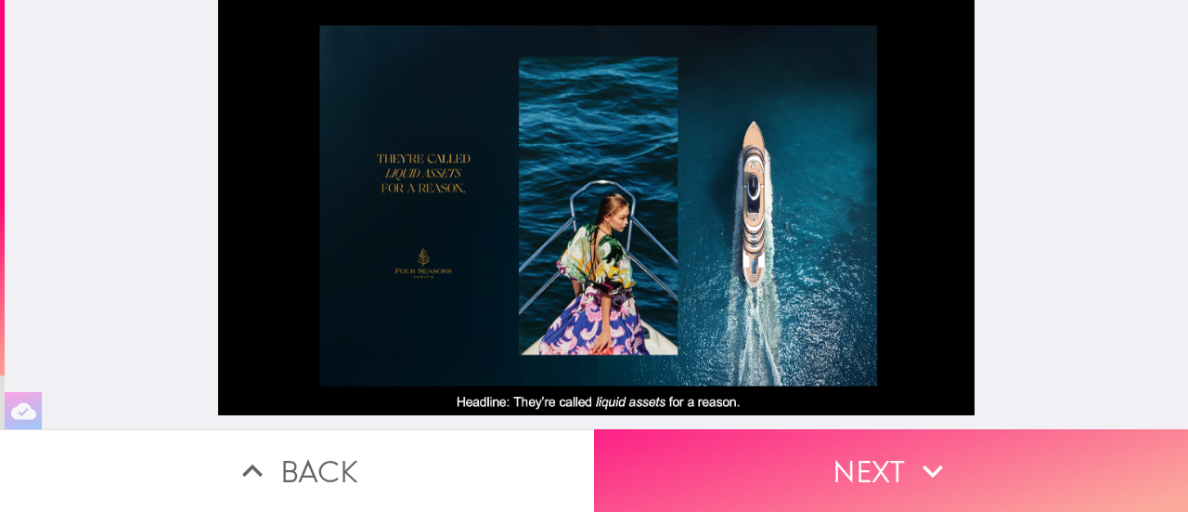
click at [859, 460] on button "Next" at bounding box center [891, 470] width 594 height 83
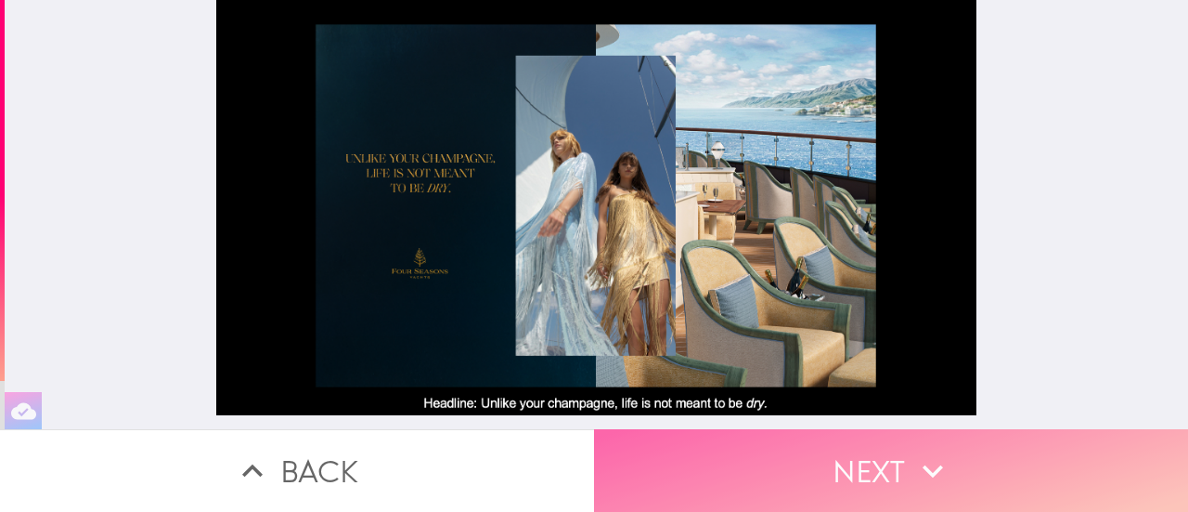
click at [859, 460] on button "Next" at bounding box center [891, 470] width 594 height 83
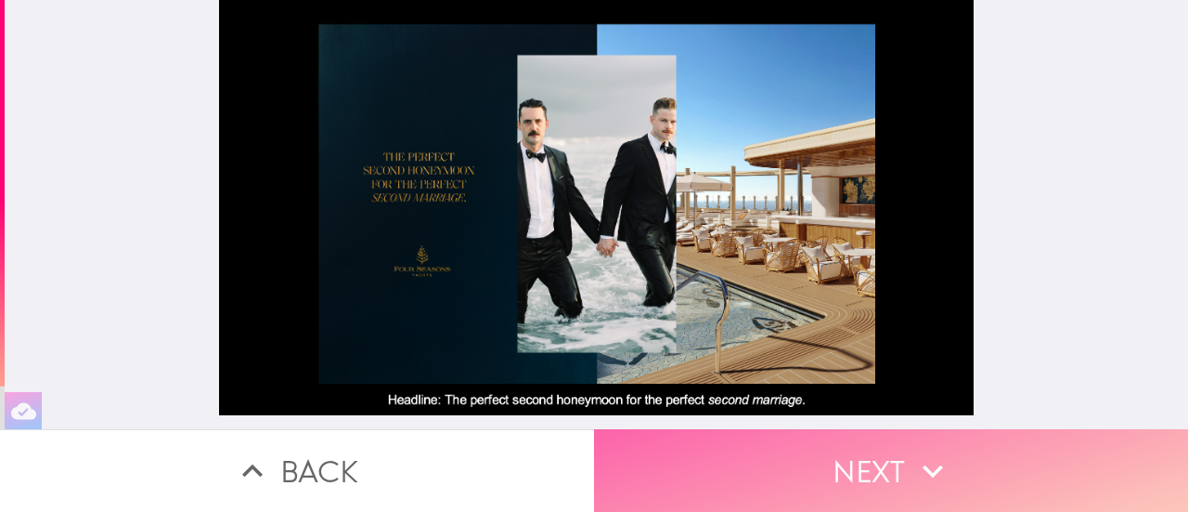
click at [859, 460] on button "Next" at bounding box center [891, 470] width 594 height 83
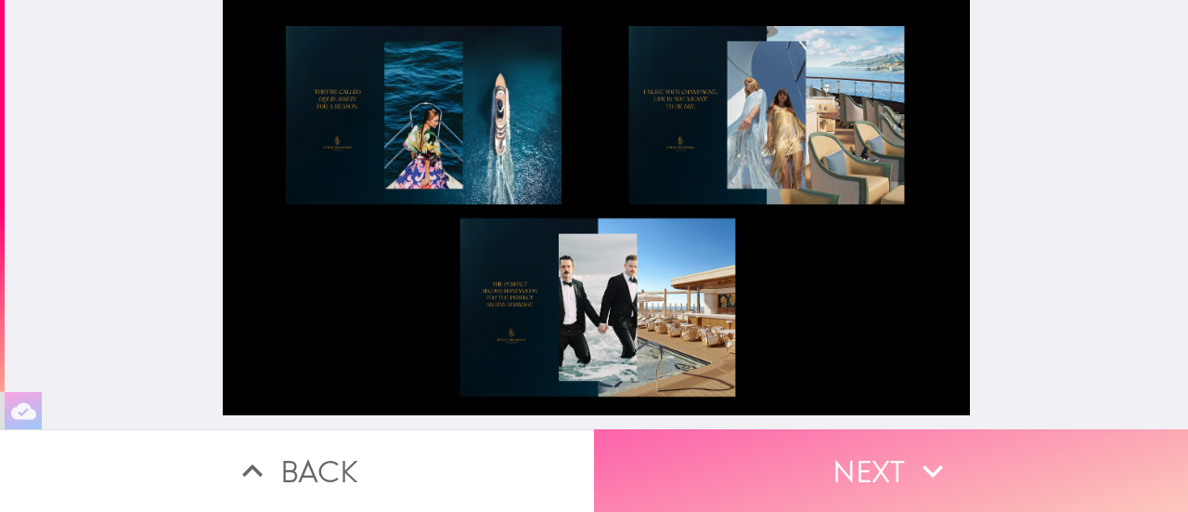
click at [891, 457] on button "Next" at bounding box center [891, 470] width 594 height 83
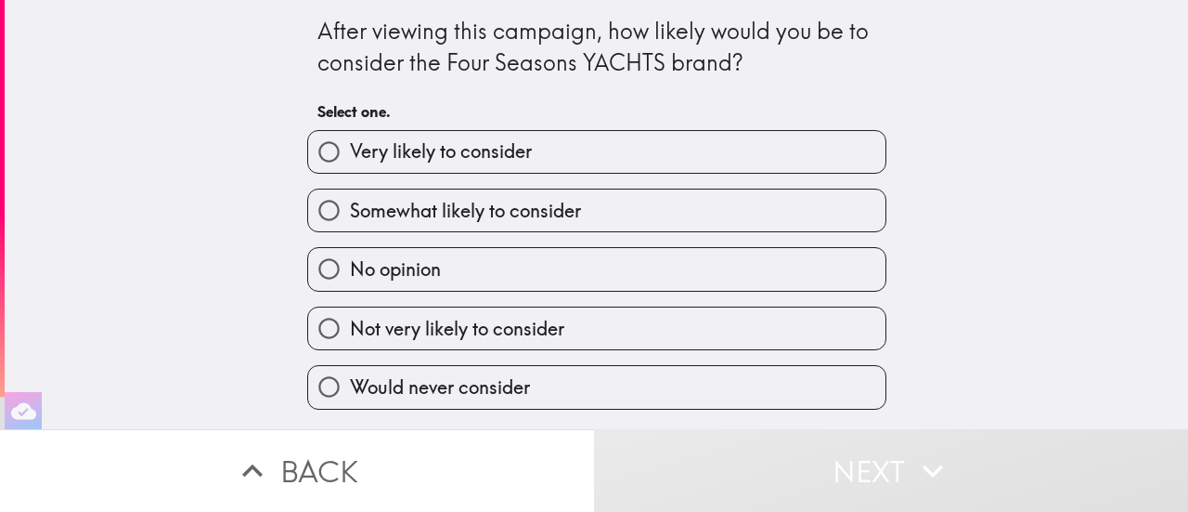
click at [308, 213] on input "Somewhat likely to consider" at bounding box center [329, 210] width 42 height 42
radio input "true"
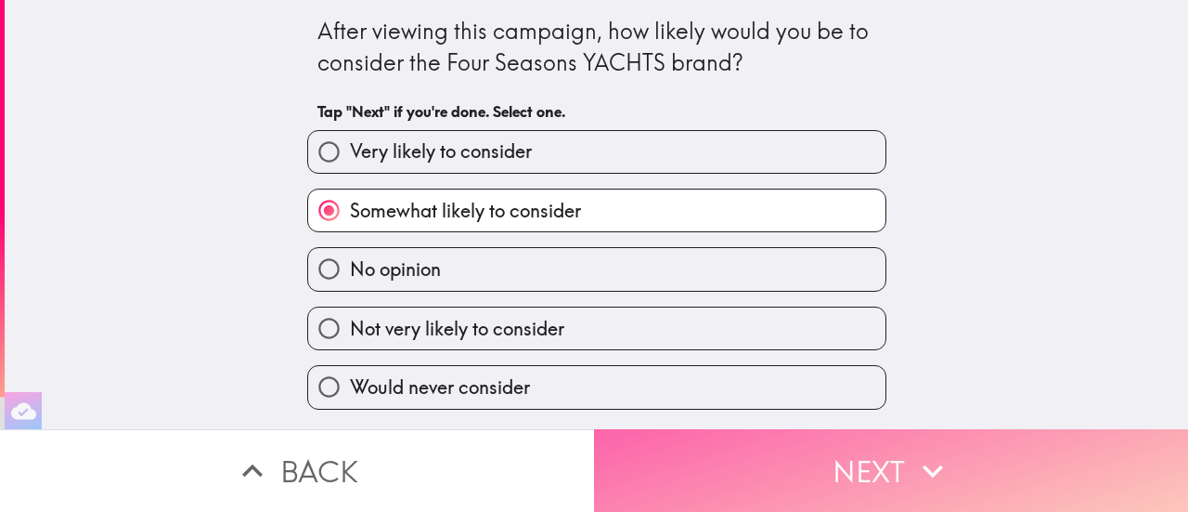
click at [862, 460] on button "Next" at bounding box center [891, 470] width 594 height 83
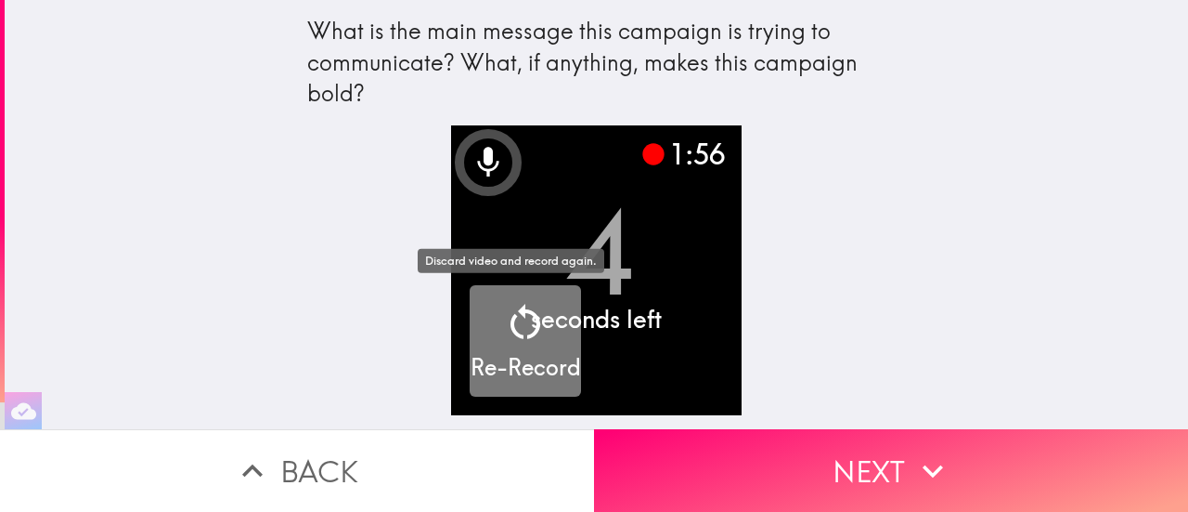
click at [514, 356] on h5 "Re-Record" at bounding box center [526, 368] width 110 height 32
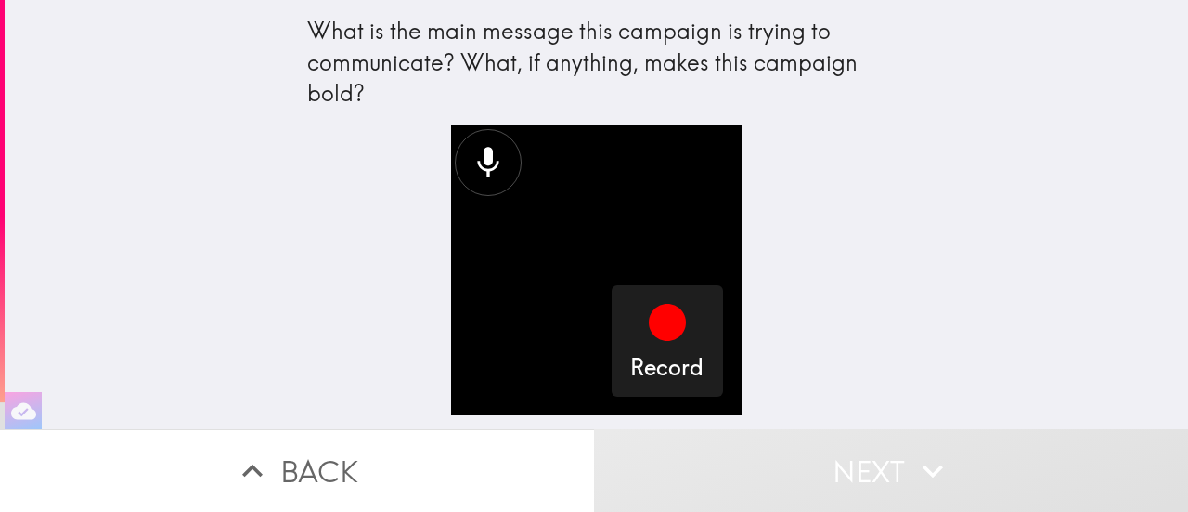
click at [331, 464] on button "Back" at bounding box center [297, 470] width 594 height 83
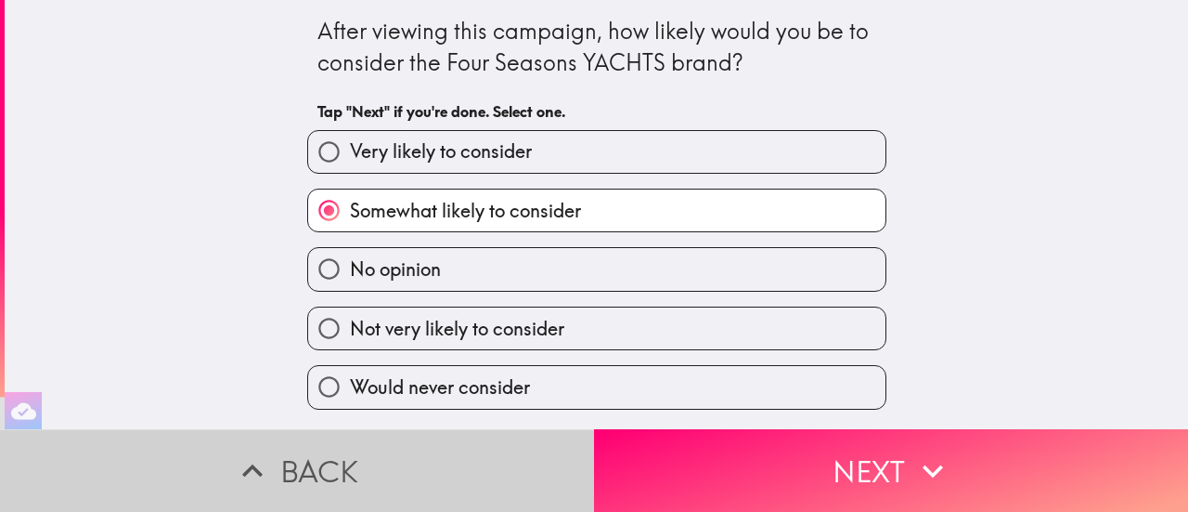
click at [310, 446] on button "Back" at bounding box center [297, 470] width 594 height 83
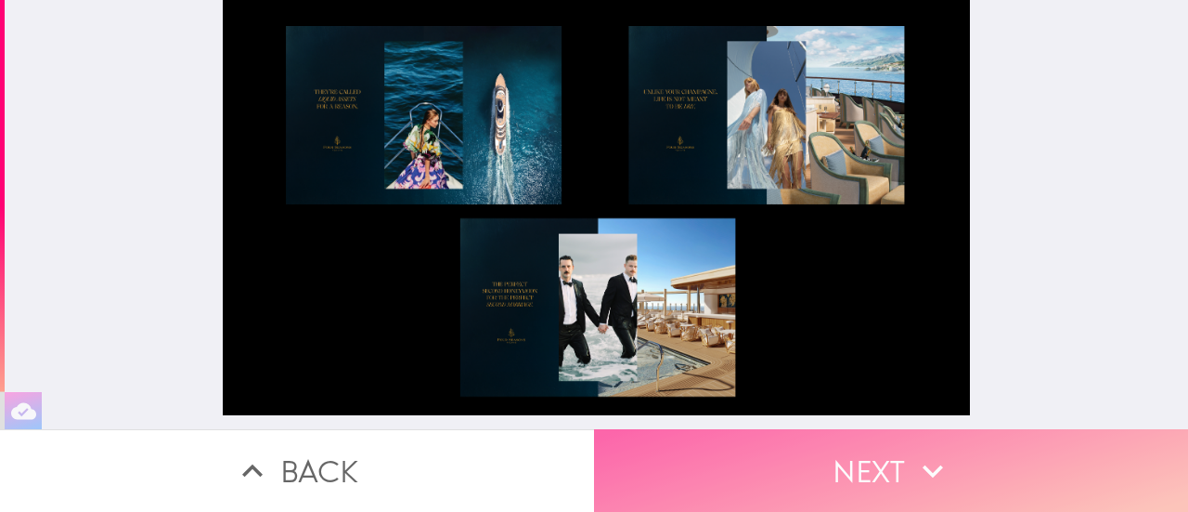
click at [854, 453] on button "Next" at bounding box center [891, 470] width 594 height 83
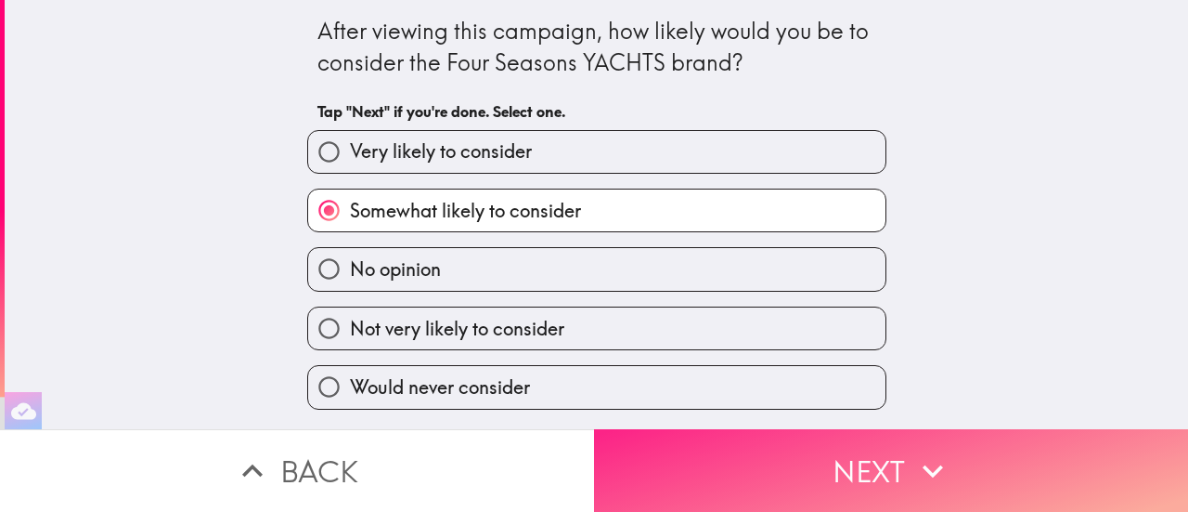
click at [854, 453] on button "Next" at bounding box center [891, 470] width 594 height 83
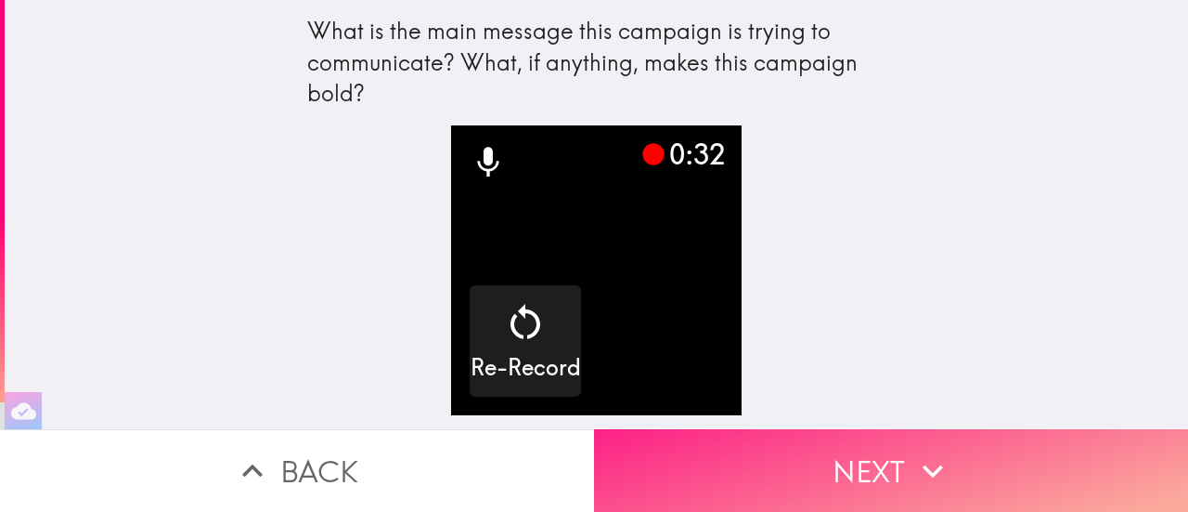
click at [847, 465] on button "Next" at bounding box center [891, 470] width 594 height 83
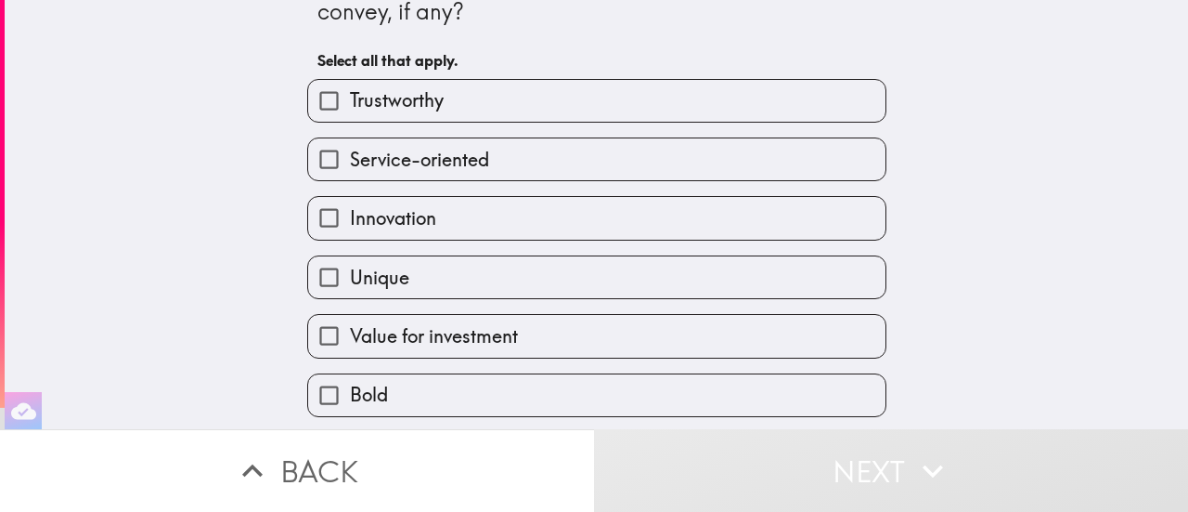
scroll to position [93, 0]
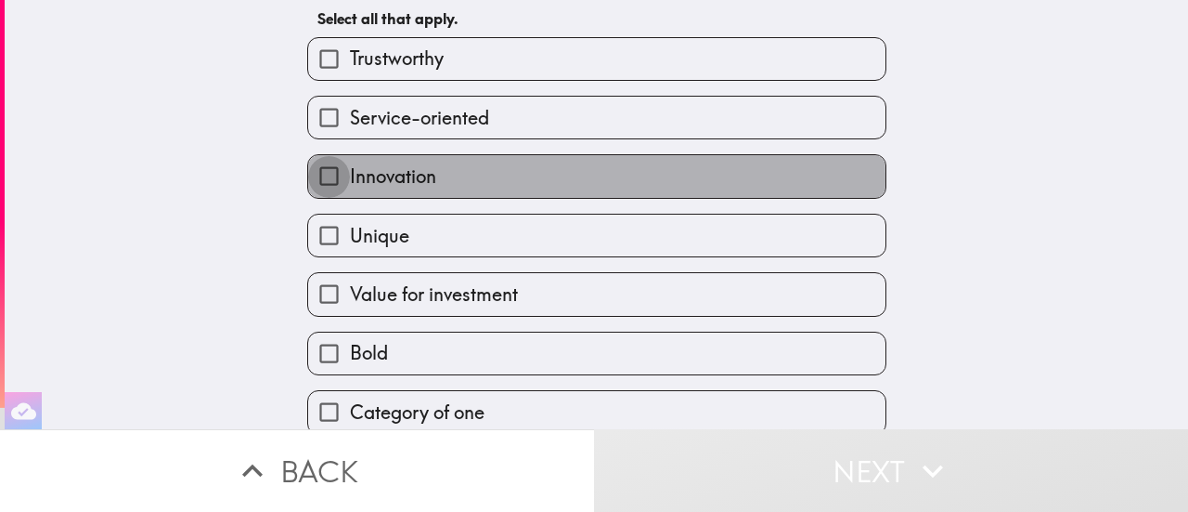
click at [318, 181] on input "Innovation" at bounding box center [329, 176] width 42 height 42
checkbox input "true"
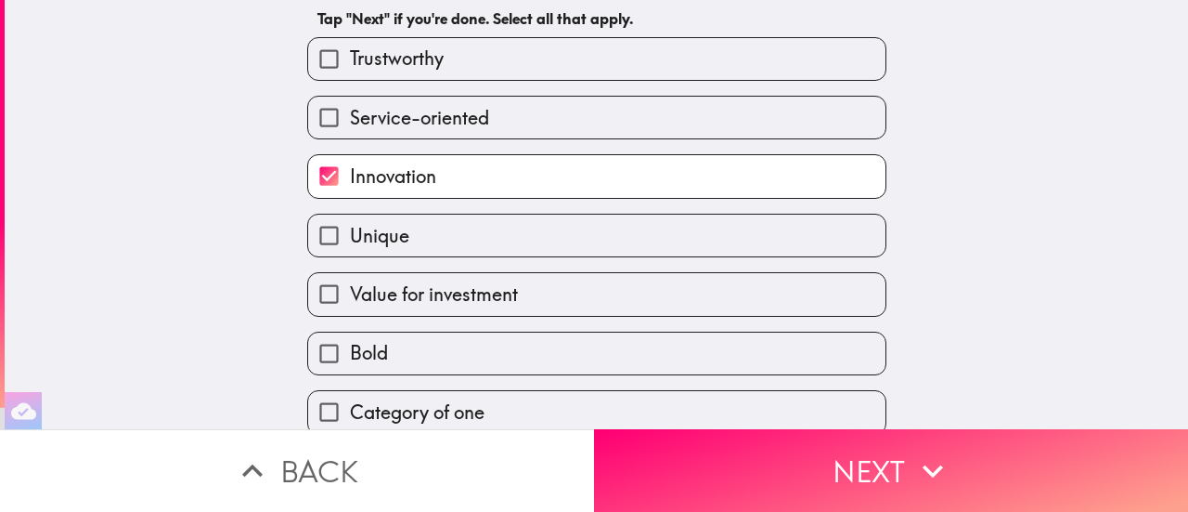
click at [312, 241] on input "Unique" at bounding box center [329, 235] width 42 height 42
checkbox input "true"
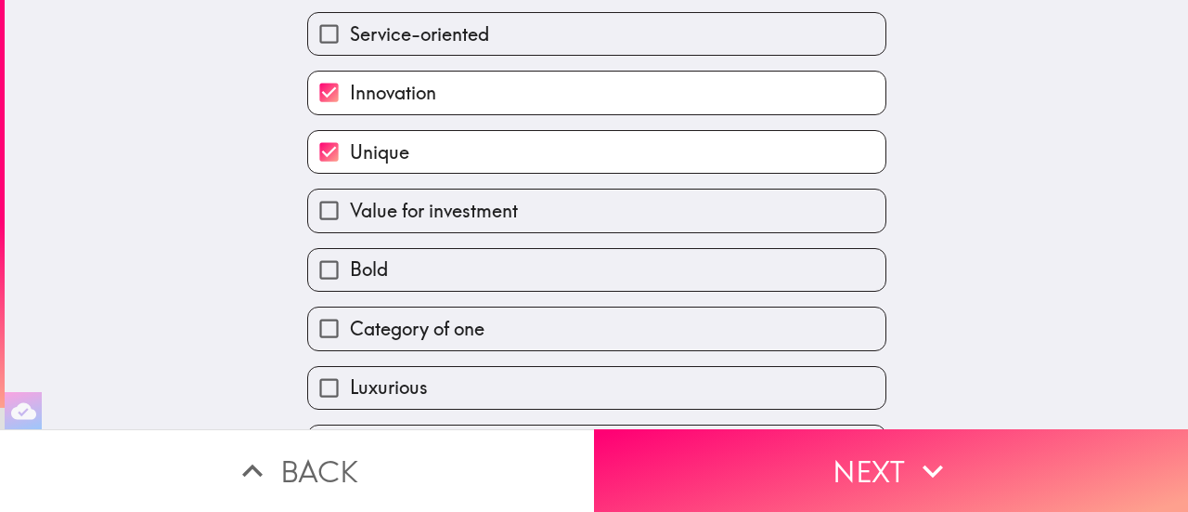
scroll to position [279, 0]
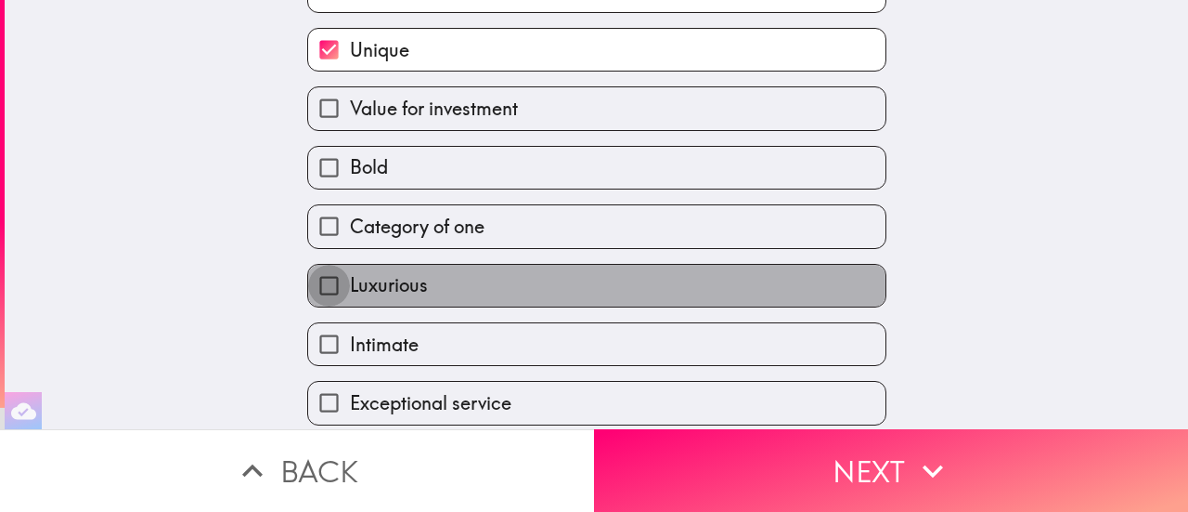
click at [313, 292] on input "Luxurious" at bounding box center [329, 286] width 42 height 42
checkbox input "true"
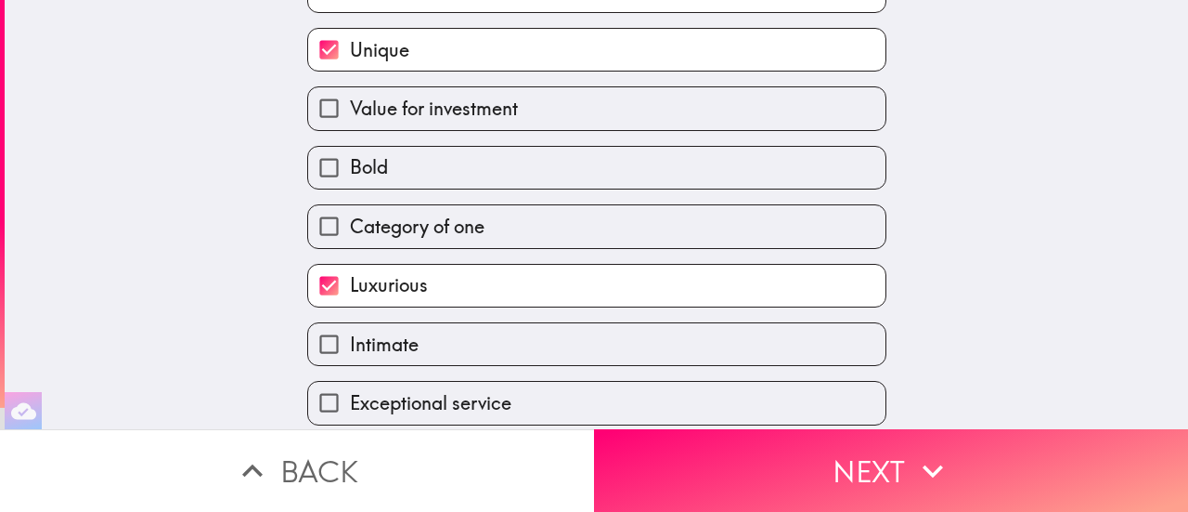
scroll to position [354, 0]
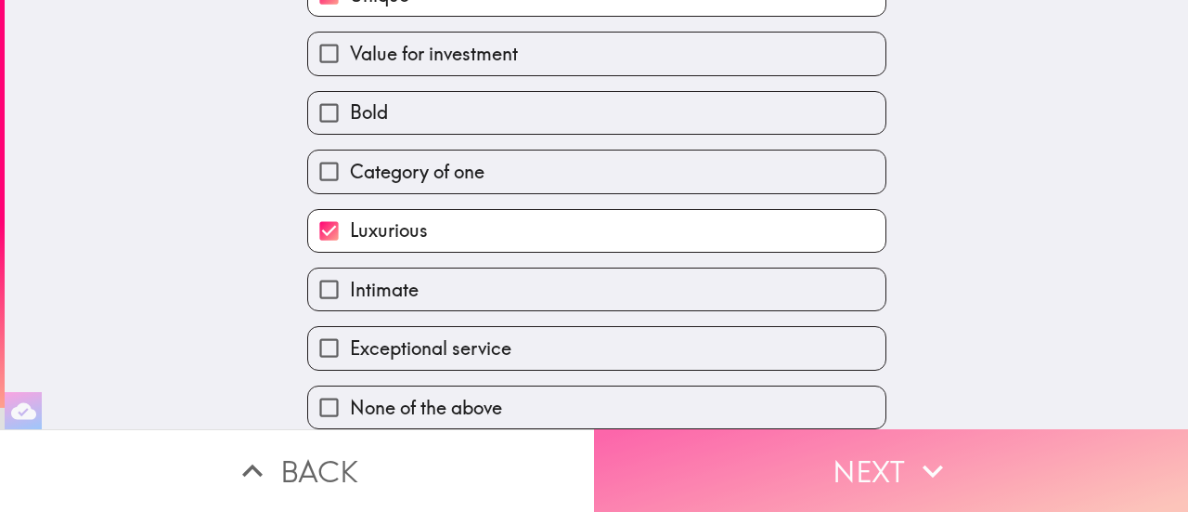
click at [836, 471] on button "Next" at bounding box center [891, 470] width 594 height 83
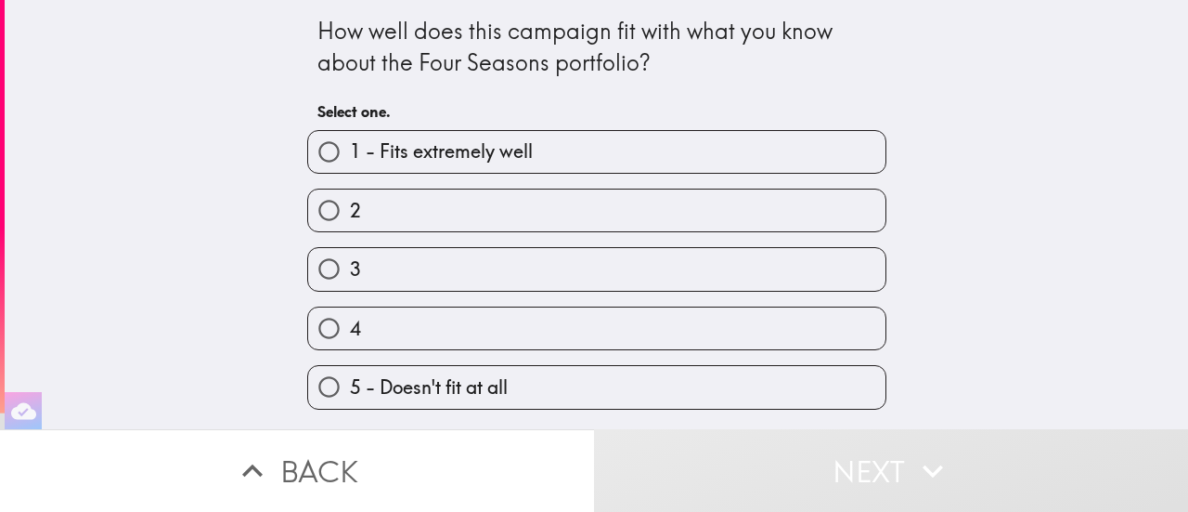
click at [308, 217] on input "2" at bounding box center [329, 210] width 42 height 42
radio input "true"
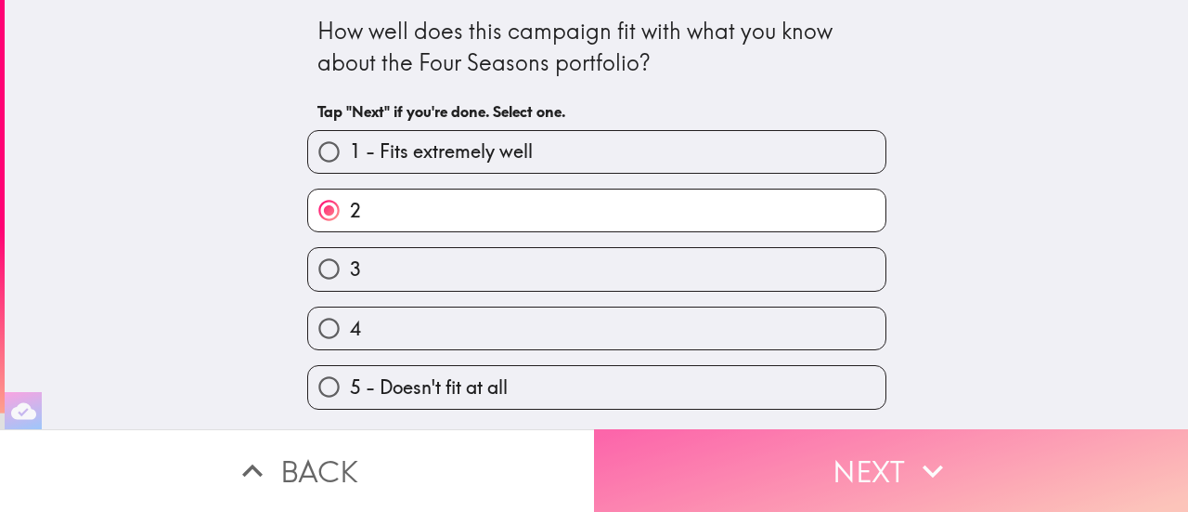
click at [884, 454] on button "Next" at bounding box center [891, 470] width 594 height 83
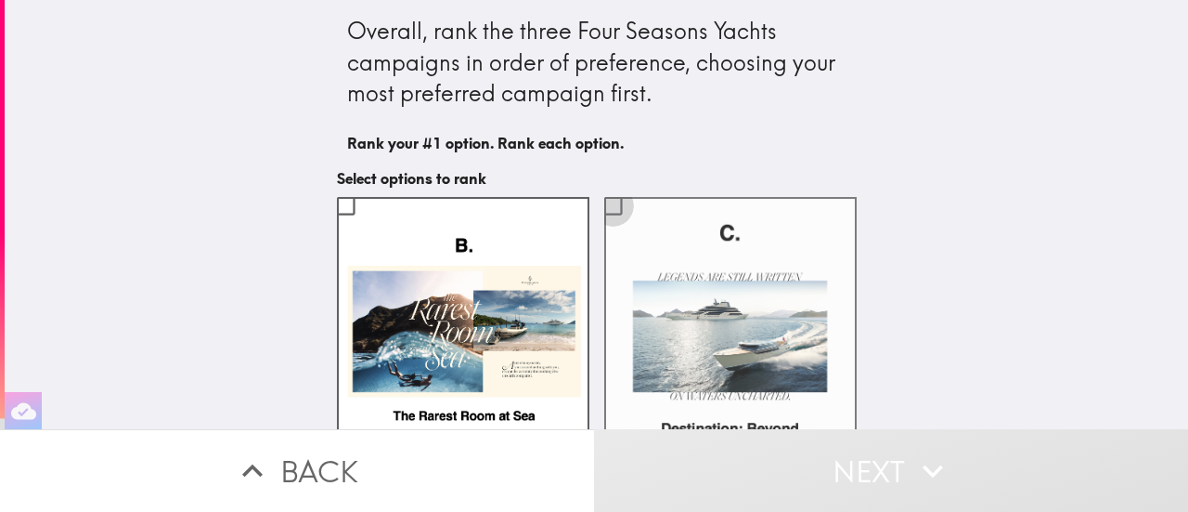
click at [602, 206] on input "checkbox" at bounding box center [613, 206] width 42 height 42
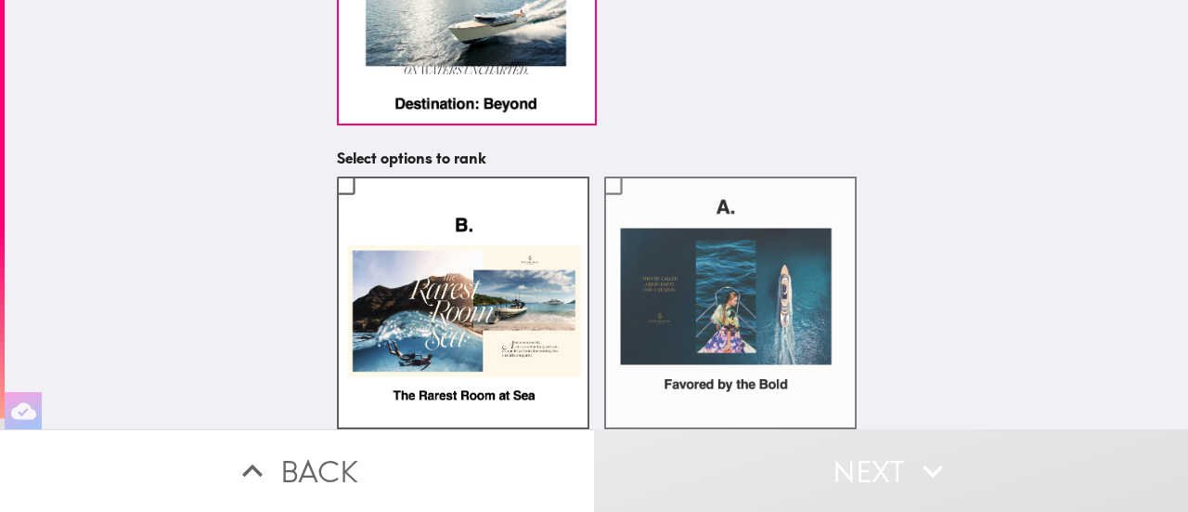
scroll to position [308, 0]
click at [713, 315] on label at bounding box center [730, 302] width 253 height 253
click at [634, 206] on input "checkbox" at bounding box center [613, 185] width 42 height 42
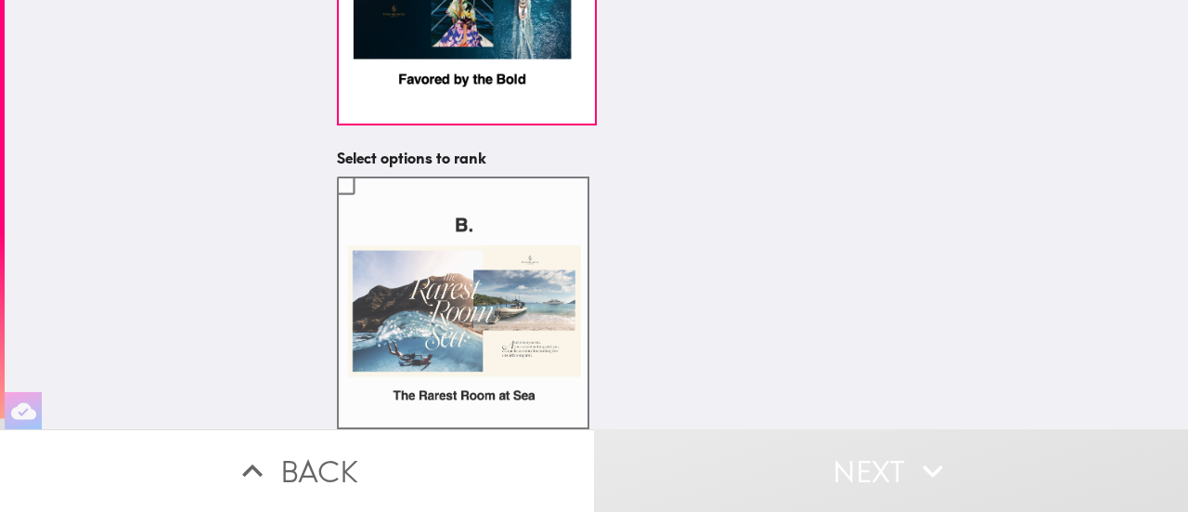
click at [473, 315] on label at bounding box center [463, 302] width 253 height 253
click at [367, 206] on input "checkbox" at bounding box center [346, 185] width 42 height 42
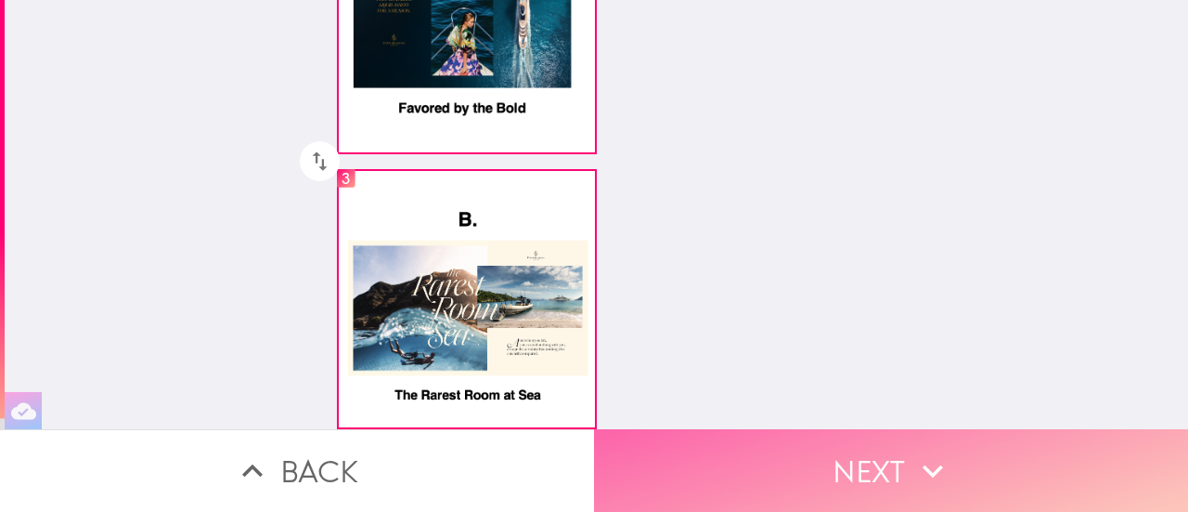
click at [899, 456] on button "Next" at bounding box center [891, 470] width 594 height 83
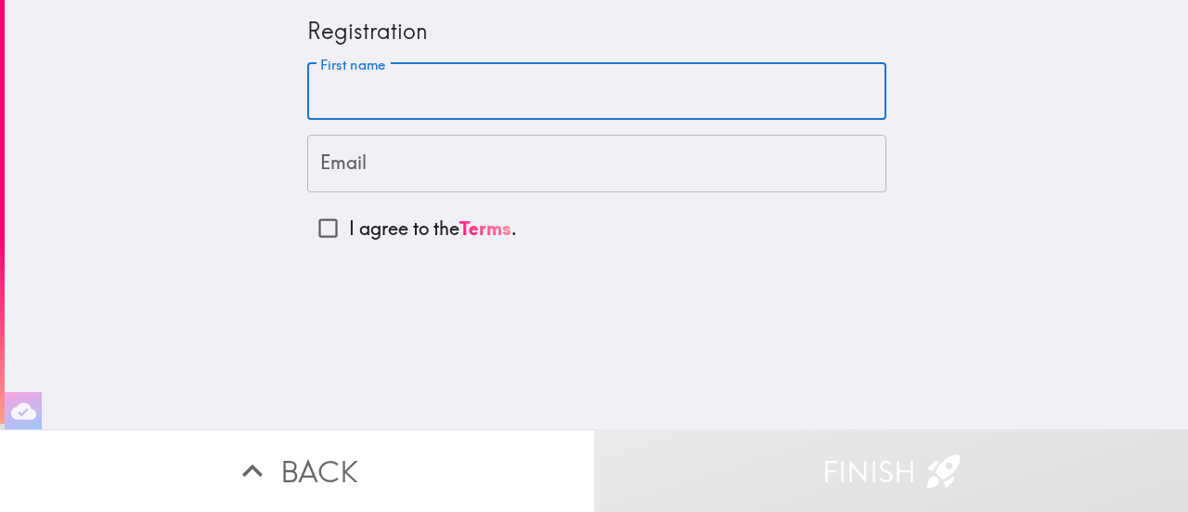
click at [356, 93] on input "First name" at bounding box center [596, 92] width 579 height 58
type input "[PERSON_NAME]"
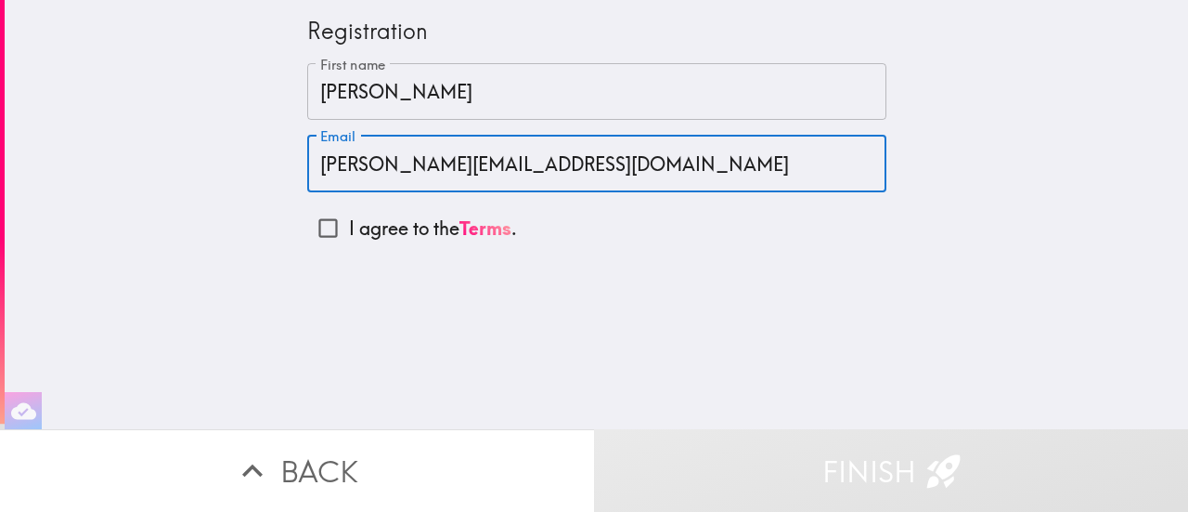
type input "[PERSON_NAME][EMAIL_ADDRESS][DOMAIN_NAME]"
click at [311, 235] on input "I agree to the Terms ." at bounding box center [328, 228] width 42 height 42
checkbox input "true"
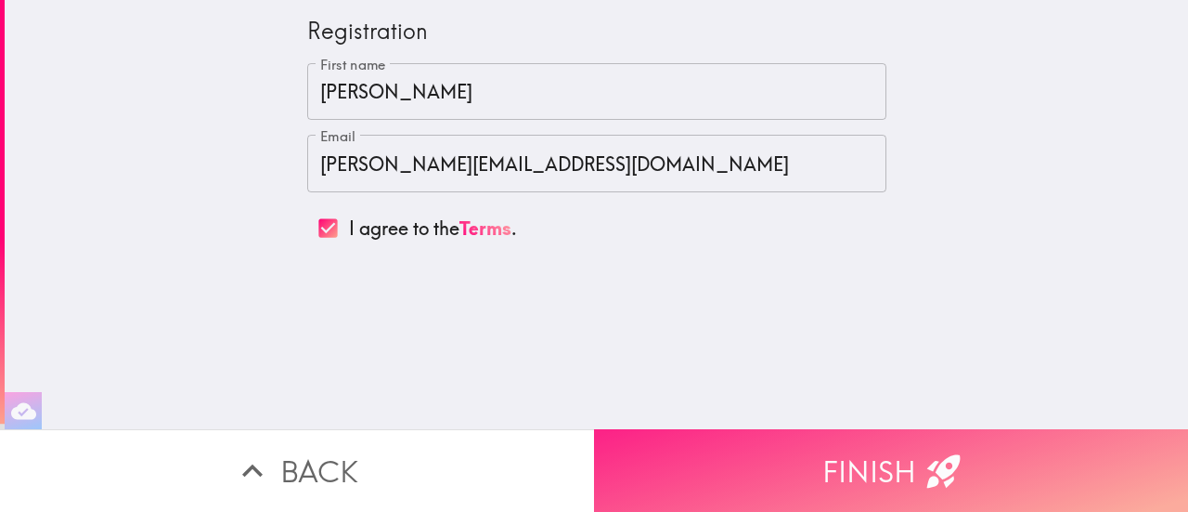
click at [950, 458] on icon "button" at bounding box center [944, 470] width 41 height 41
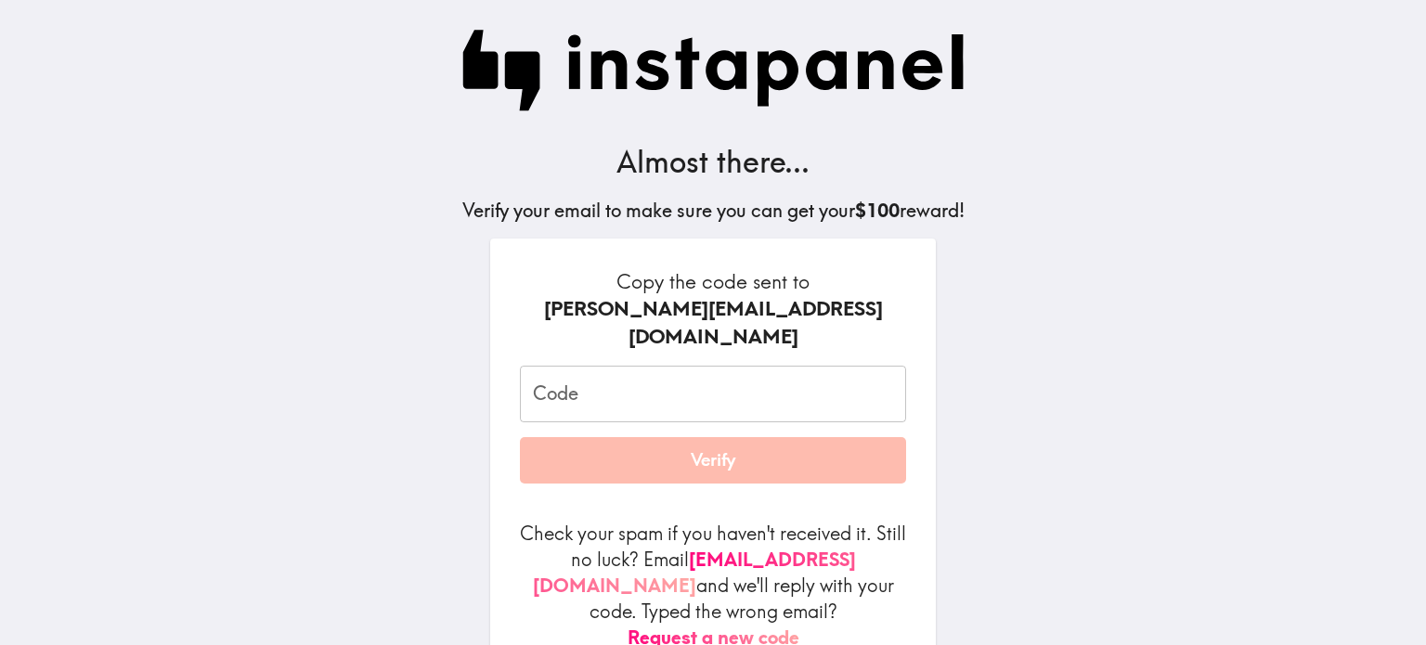
click at [549, 366] on input "Code" at bounding box center [713, 395] width 386 height 58
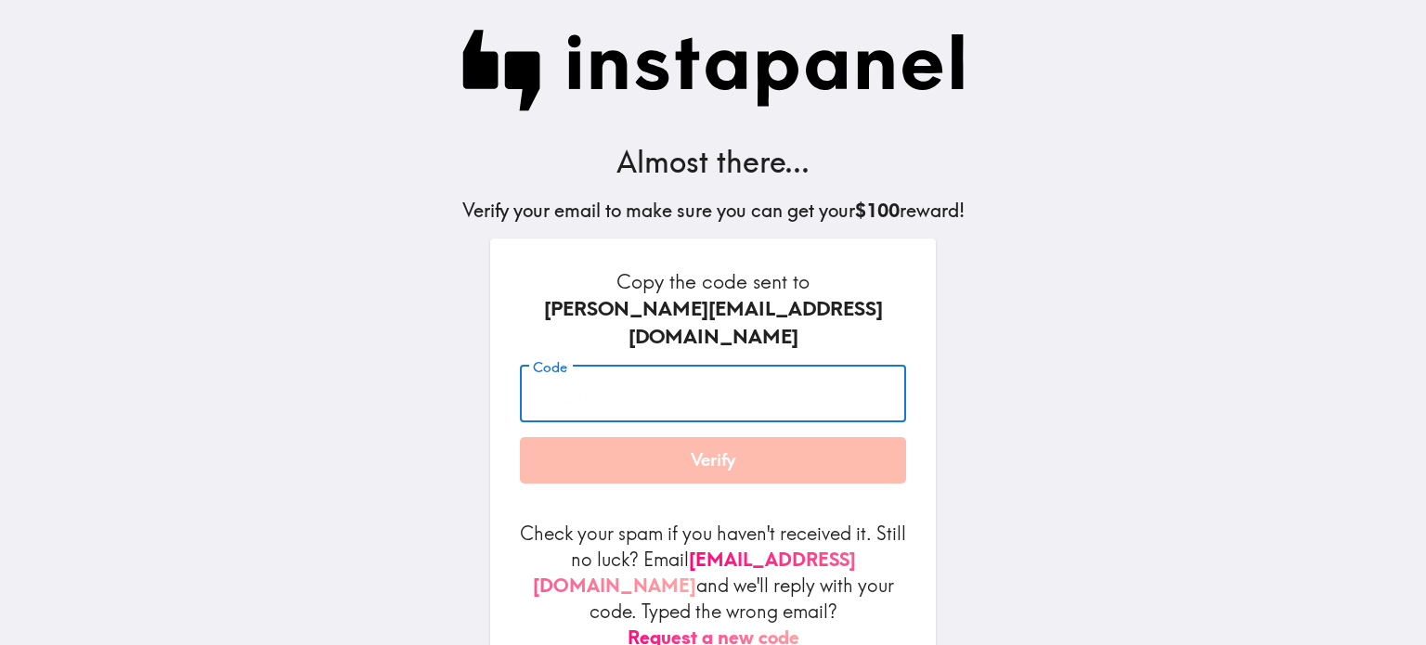
paste input "8jE_8gk_bum"
type input "8jE_8gk_bum"
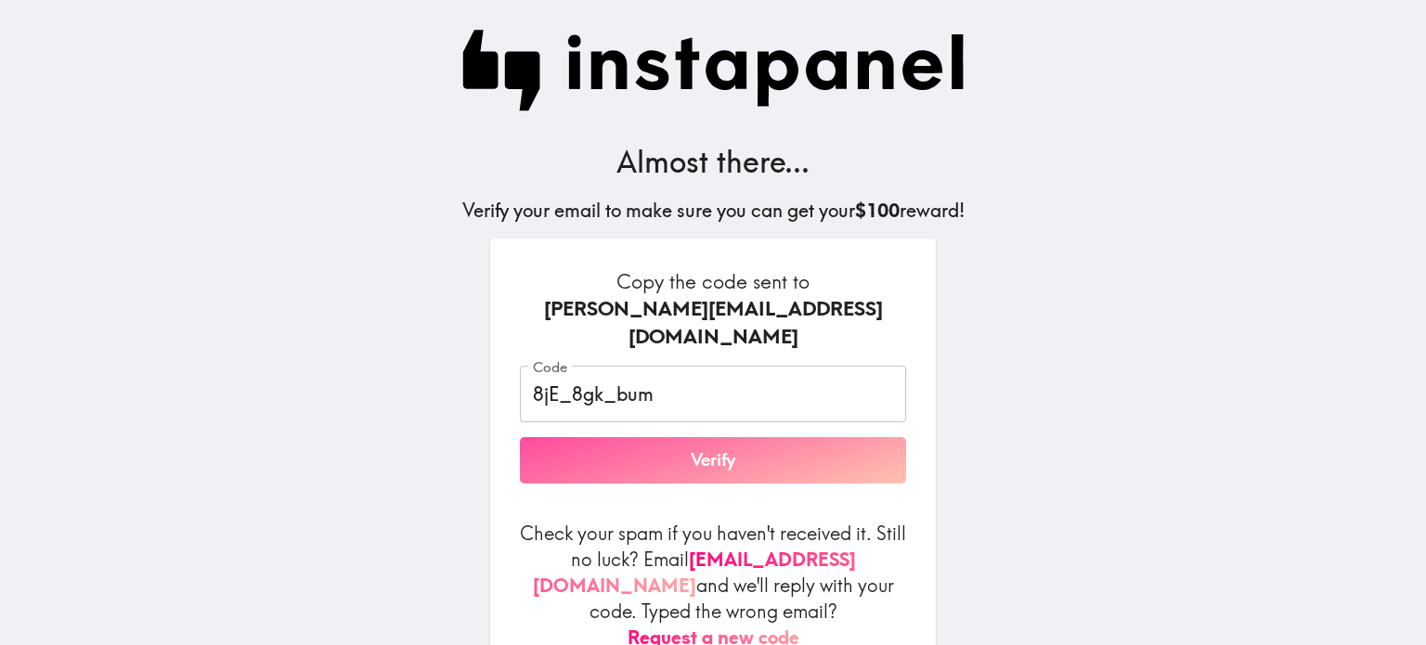
click at [661, 445] on button "Verify" at bounding box center [713, 460] width 386 height 46
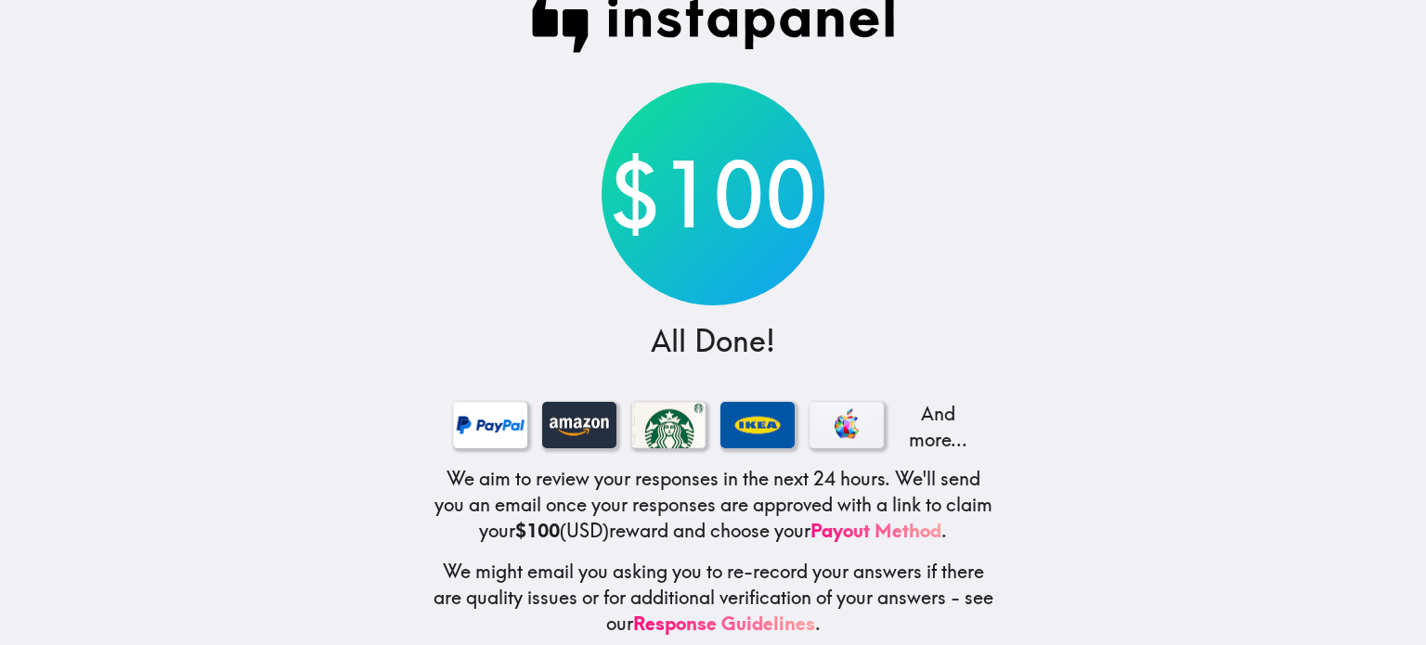
scroll to position [71, 0]
